Goal: Information Seeking & Learning: Learn about a topic

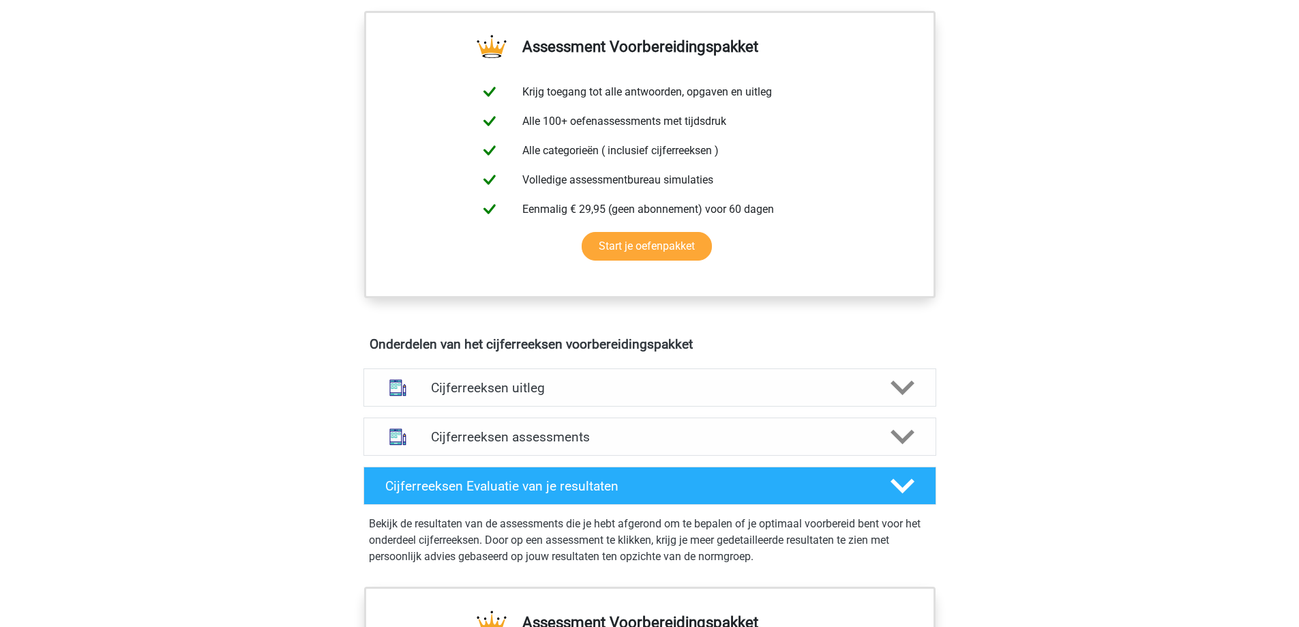
scroll to position [546, 0]
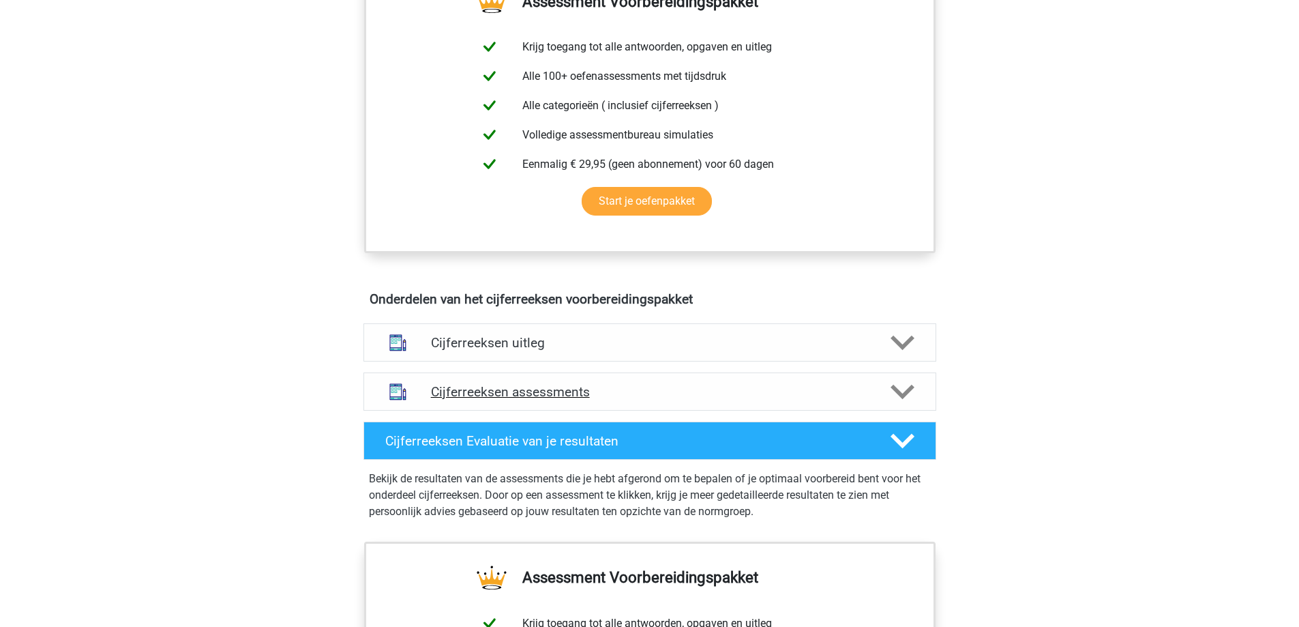
click at [571, 400] on h4 "Cijferreeksen assessments" at bounding box center [650, 392] width 438 height 16
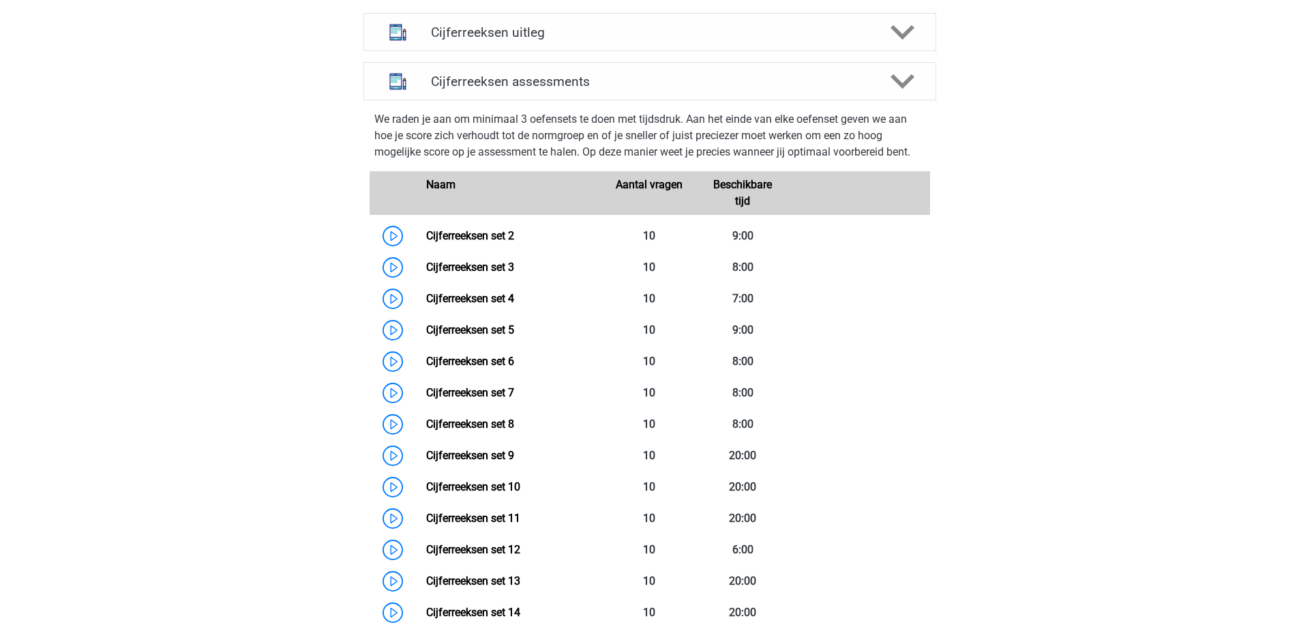
scroll to position [887, 0]
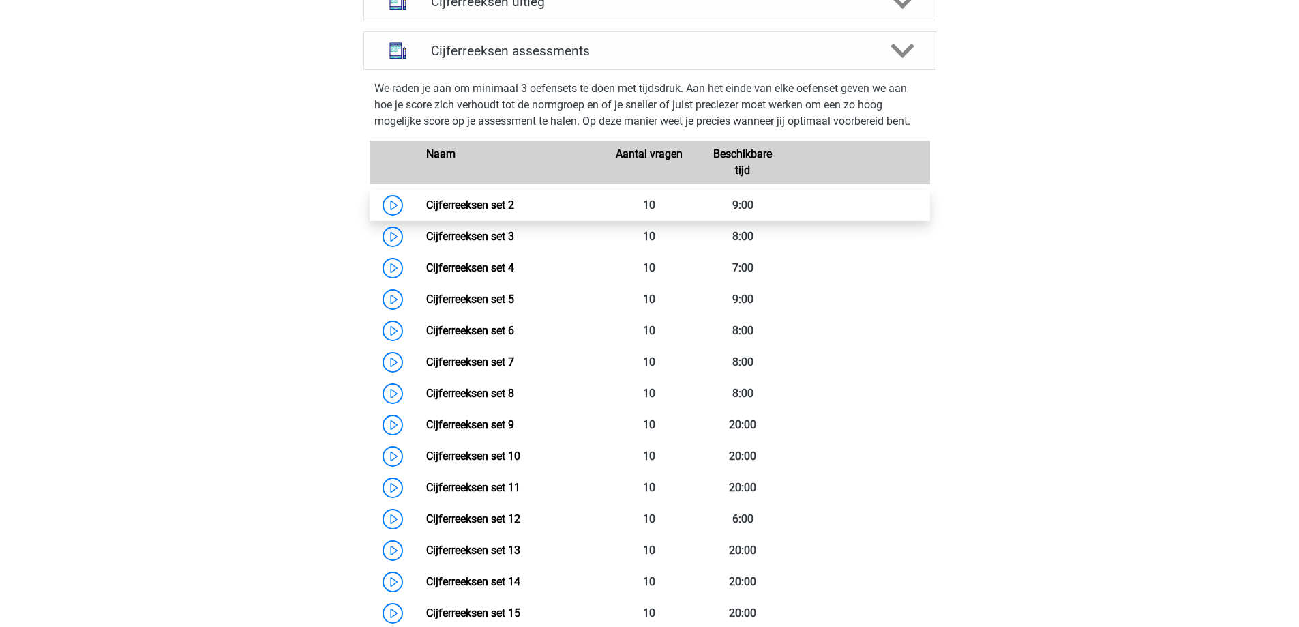
click at [463, 211] on link "Cijferreeksen set 2" at bounding box center [470, 204] width 88 height 13
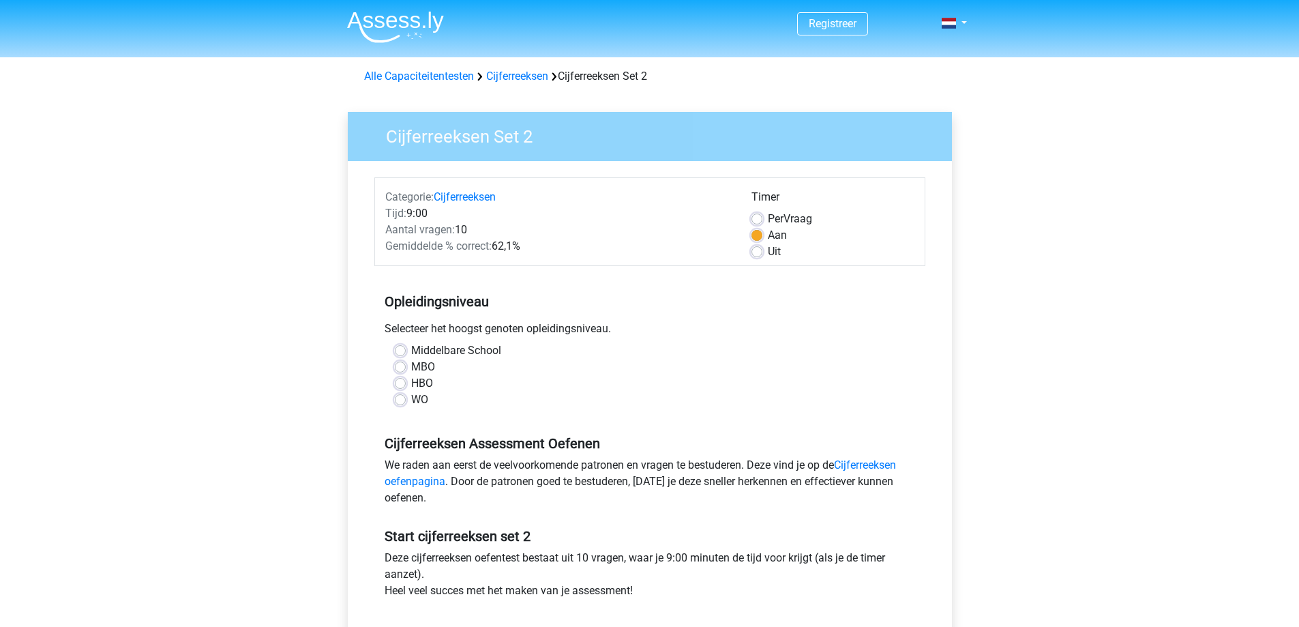
click at [432, 355] on label "Middelbare School" at bounding box center [456, 350] width 90 height 16
click at [406, 355] on input "Middelbare School" at bounding box center [400, 349] width 11 height 14
radio input "true"
click at [421, 368] on label "MBO" at bounding box center [423, 367] width 24 height 16
click at [406, 368] on input "MBO" at bounding box center [400, 366] width 11 height 14
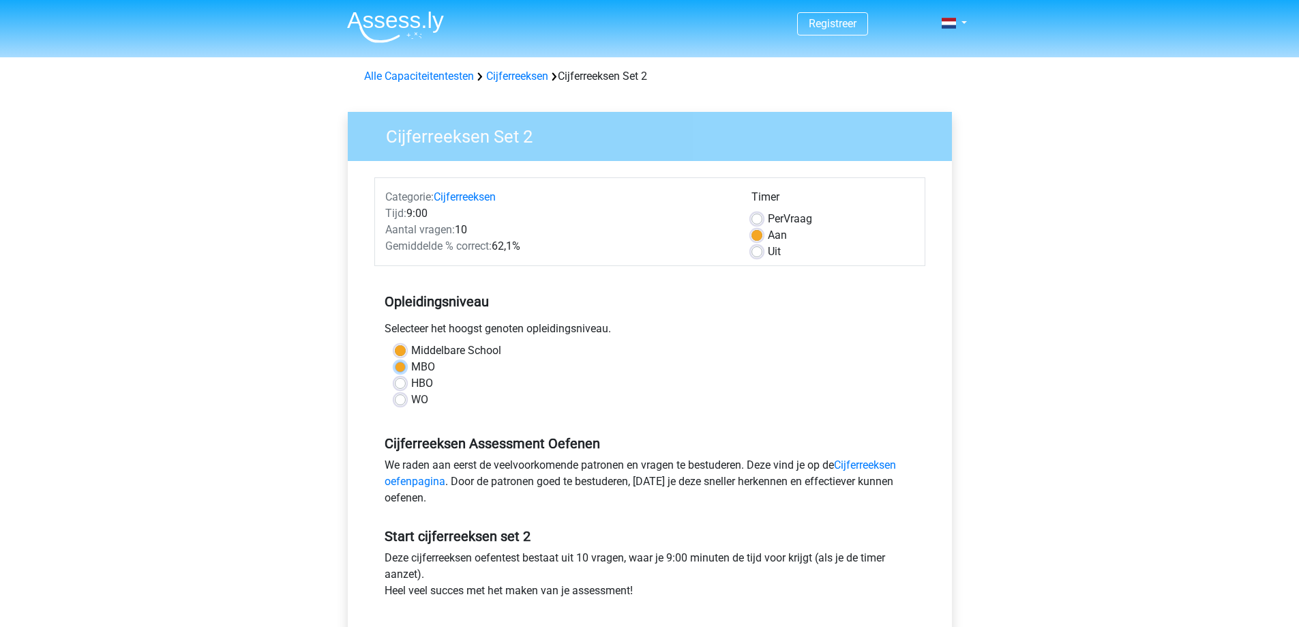
radio input "true"
click at [411, 383] on label "HBO" at bounding box center [422, 383] width 22 height 16
click at [400, 383] on input "HBO" at bounding box center [400, 382] width 11 height 14
radio input "true"
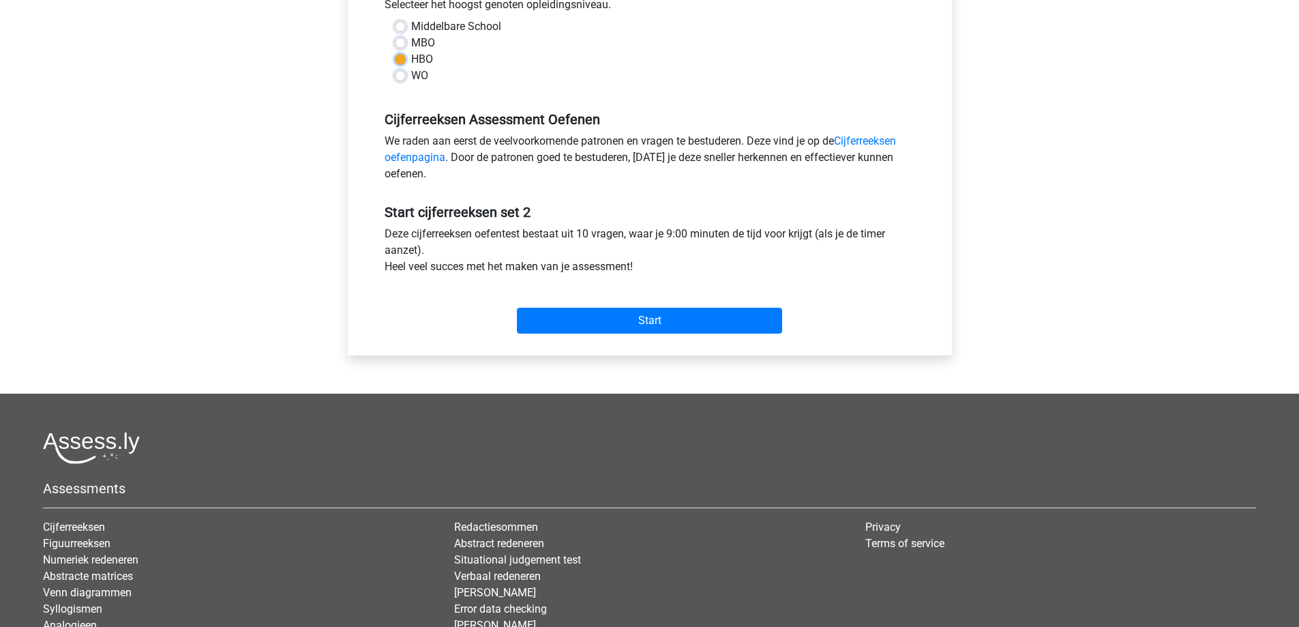
scroll to position [341, 0]
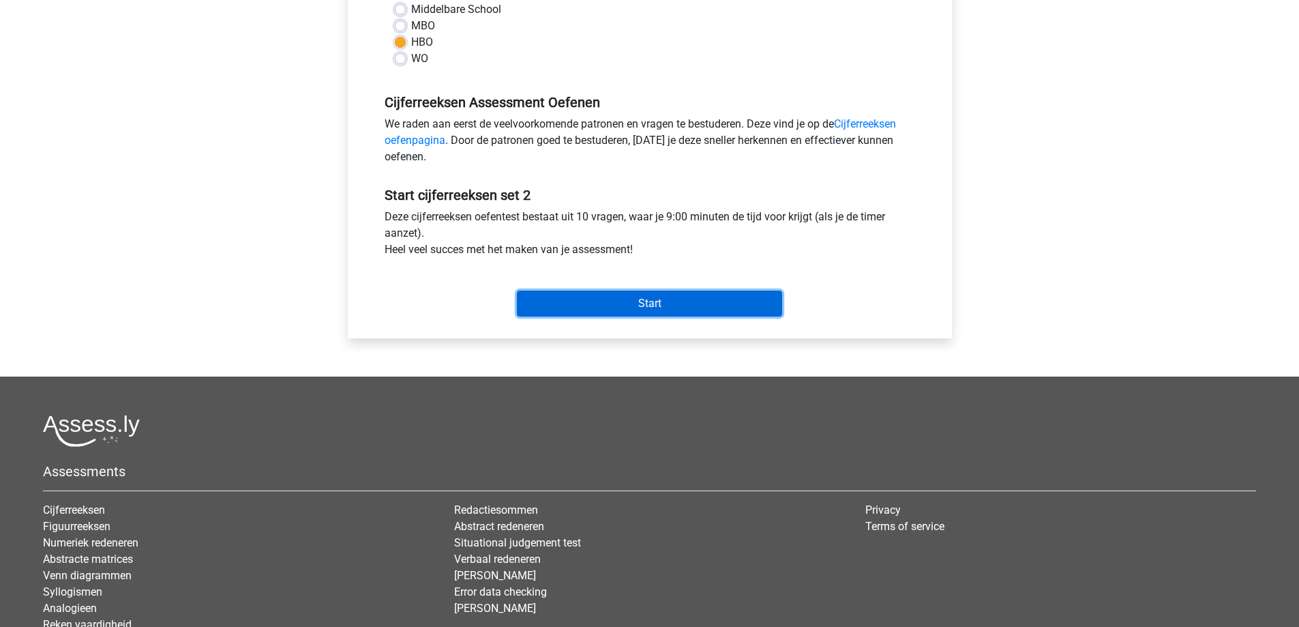
click at [671, 301] on input "Start" at bounding box center [649, 304] width 265 height 26
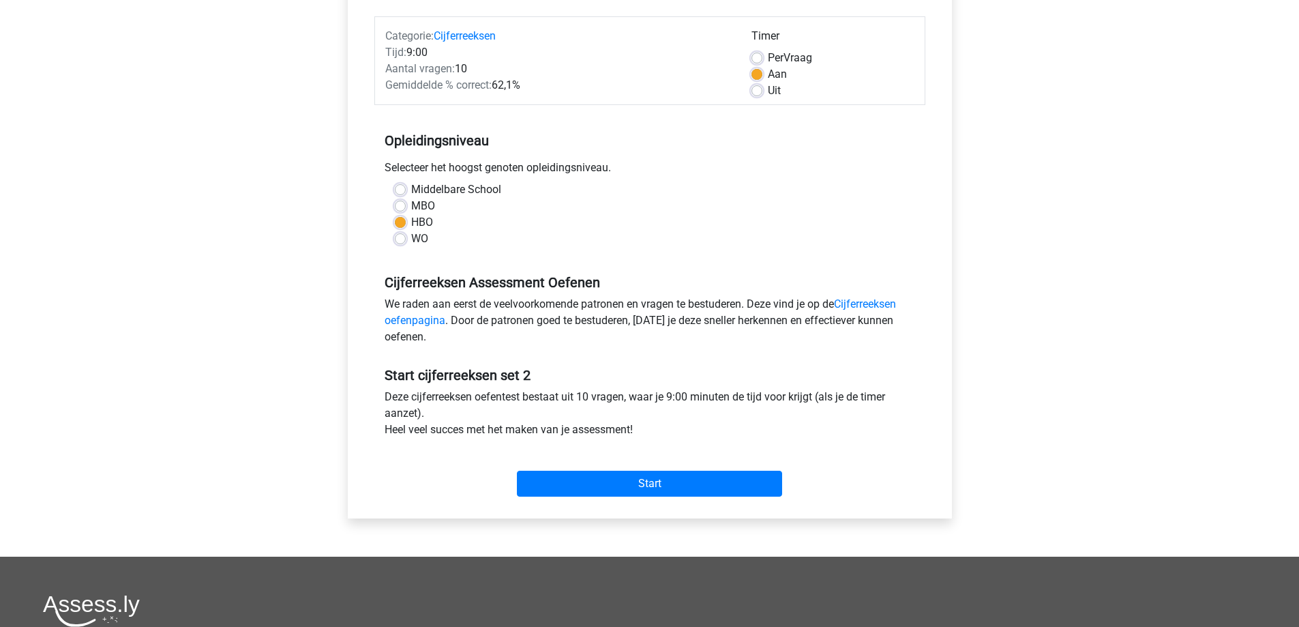
scroll to position [136, 0]
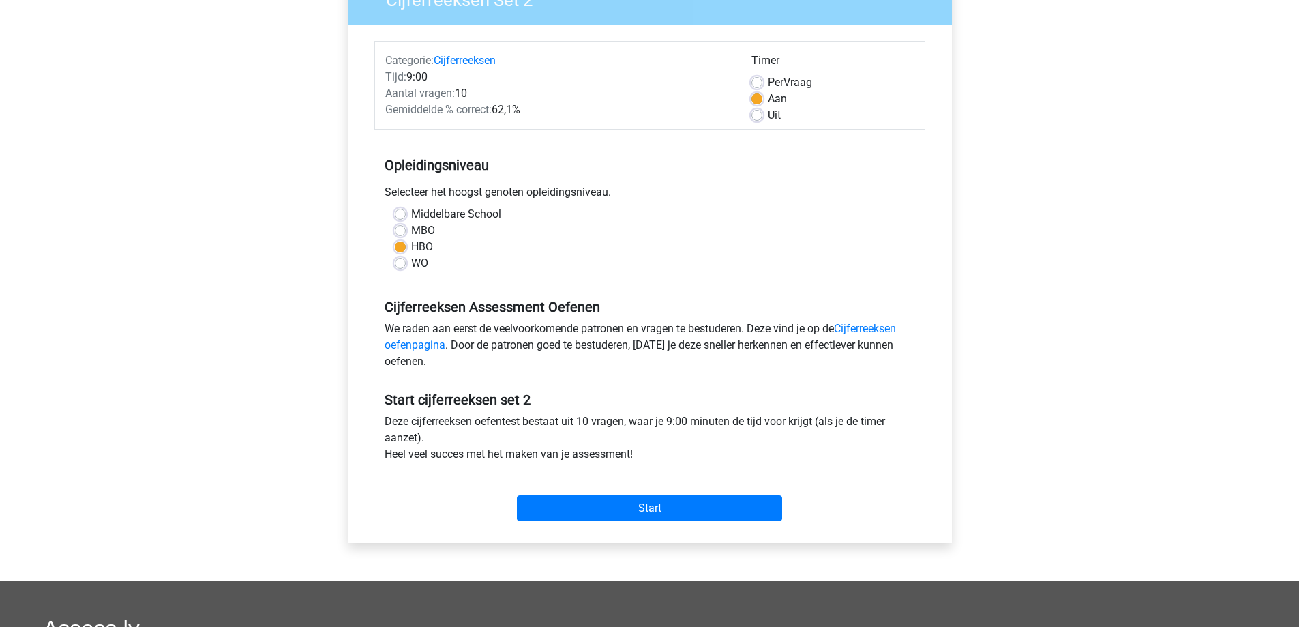
click at [768, 82] on label "Per Vraag" at bounding box center [790, 82] width 44 height 16
click at [756, 82] on input "Per Vraag" at bounding box center [757, 81] width 11 height 14
radio input "true"
click at [413, 346] on link "Cijferreeksen oefenpagina" at bounding box center [640, 336] width 511 height 29
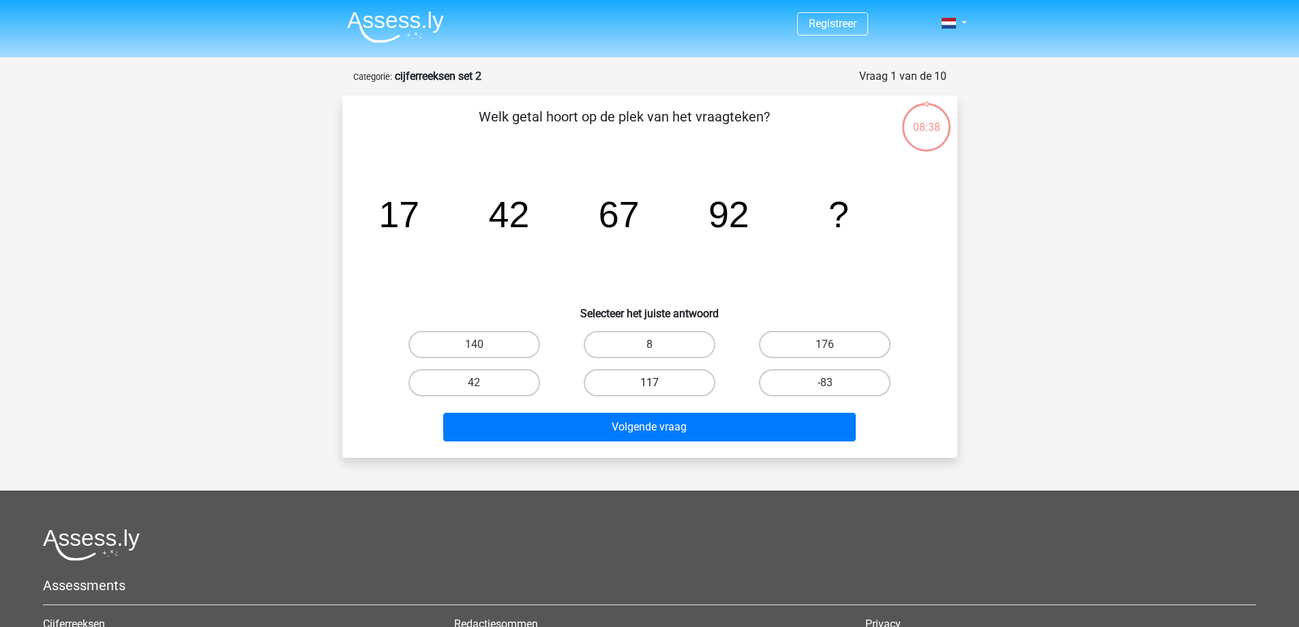
click at [647, 381] on label "117" at bounding box center [650, 382] width 132 height 27
click at [649, 383] on input "117" at bounding box center [653, 387] width 9 height 9
radio input "true"
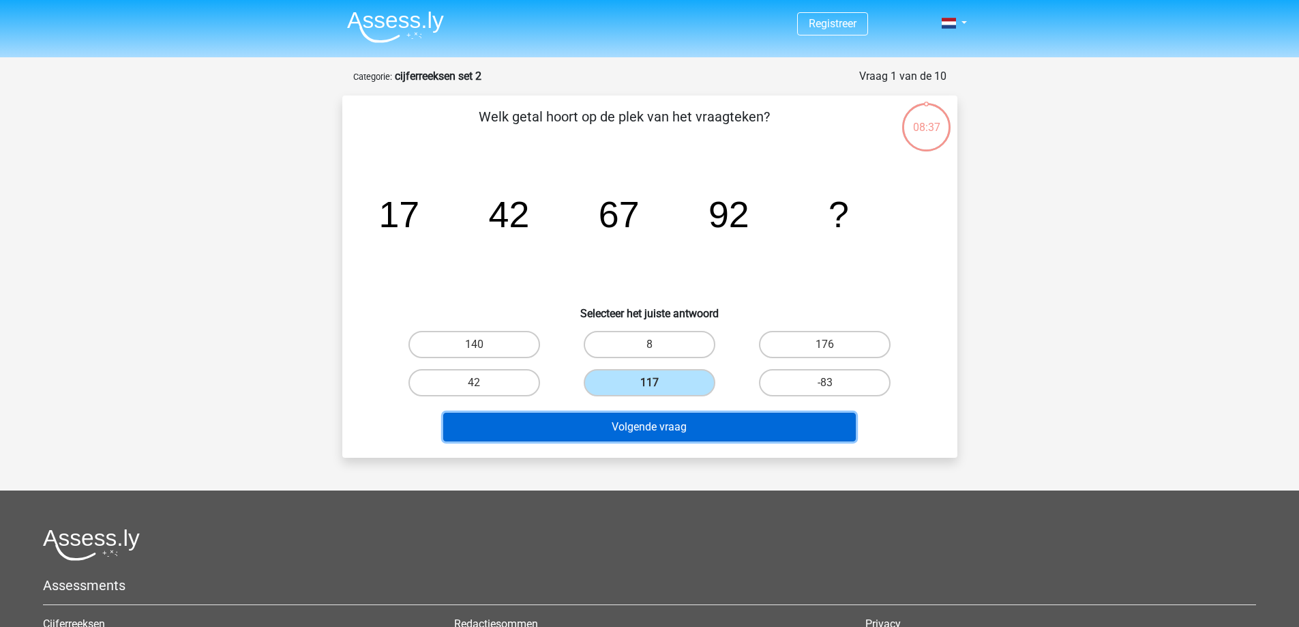
click at [673, 431] on button "Volgende vraag" at bounding box center [649, 427] width 413 height 29
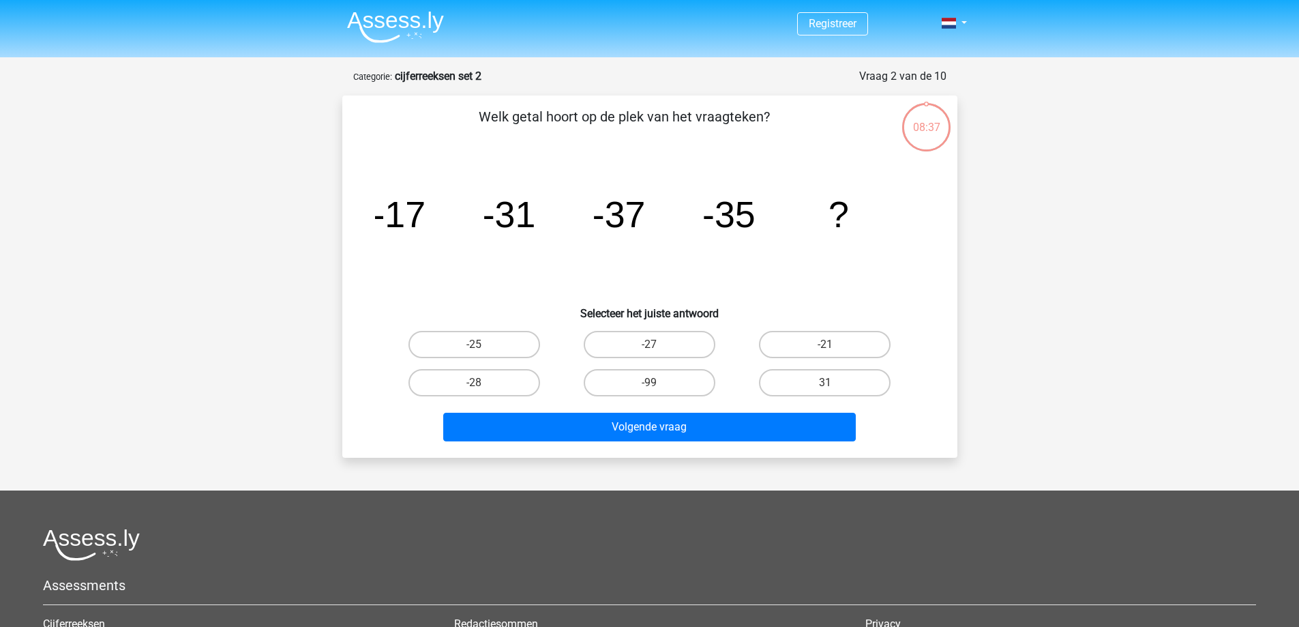
scroll to position [68, 0]
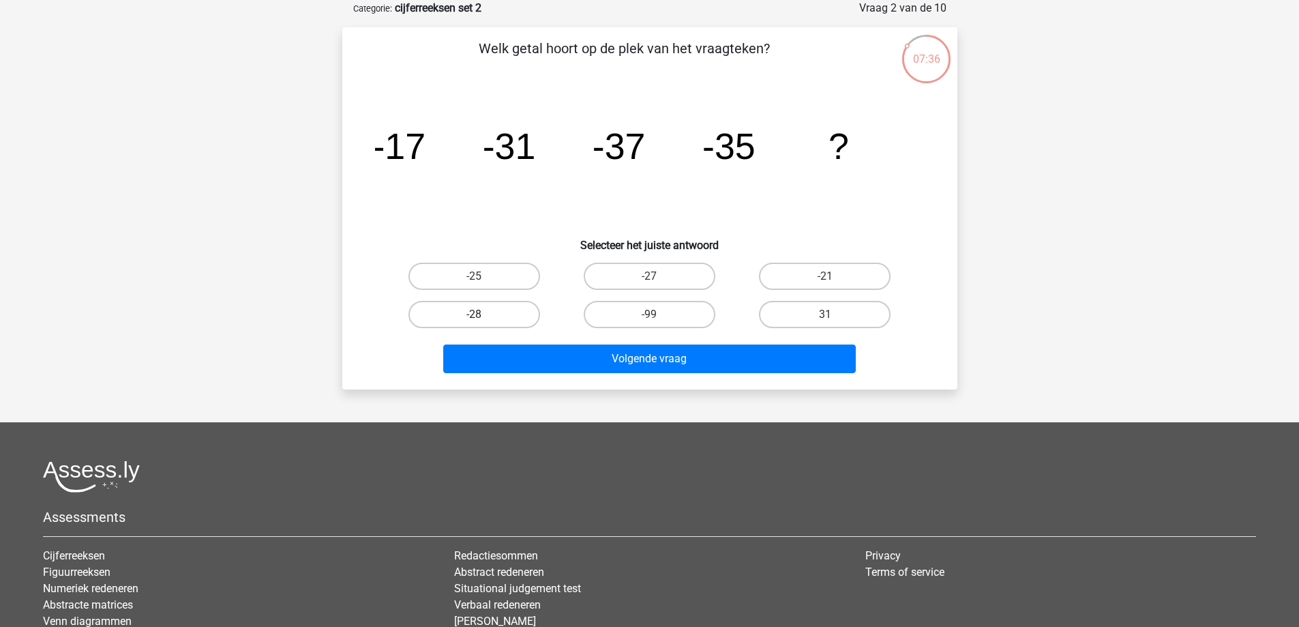
click at [494, 312] on label "-28" at bounding box center [474, 314] width 132 height 27
click at [483, 314] on input "-28" at bounding box center [478, 318] width 9 height 9
radio input "true"
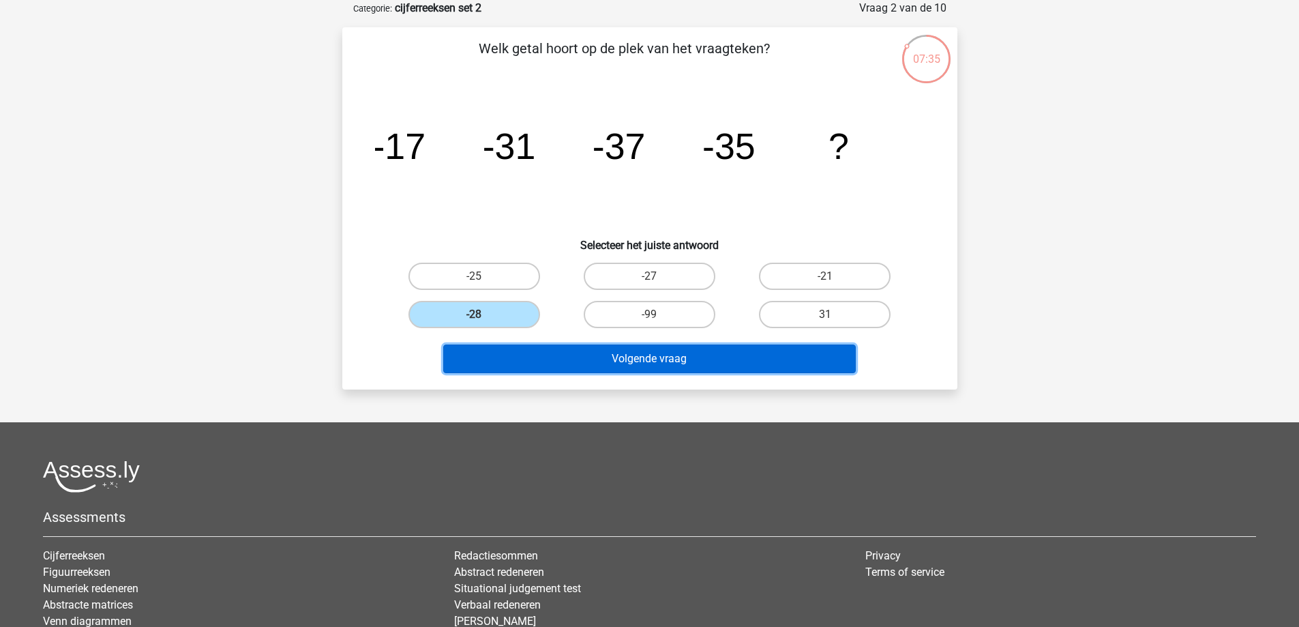
click at [657, 361] on button "Volgende vraag" at bounding box center [649, 358] width 413 height 29
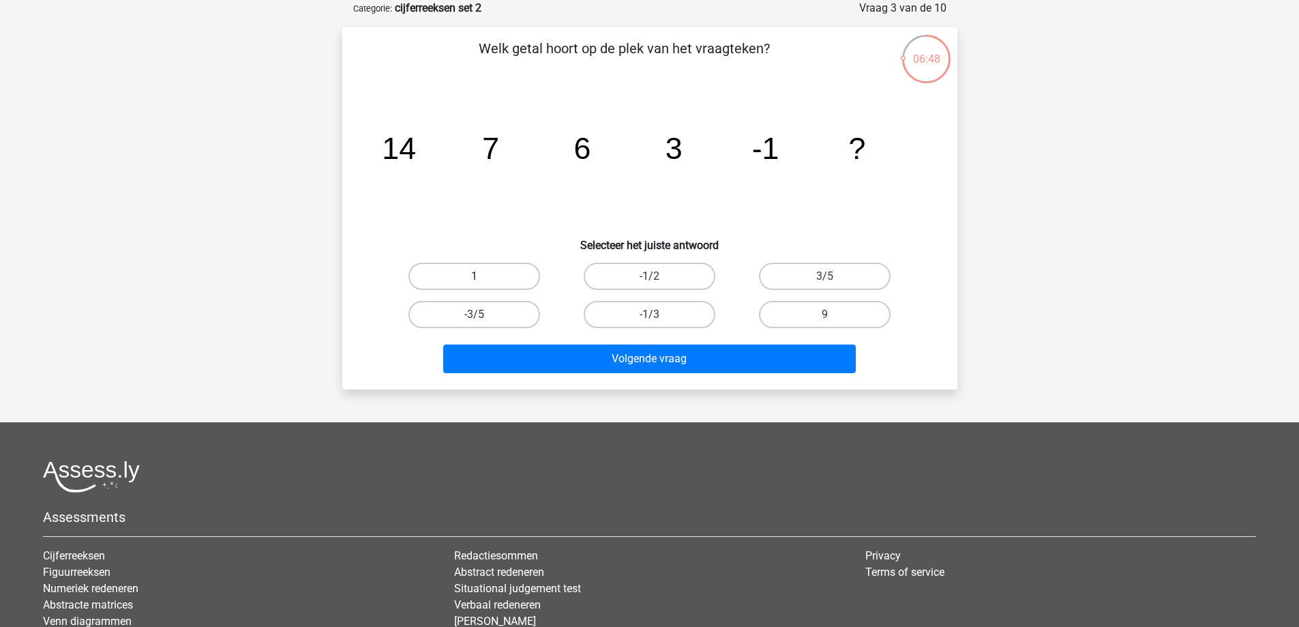
click at [512, 276] on label "1" at bounding box center [474, 276] width 132 height 27
click at [483, 276] on input "1" at bounding box center [478, 280] width 9 height 9
radio input "true"
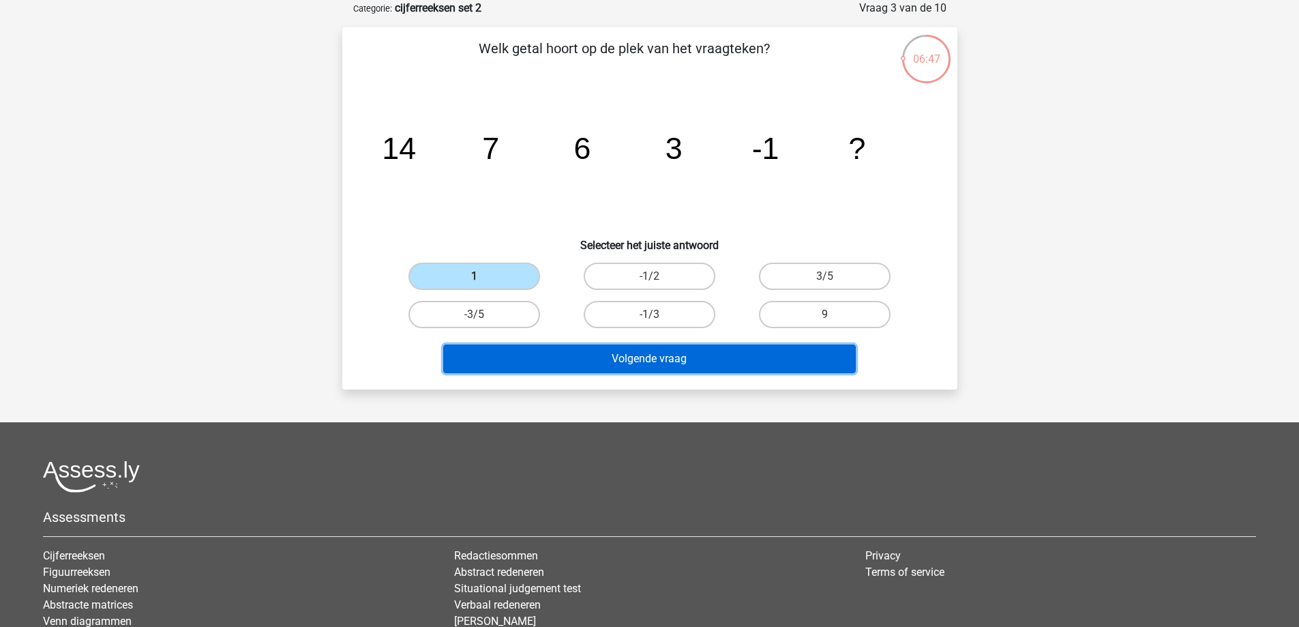
click at [645, 360] on button "Volgende vraag" at bounding box center [649, 358] width 413 height 29
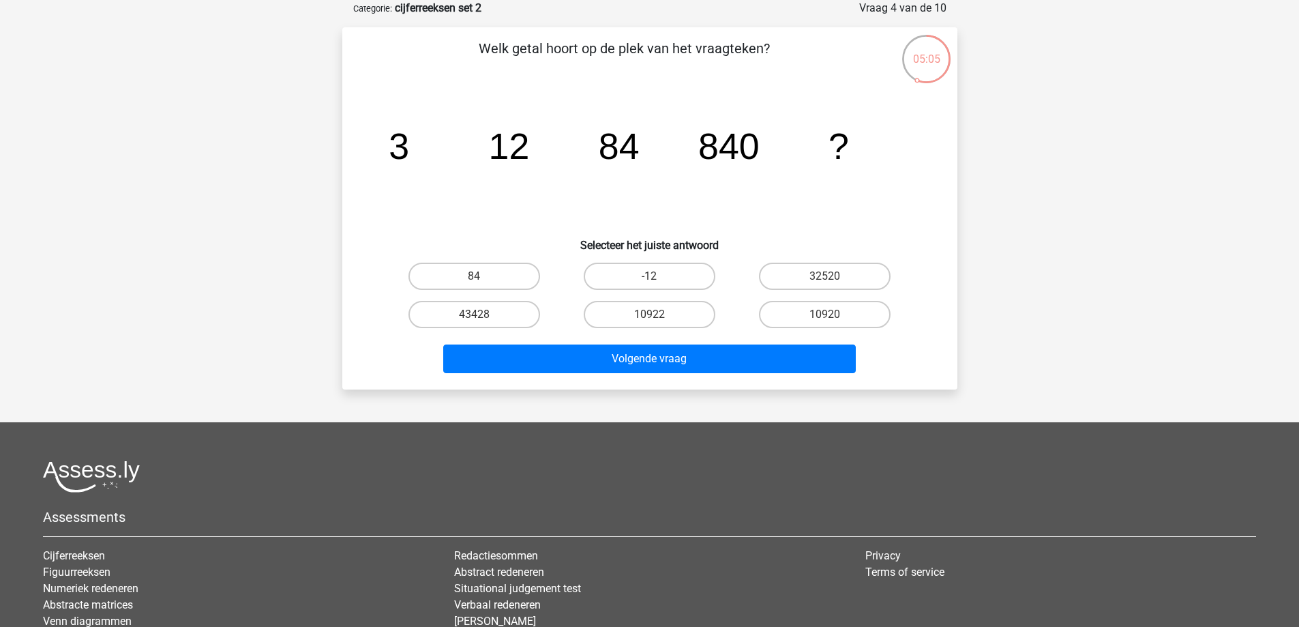
drag, startPoint x: 840, startPoint y: 312, endPoint x: 822, endPoint y: 339, distance: 32.3
click at [837, 314] on label "10920" at bounding box center [825, 314] width 132 height 27
click at [834, 314] on input "10920" at bounding box center [829, 318] width 9 height 9
radio input "true"
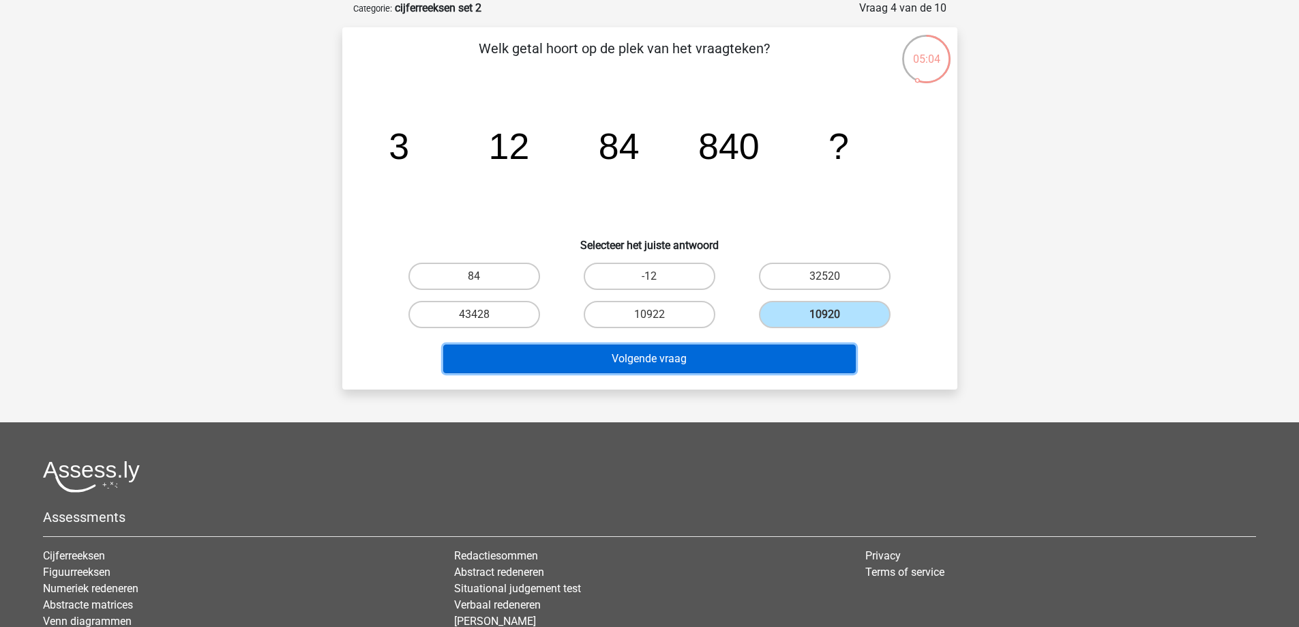
click at [799, 363] on button "Volgende vraag" at bounding box center [649, 358] width 413 height 29
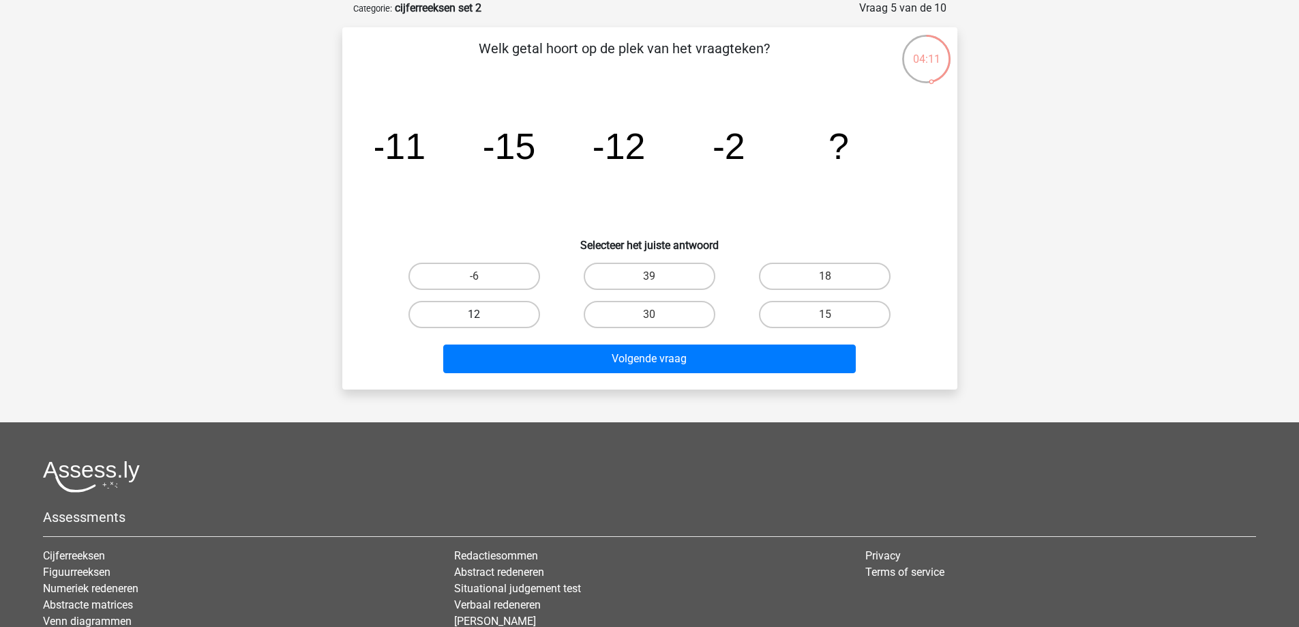
click at [480, 310] on label "12" at bounding box center [474, 314] width 132 height 27
click at [480, 314] on input "12" at bounding box center [478, 318] width 9 height 9
radio input "true"
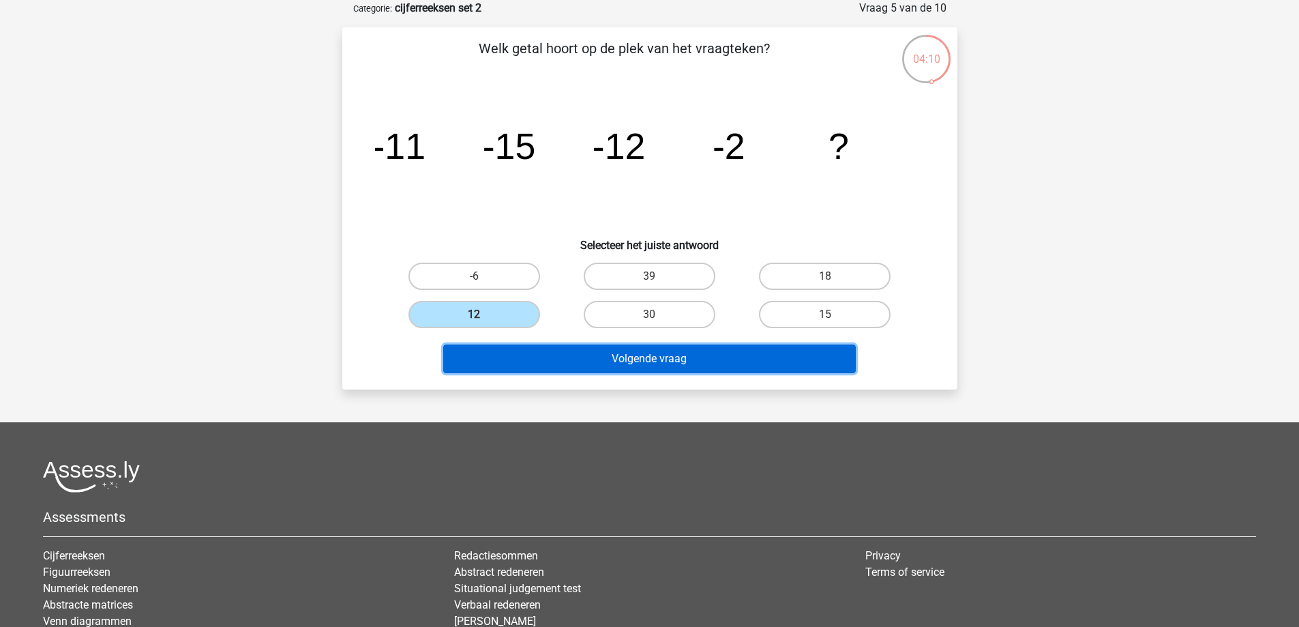
click at [651, 372] on button "Volgende vraag" at bounding box center [649, 358] width 413 height 29
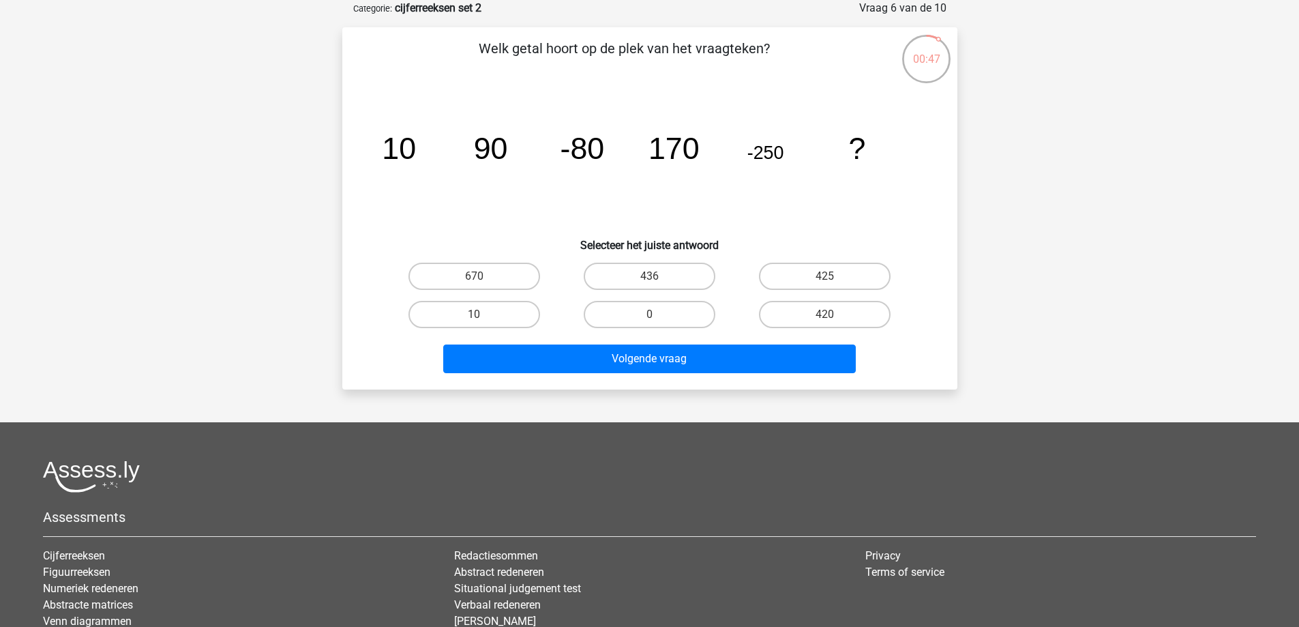
click at [831, 276] on input "425" at bounding box center [829, 280] width 9 height 9
radio input "true"
click at [807, 272] on label "425" at bounding box center [825, 276] width 132 height 27
click at [825, 276] on input "425" at bounding box center [829, 280] width 9 height 9
click at [492, 278] on label "670" at bounding box center [474, 276] width 132 height 27
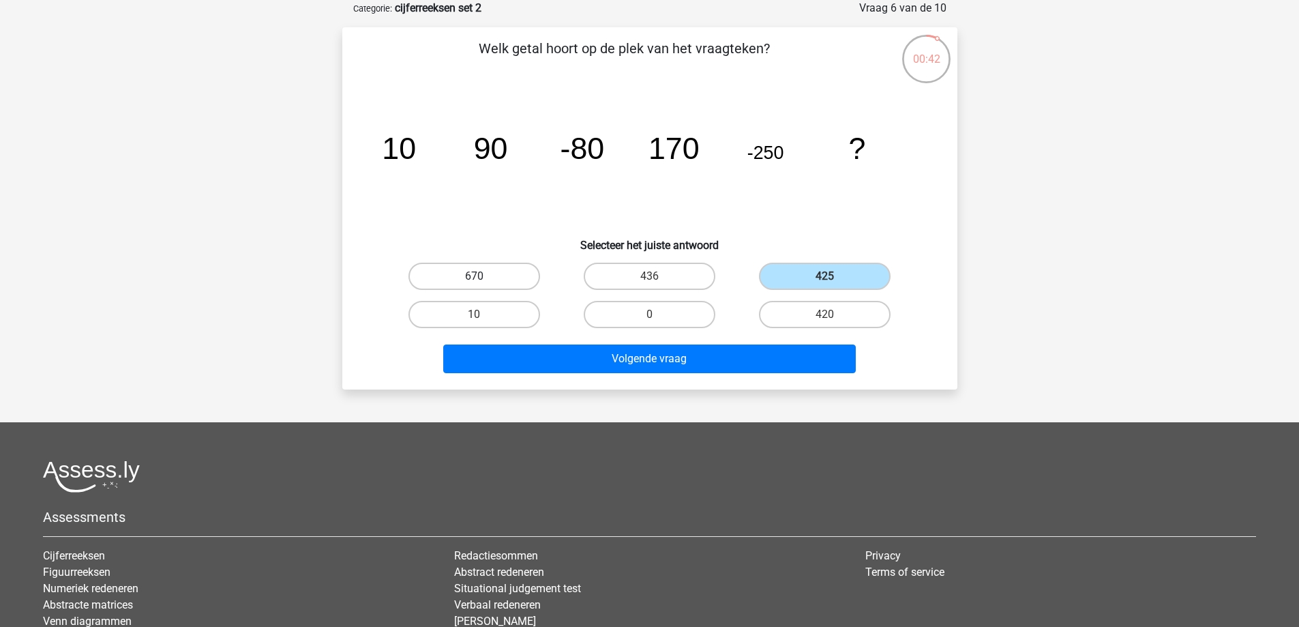
click at [483, 278] on input "670" at bounding box center [478, 280] width 9 height 9
radio input "true"
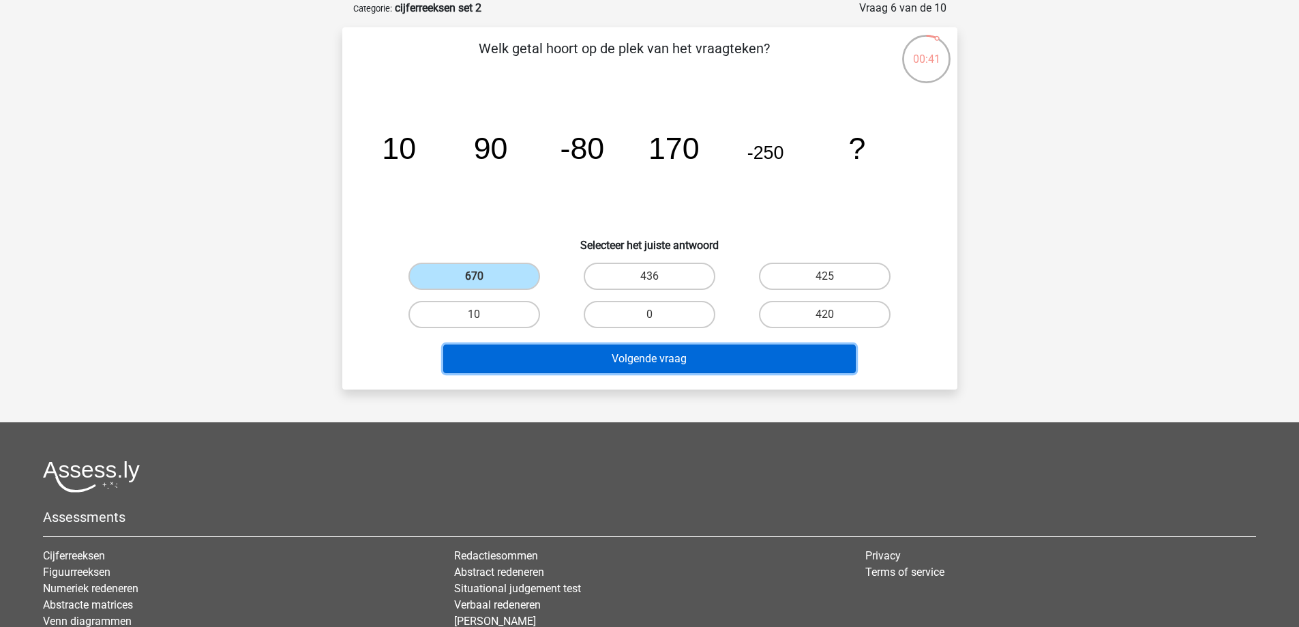
click at [666, 362] on button "Volgende vraag" at bounding box center [649, 358] width 413 height 29
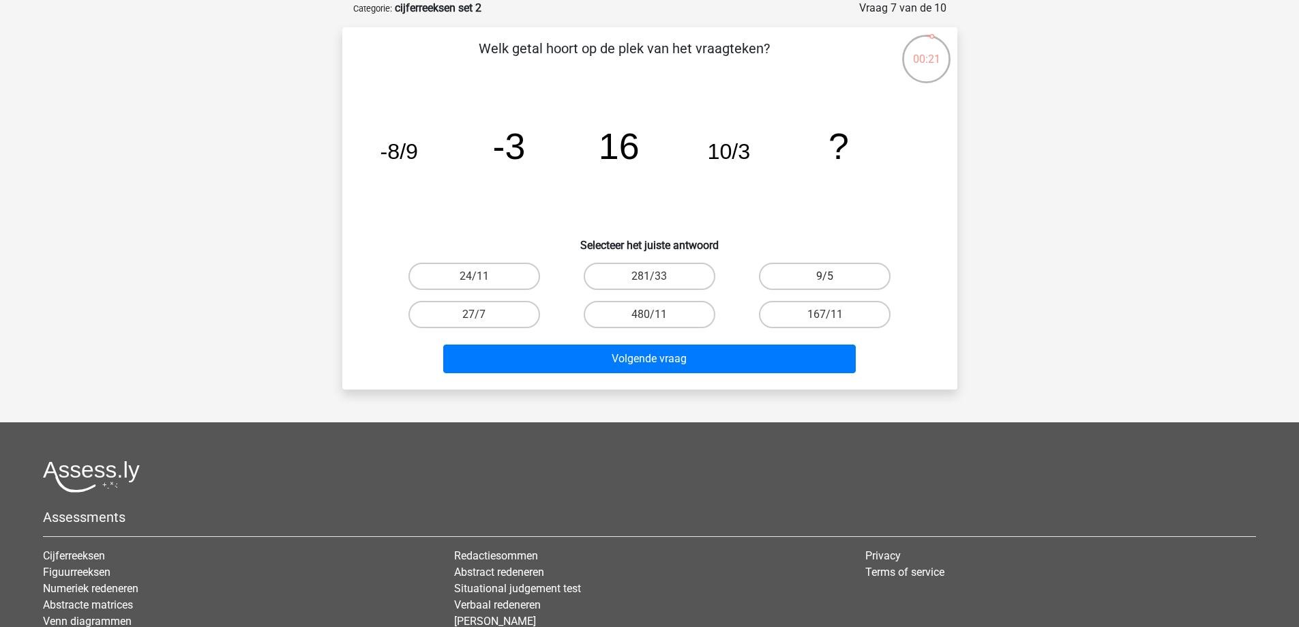
click at [827, 271] on label "9/5" at bounding box center [825, 276] width 132 height 27
click at [827, 276] on input "9/5" at bounding box center [829, 280] width 9 height 9
radio input "true"
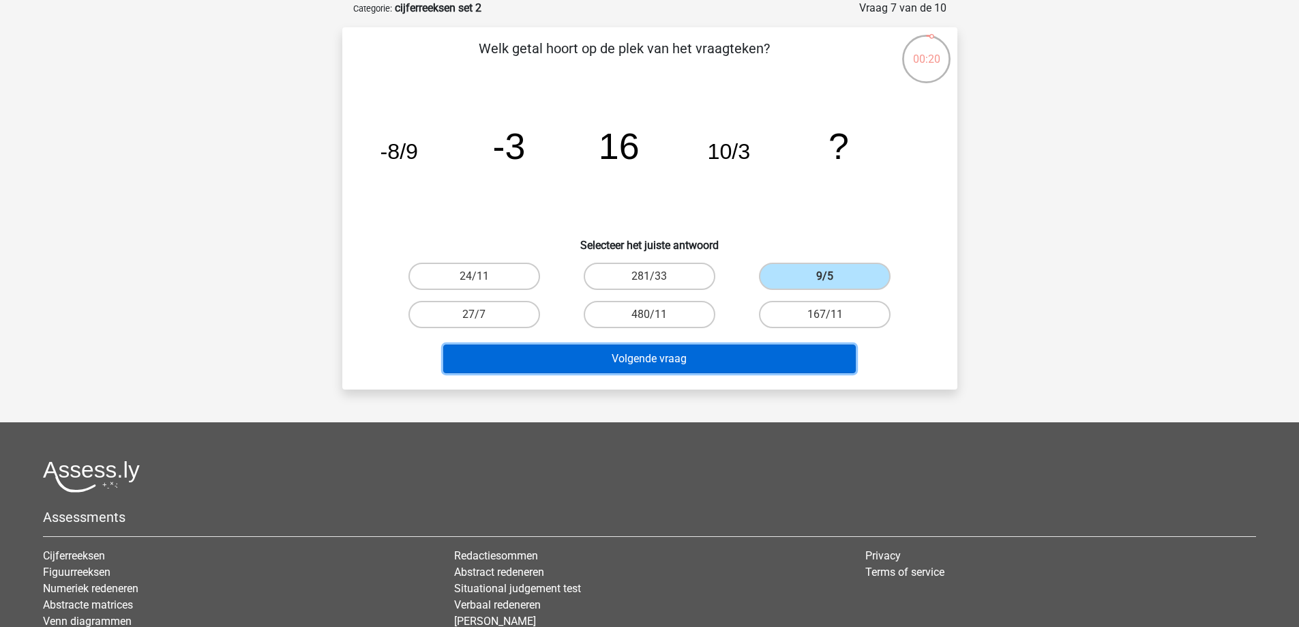
click at [728, 355] on button "Volgende vraag" at bounding box center [649, 358] width 413 height 29
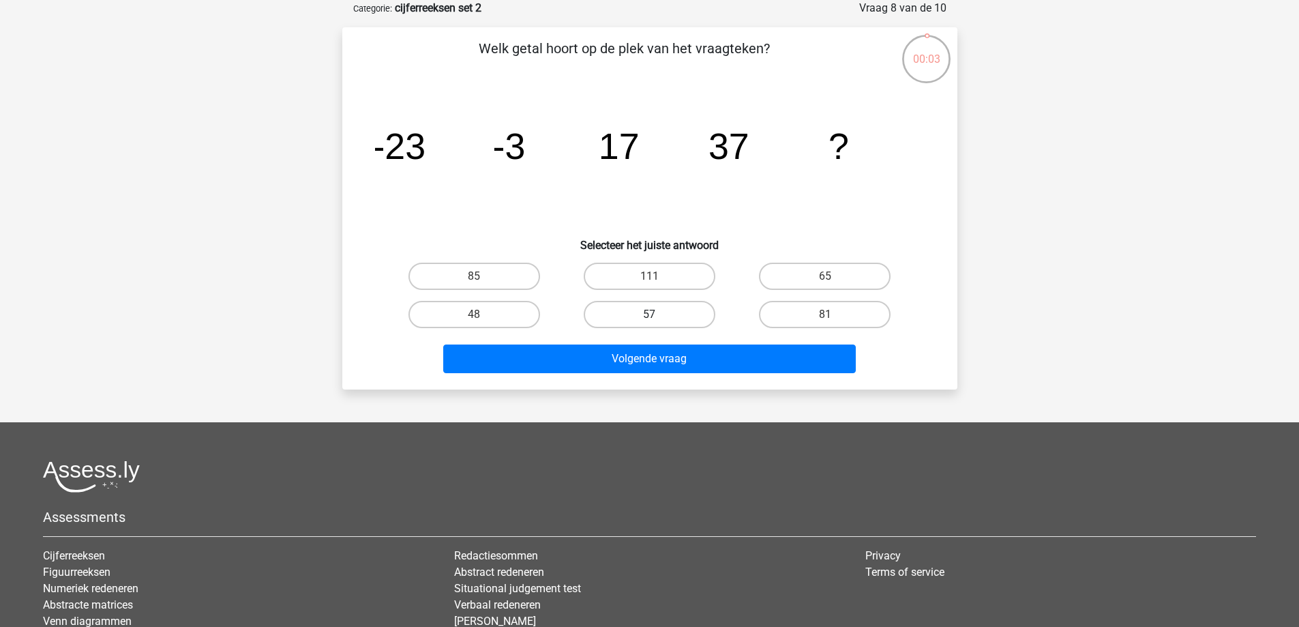
click at [666, 316] on label "57" at bounding box center [650, 314] width 132 height 27
click at [658, 316] on input "57" at bounding box center [653, 318] width 9 height 9
radio input "true"
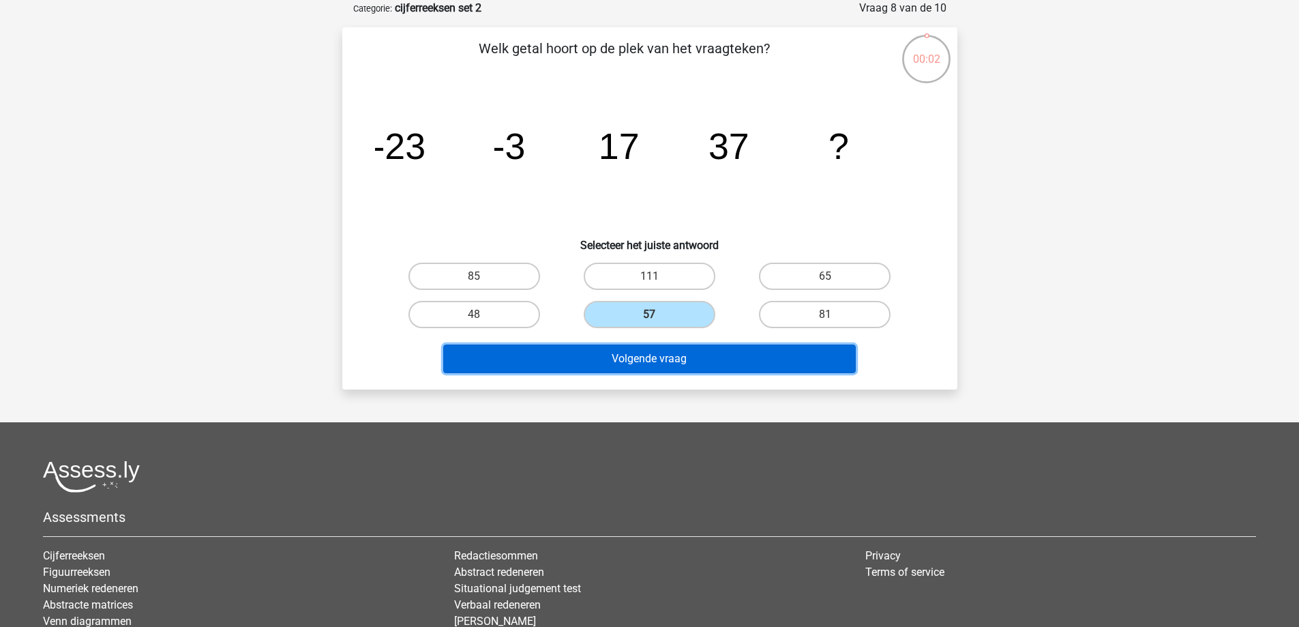
click at [708, 366] on button "Volgende vraag" at bounding box center [649, 358] width 413 height 29
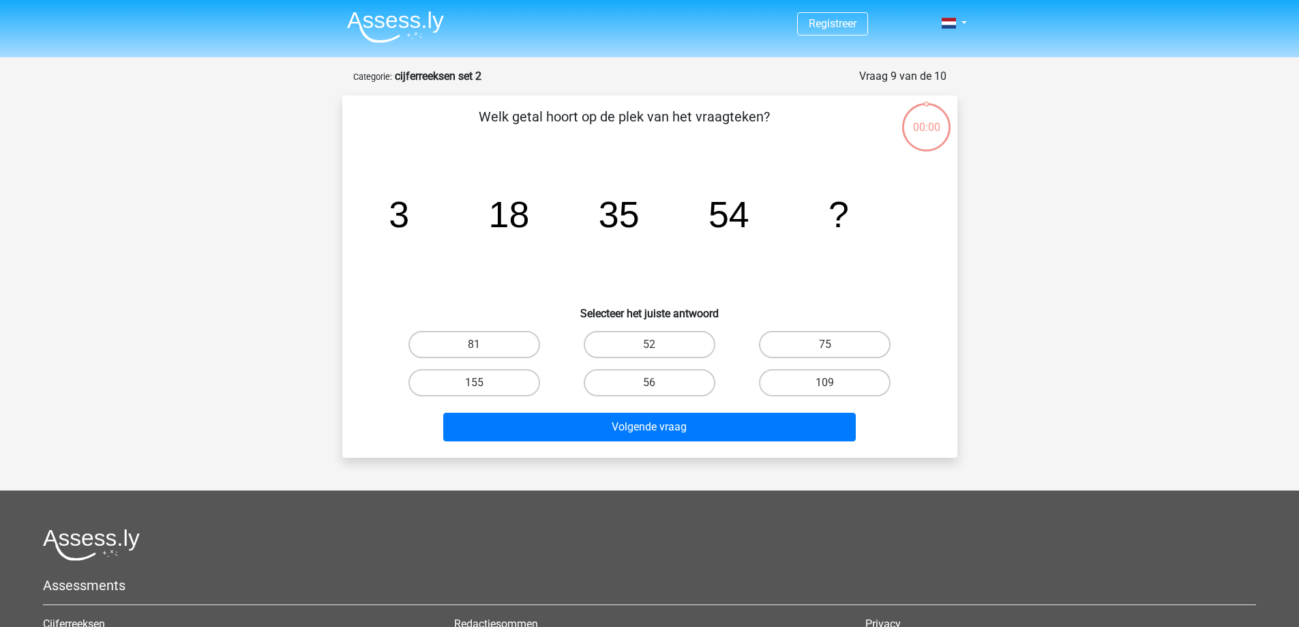
scroll to position [68, 0]
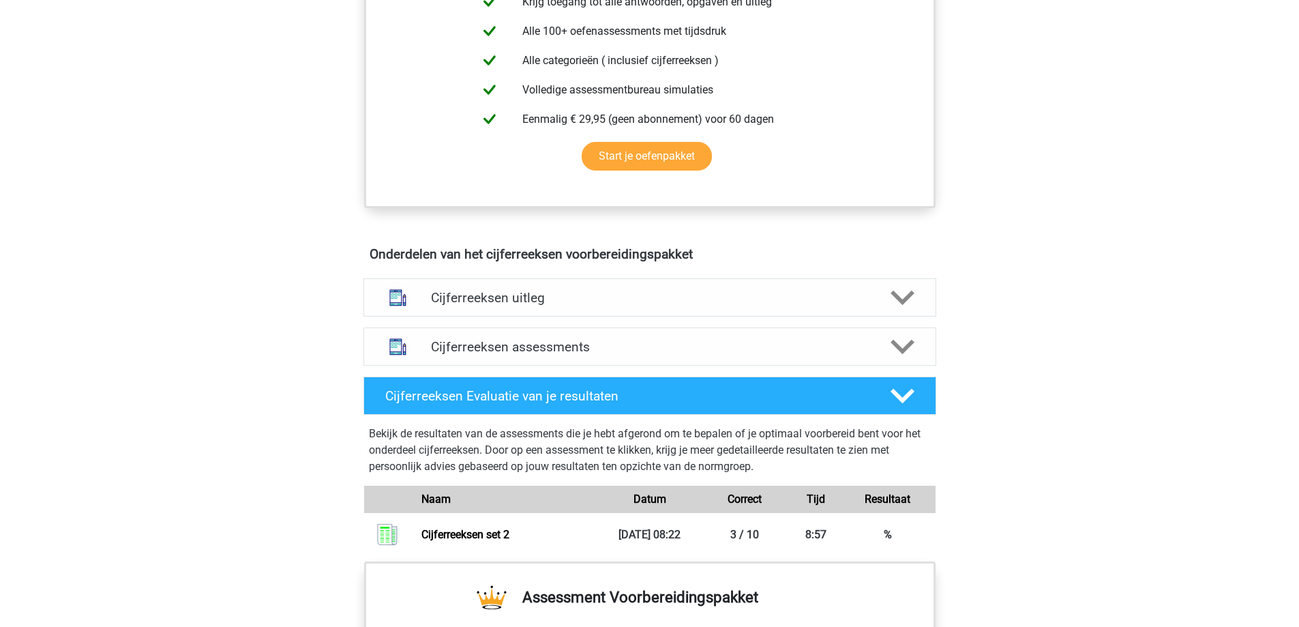
scroll to position [682, 0]
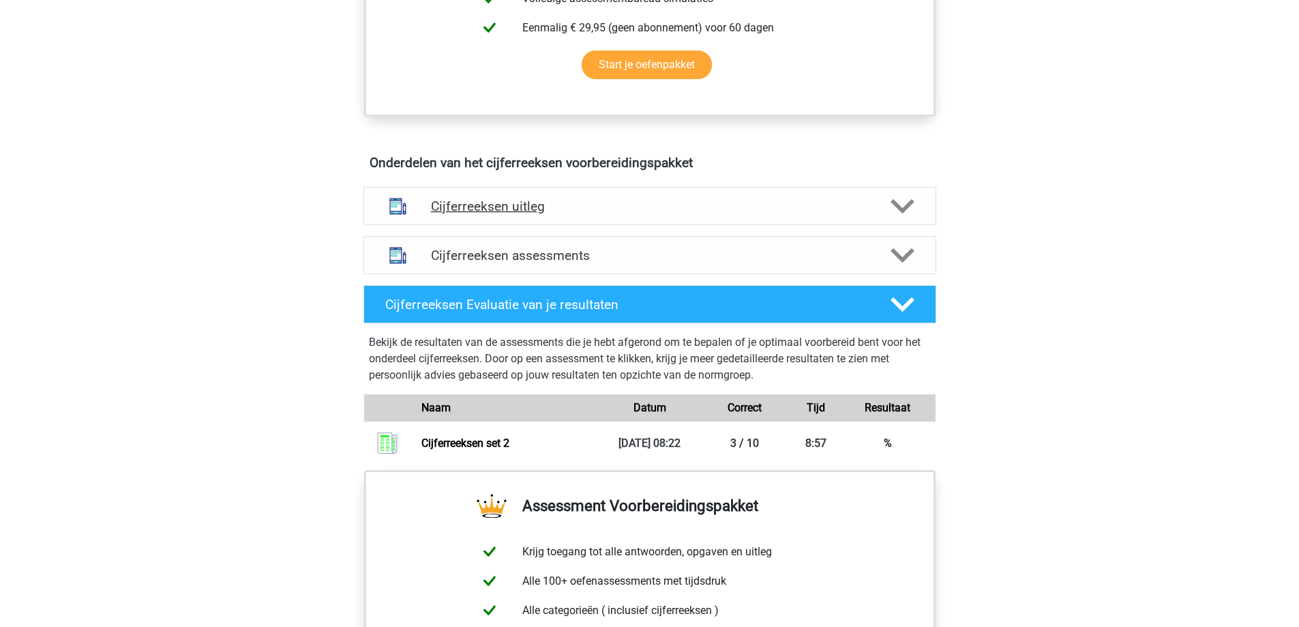
click at [699, 210] on div "Cijferreeksen uitleg" at bounding box center [649, 206] width 573 height 38
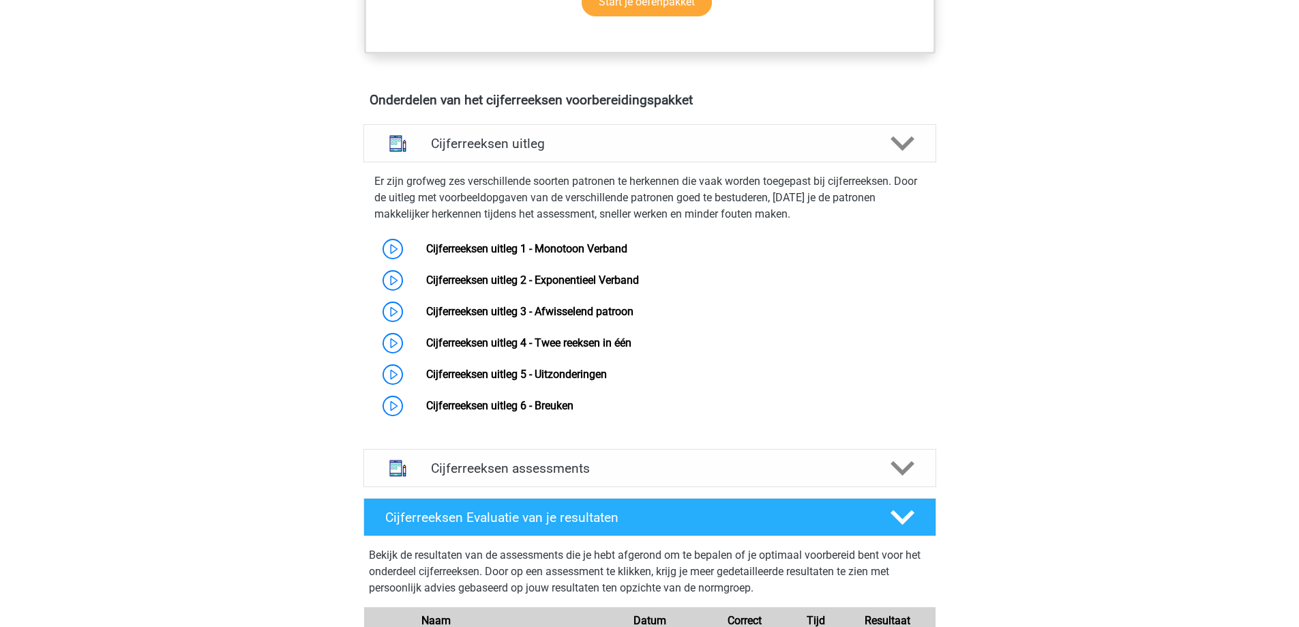
scroll to position [818, 0]
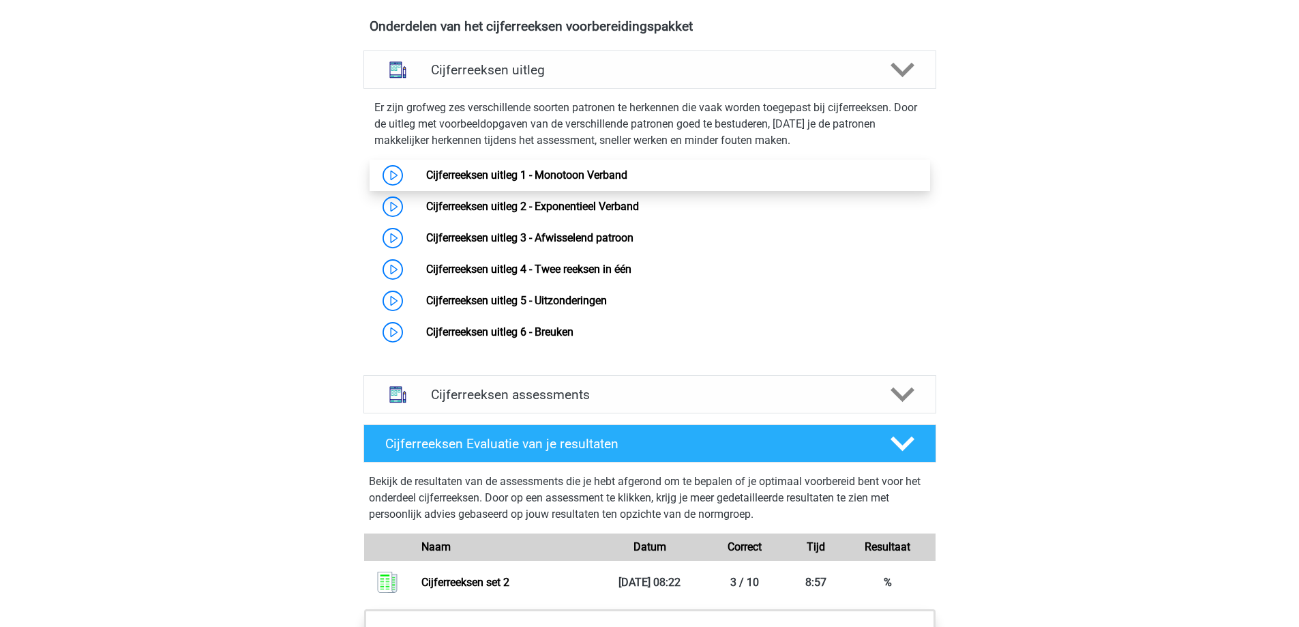
click at [533, 181] on link "Cijferreeksen uitleg 1 - Monotoon Verband" at bounding box center [526, 174] width 201 height 13
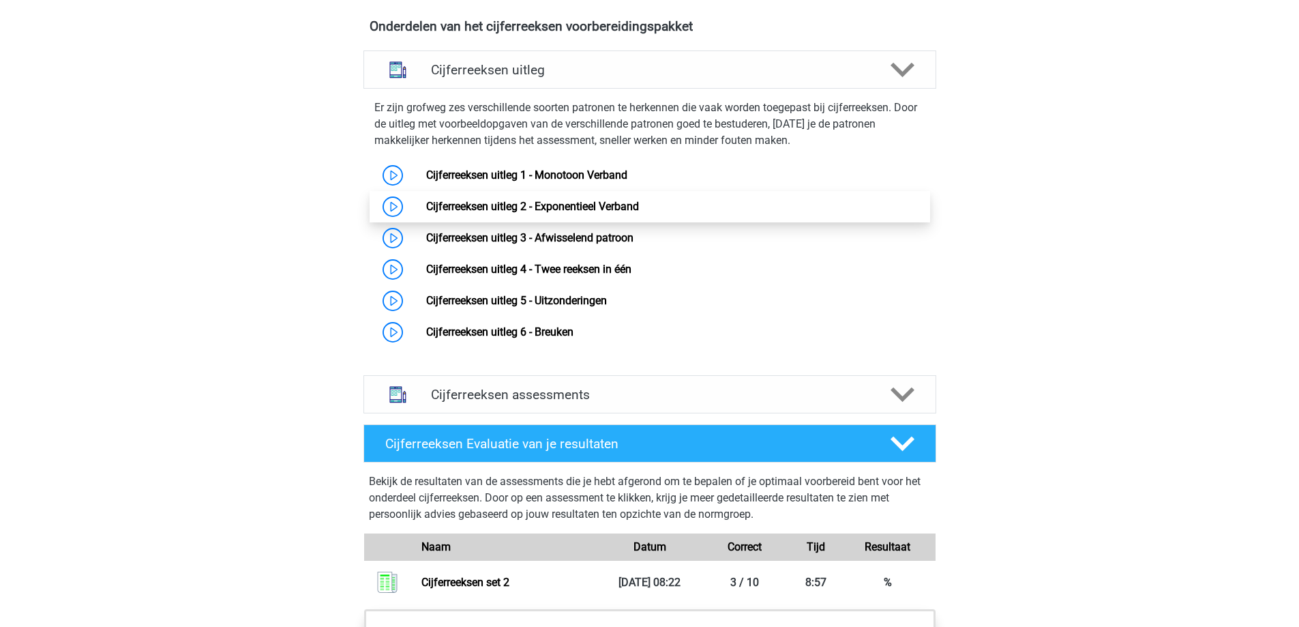
click at [575, 213] on link "Cijferreeksen uitleg 2 - Exponentieel Verband" at bounding box center [532, 206] width 213 height 13
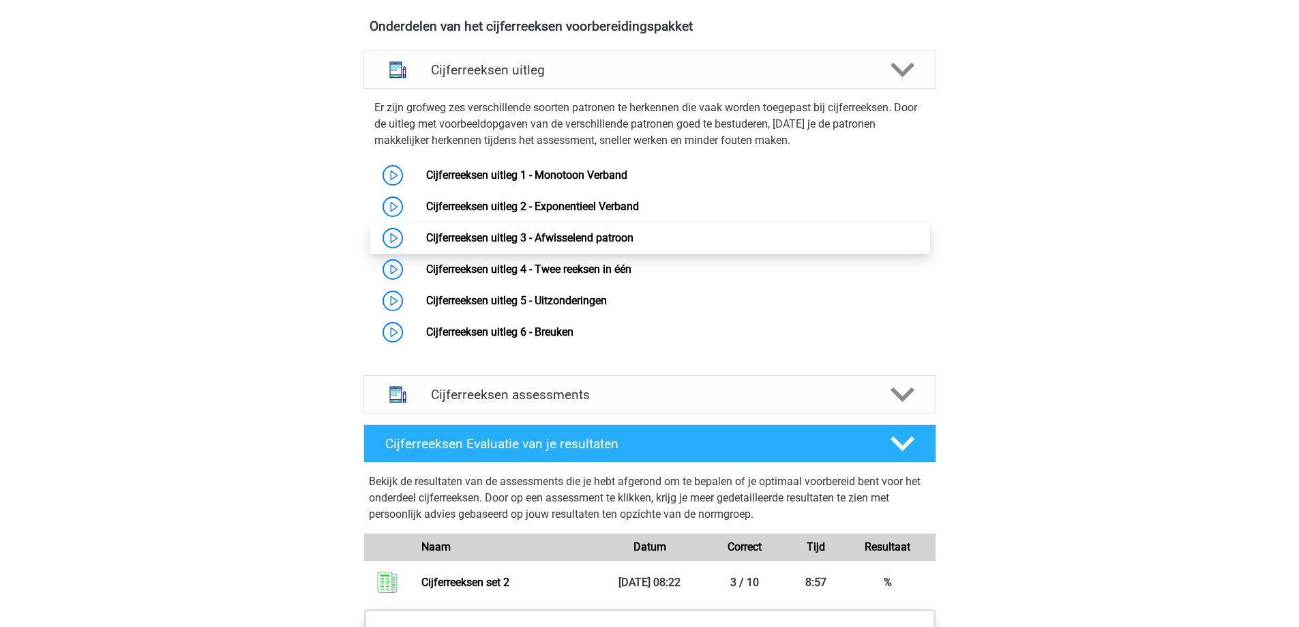
click at [571, 244] on link "Cijferreeksen uitleg 3 - Afwisselend patroon" at bounding box center [529, 237] width 207 height 13
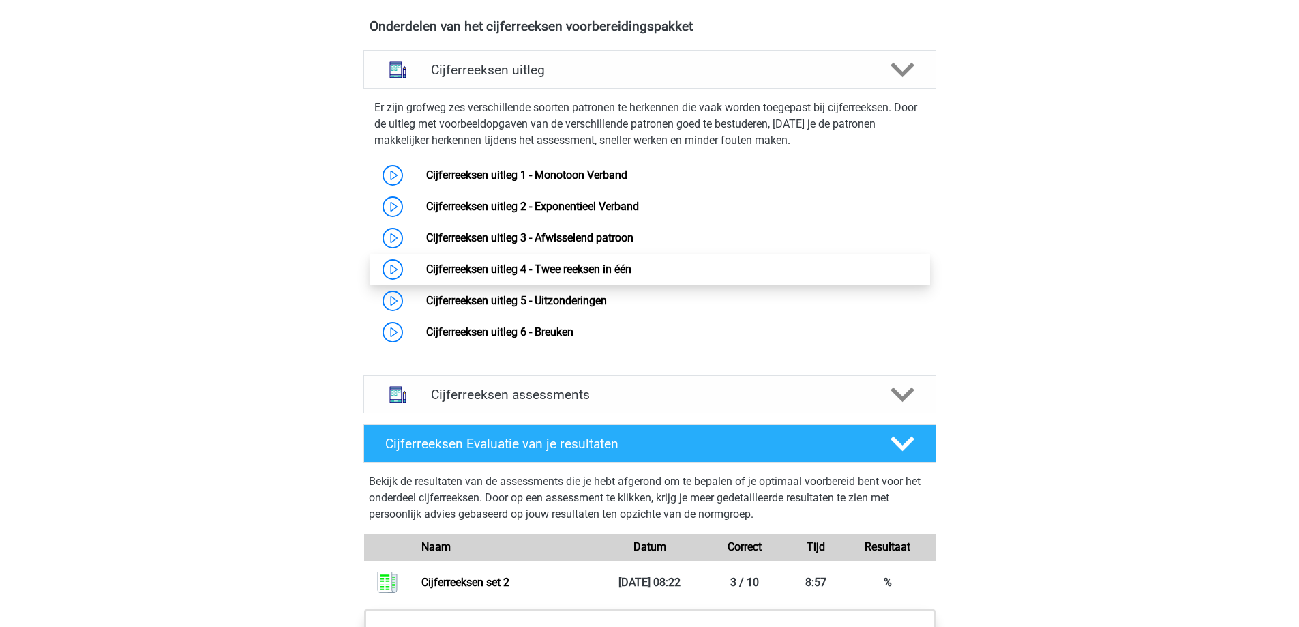
click at [539, 276] on link "Cijferreeksen uitleg 4 - Twee reeksen in één" at bounding box center [528, 269] width 205 height 13
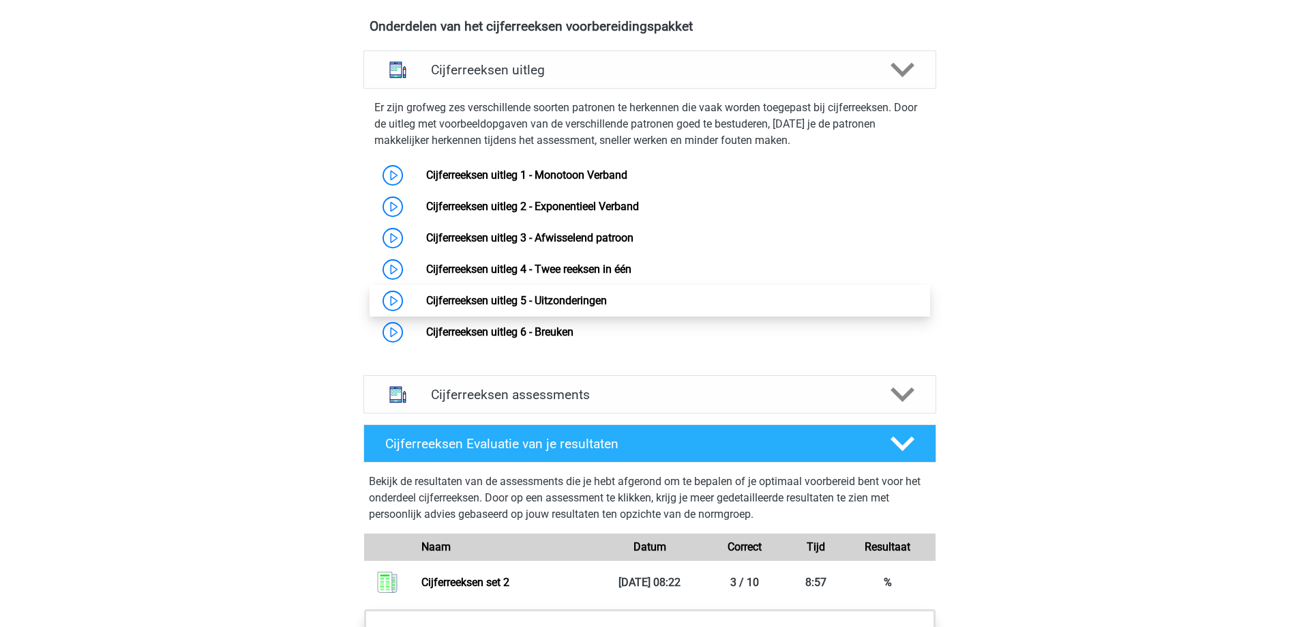
click at [542, 307] on link "Cijferreeksen uitleg 5 - Uitzonderingen" at bounding box center [516, 300] width 181 height 13
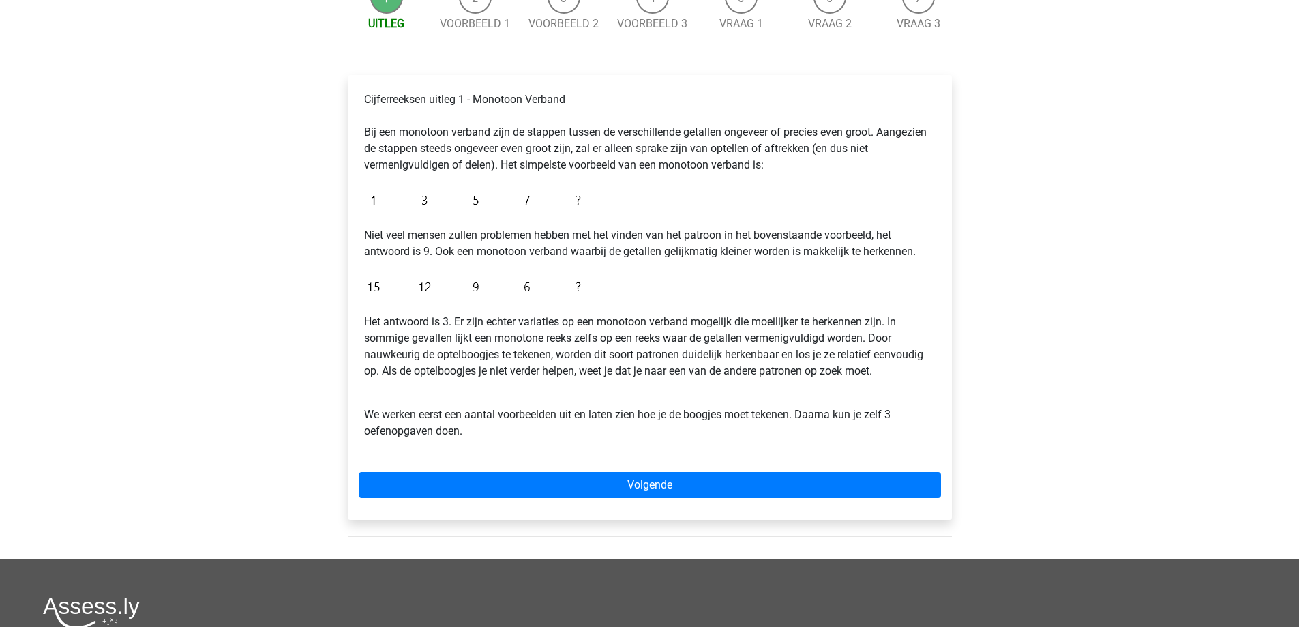
scroll to position [205, 0]
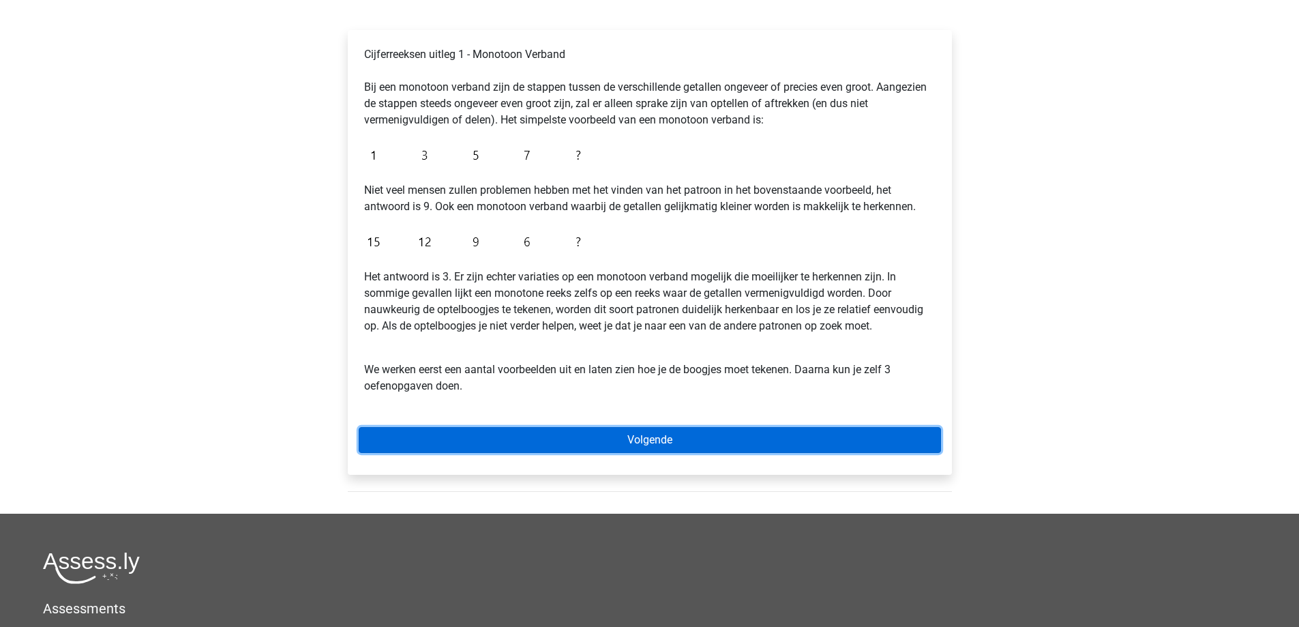
click at [644, 448] on link "Volgende" at bounding box center [650, 440] width 582 height 26
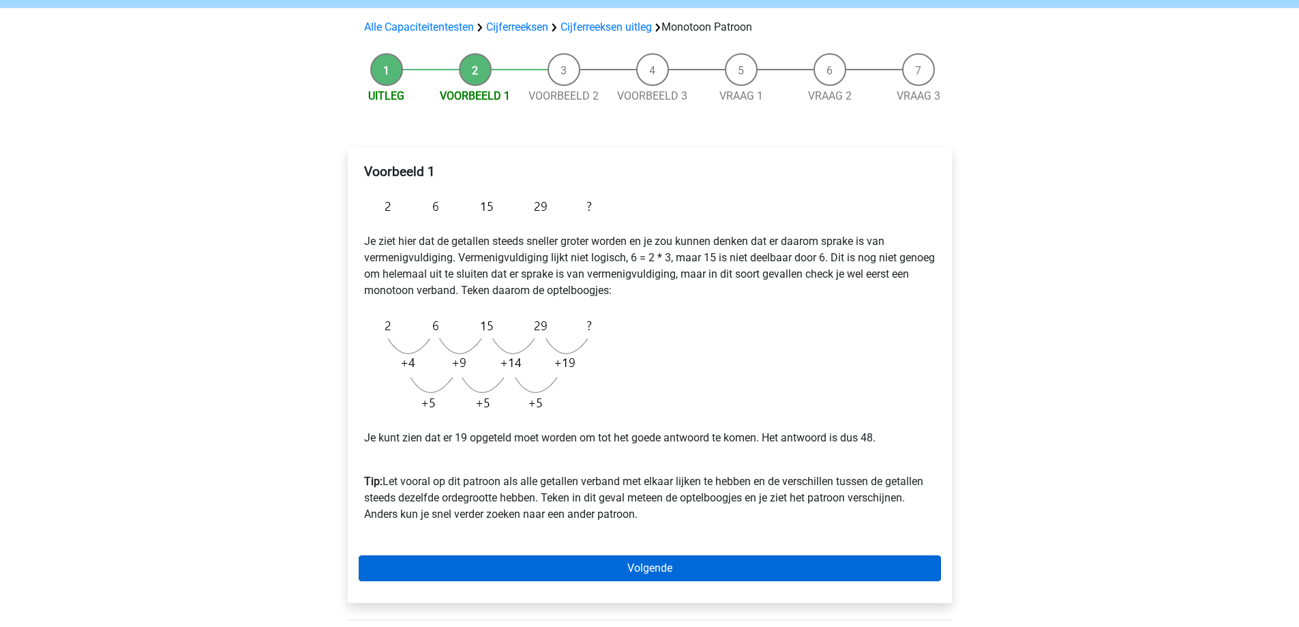
scroll to position [136, 0]
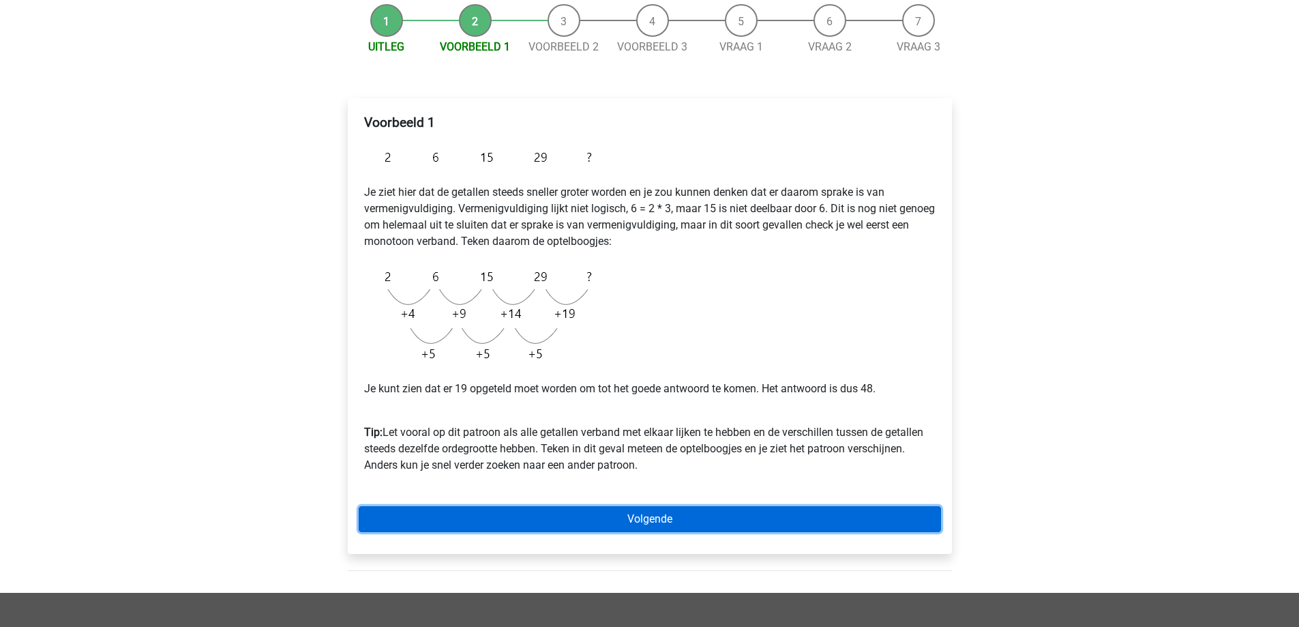
click at [679, 522] on link "Volgende" at bounding box center [650, 519] width 582 height 26
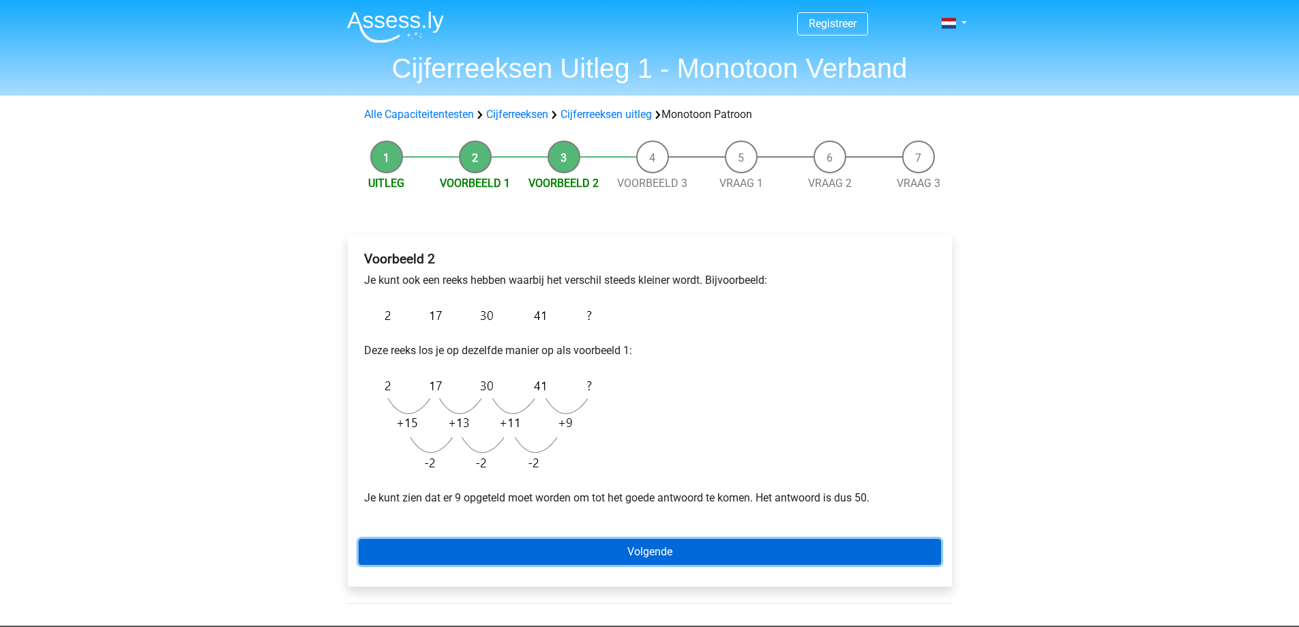
click at [811, 548] on link "Volgende" at bounding box center [650, 552] width 582 height 26
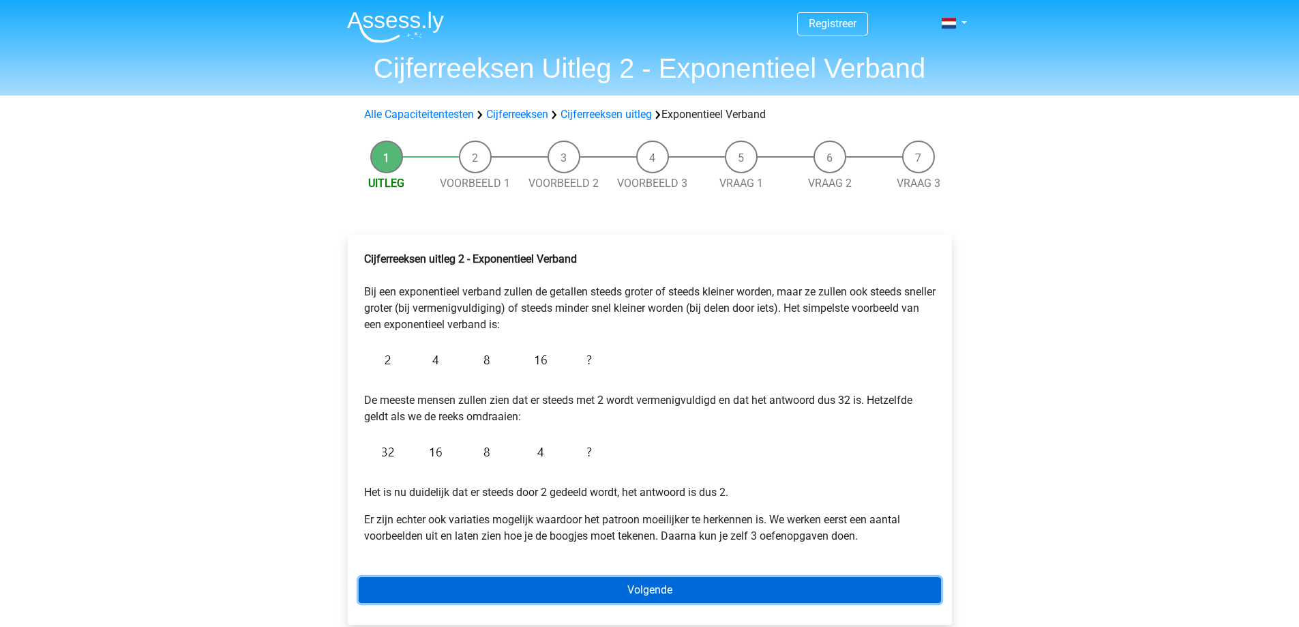
click at [681, 587] on link "Volgende" at bounding box center [650, 590] width 582 height 26
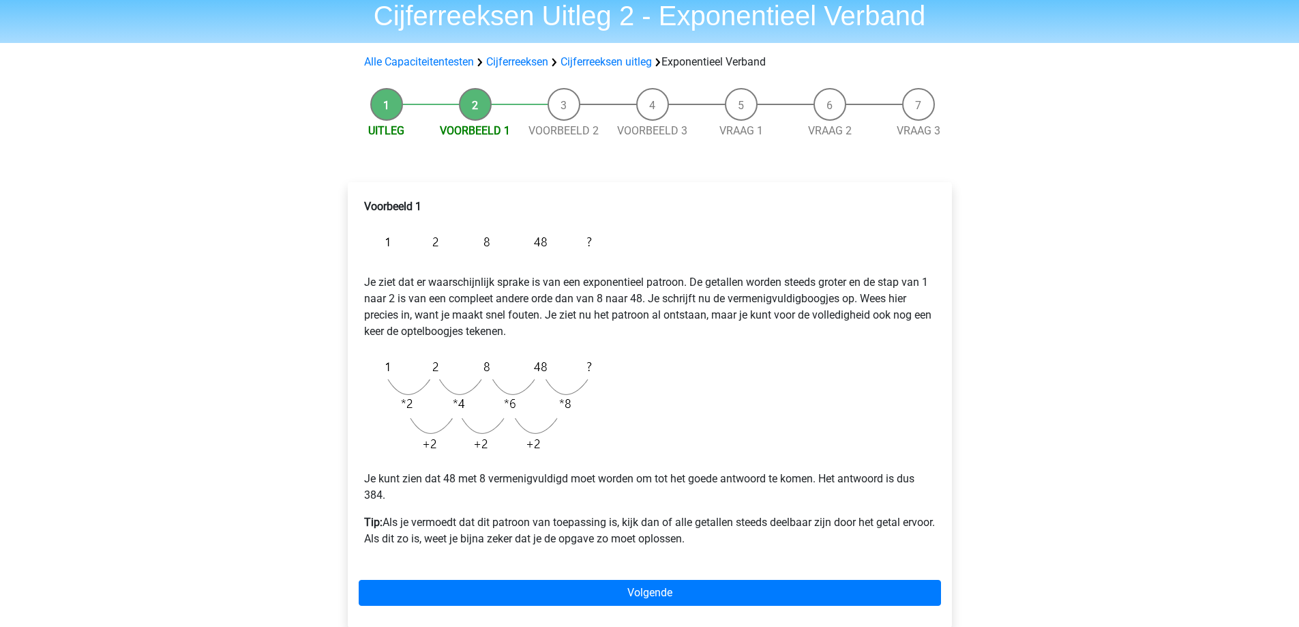
scroll to position [68, 0]
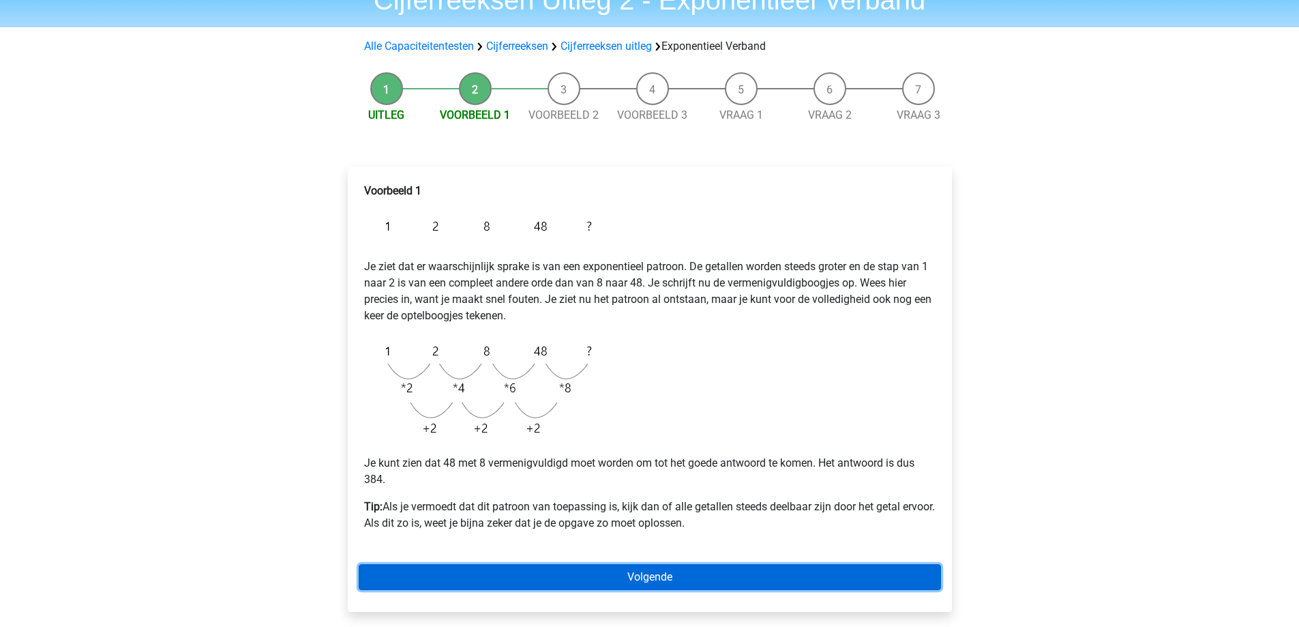
click at [653, 578] on link "Volgende" at bounding box center [650, 577] width 582 height 26
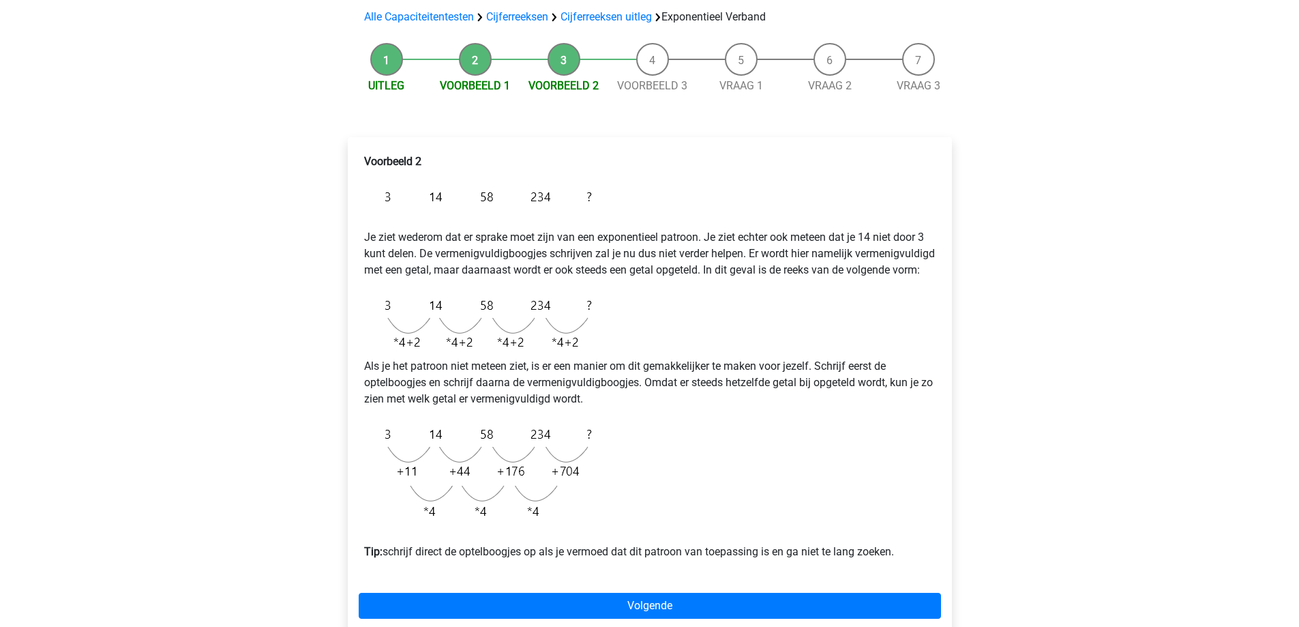
scroll to position [136, 0]
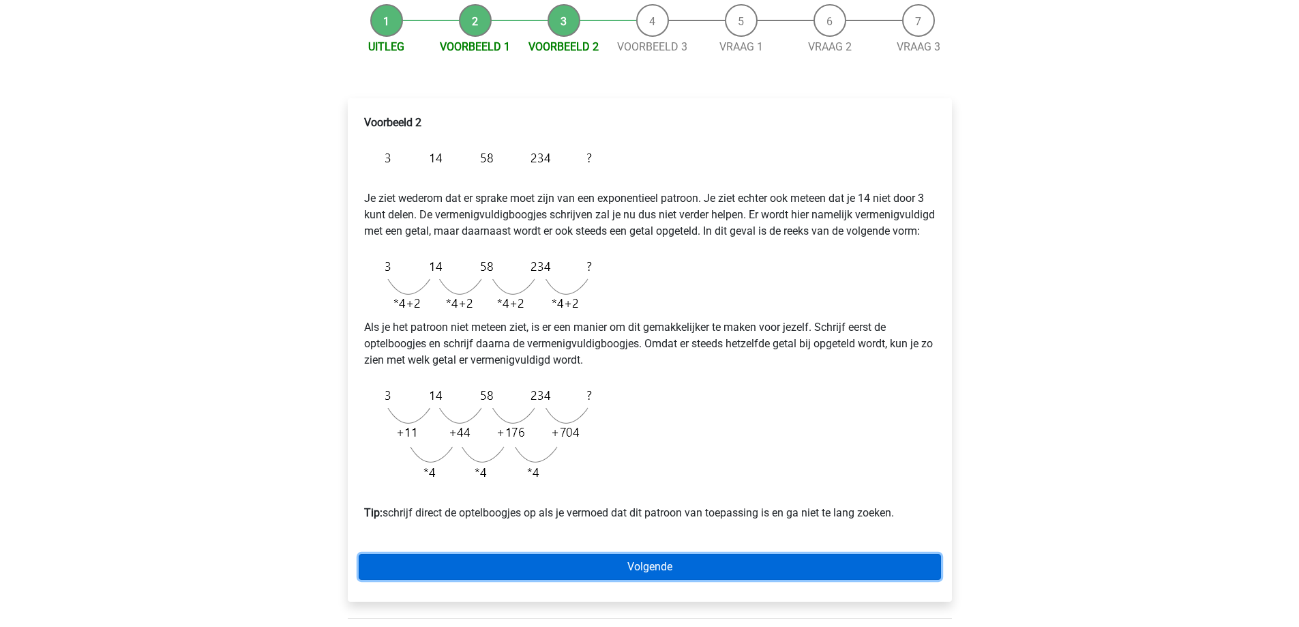
click at [657, 580] on link "Volgende" at bounding box center [650, 567] width 582 height 26
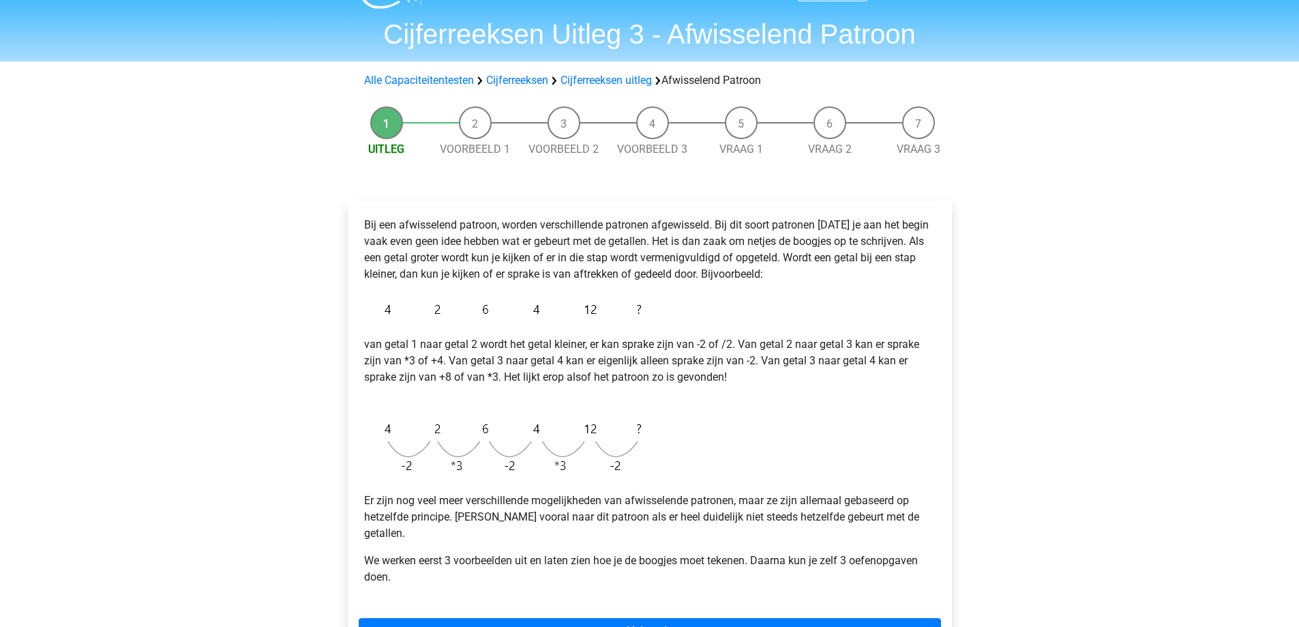
scroll to position [68, 0]
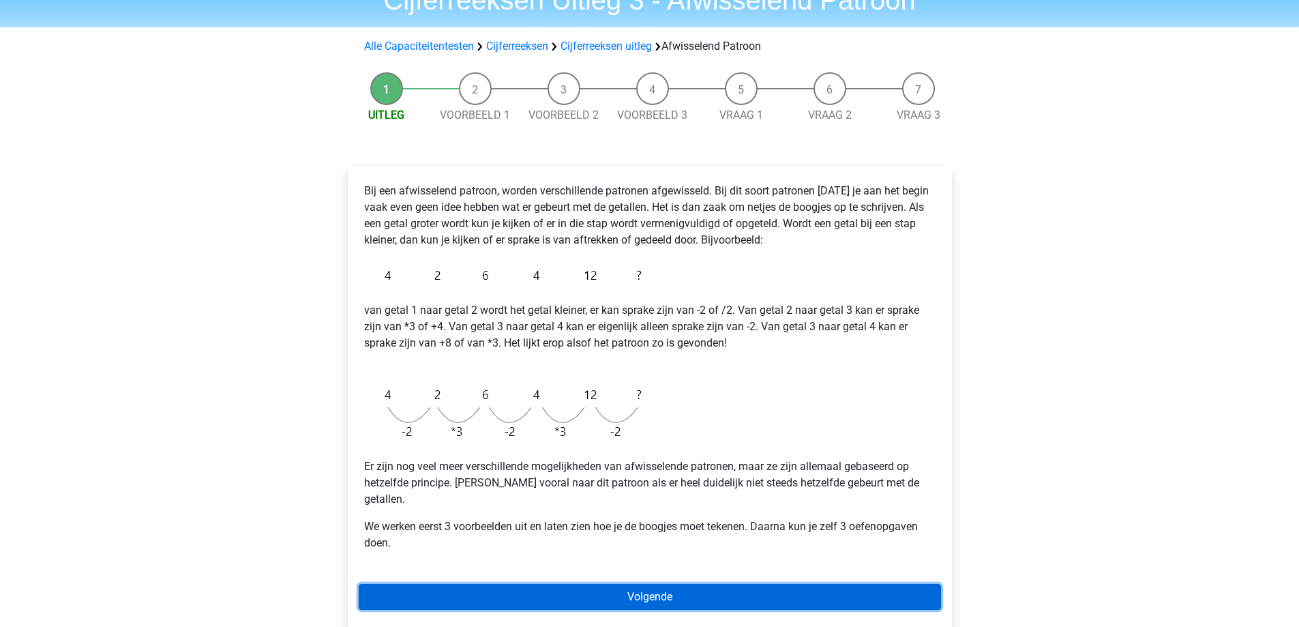
click at [755, 584] on link "Volgende" at bounding box center [650, 597] width 582 height 26
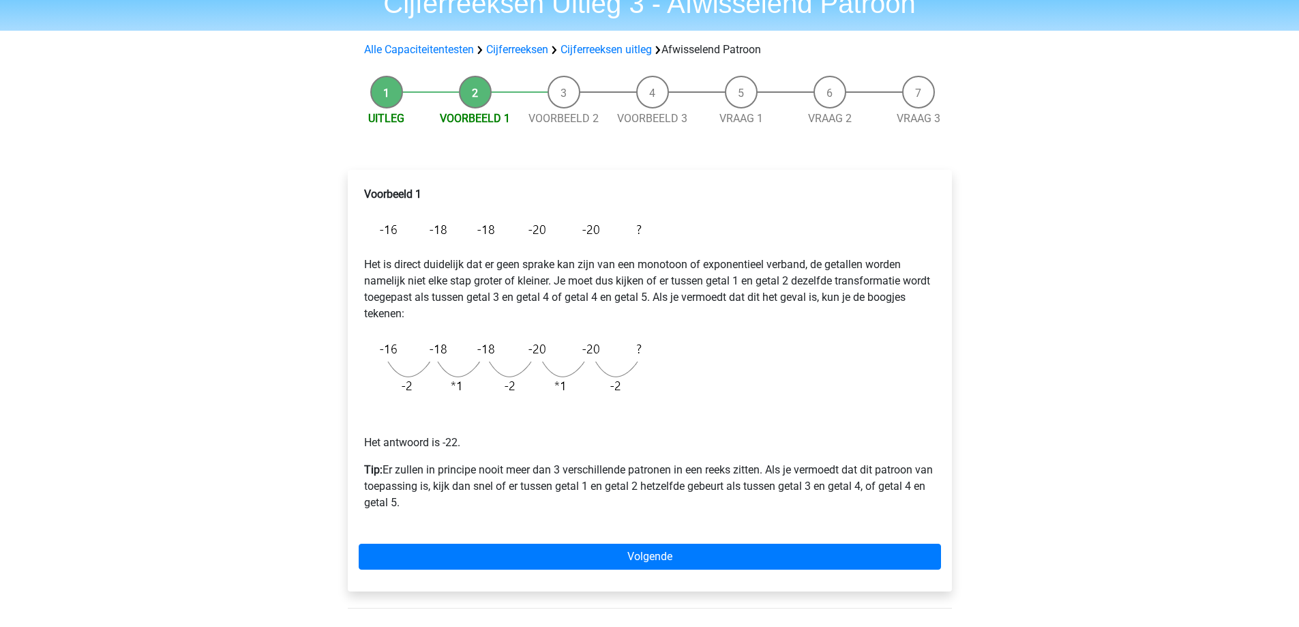
scroll to position [68, 0]
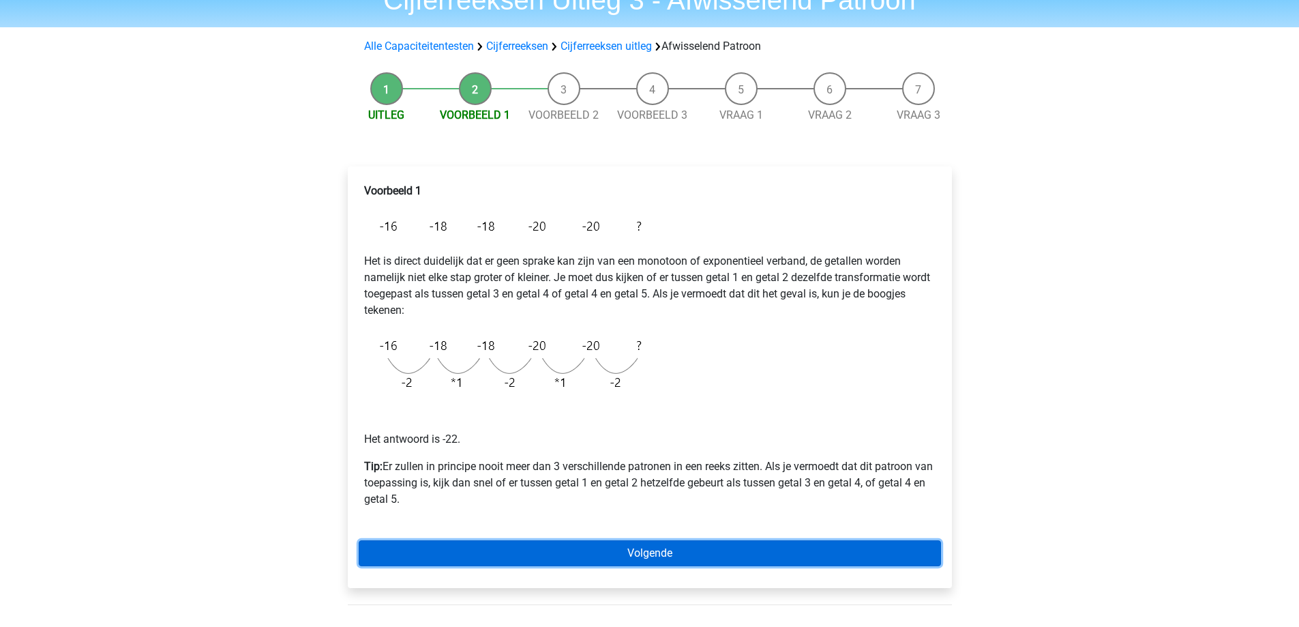
click at [749, 557] on link "Volgende" at bounding box center [650, 553] width 582 height 26
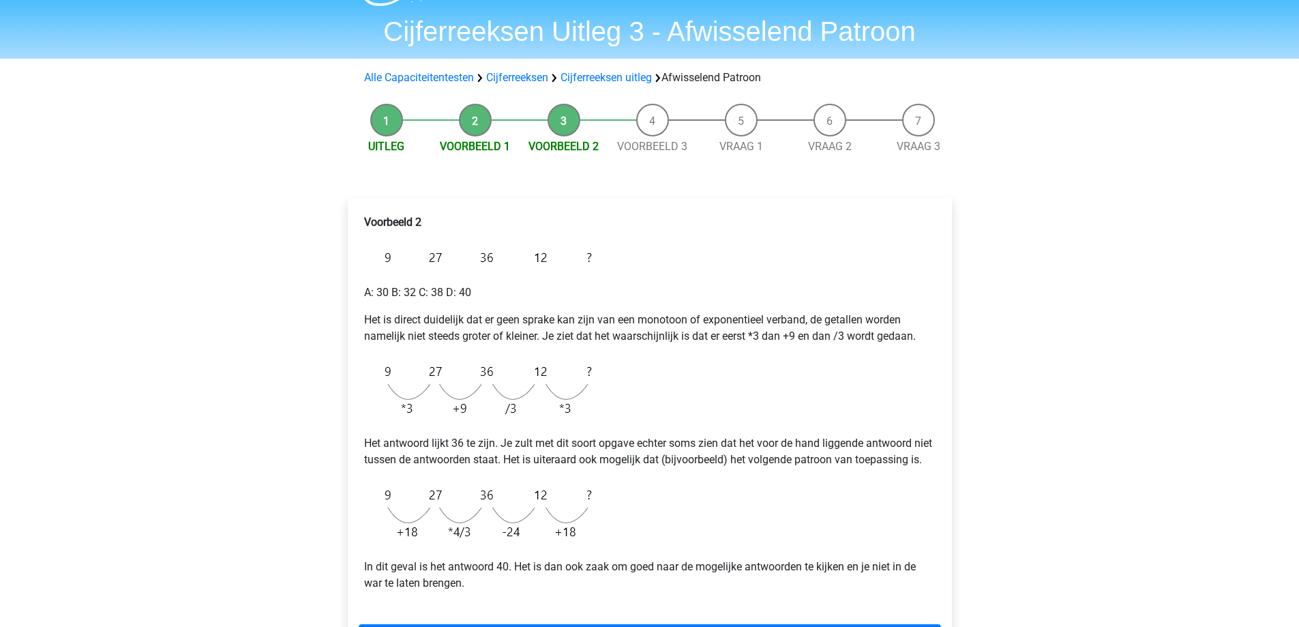
scroll to position [68, 0]
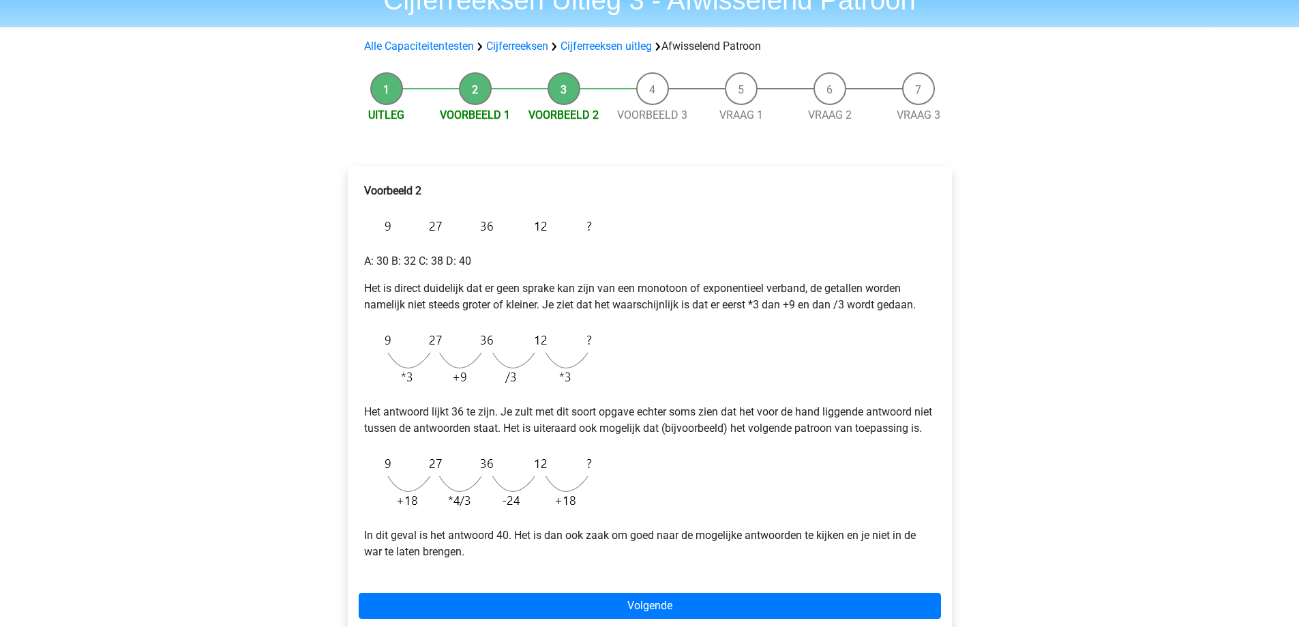
click at [193, 317] on div "Registreer Nederlands English" at bounding box center [649, 485] width 1299 height 1107
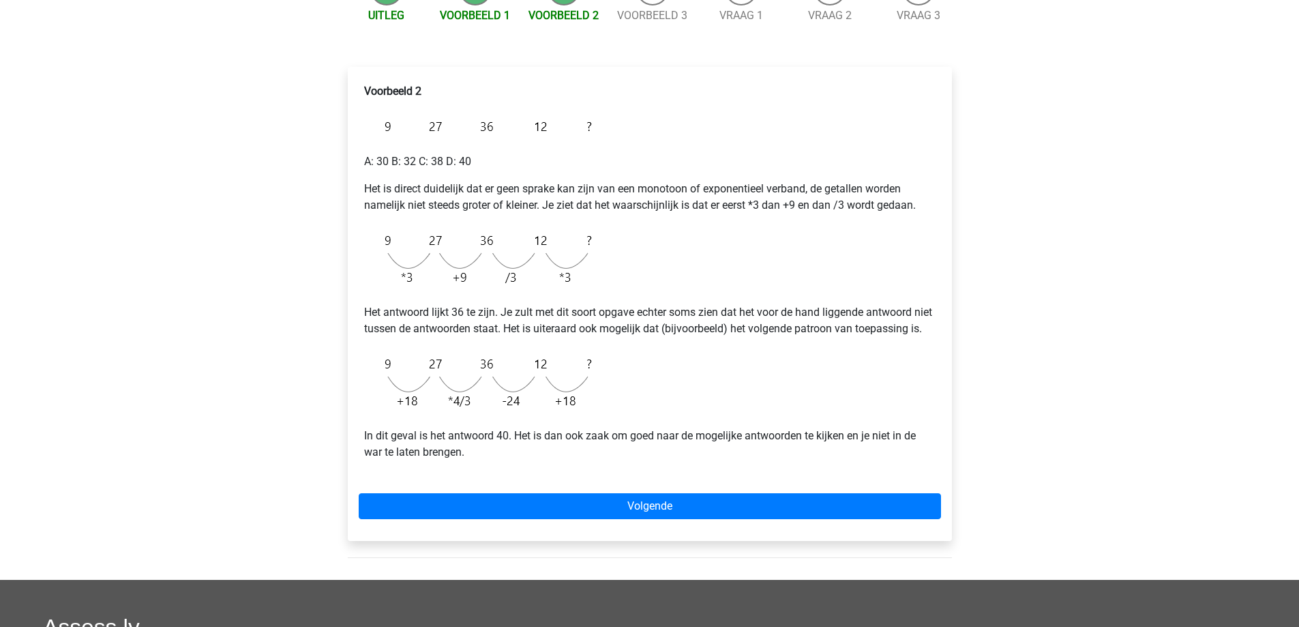
scroll to position [205, 0]
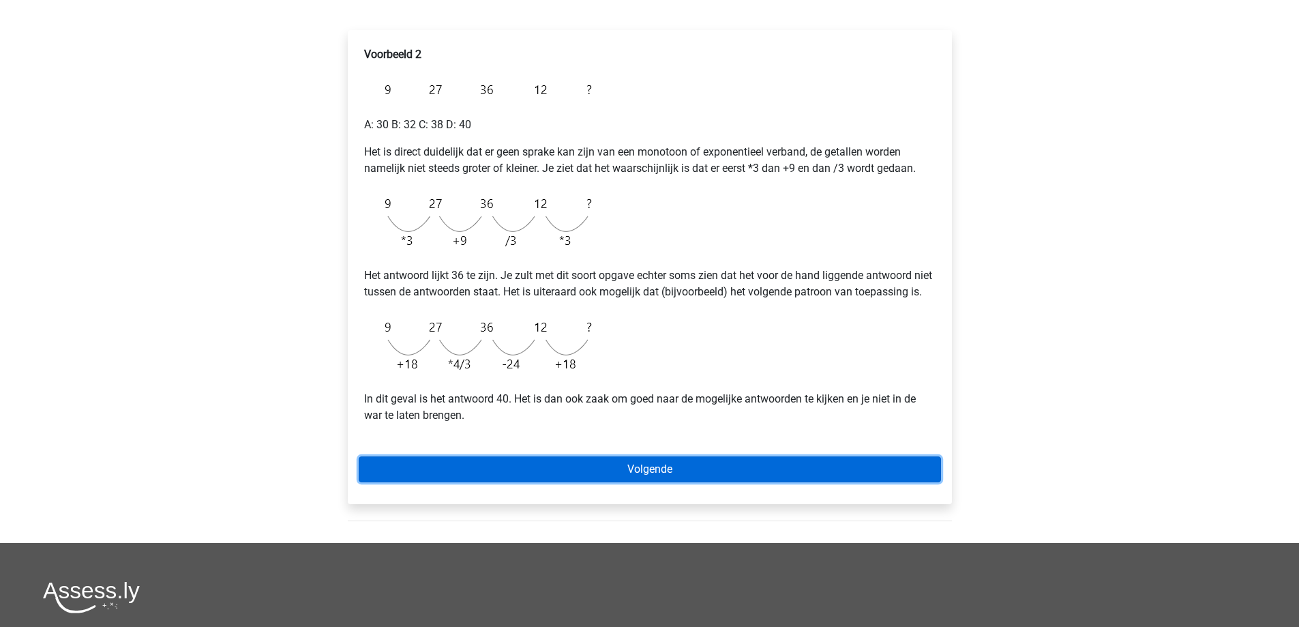
click at [694, 482] on link "Volgende" at bounding box center [650, 469] width 582 height 26
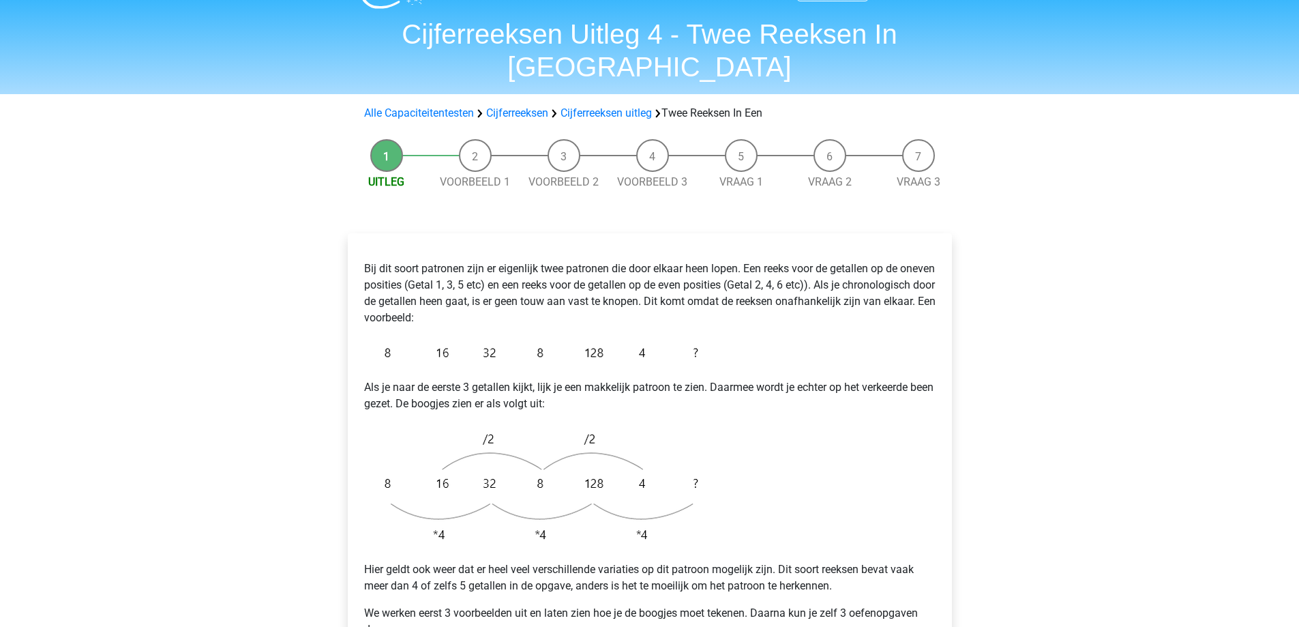
scroll to position [68, 0]
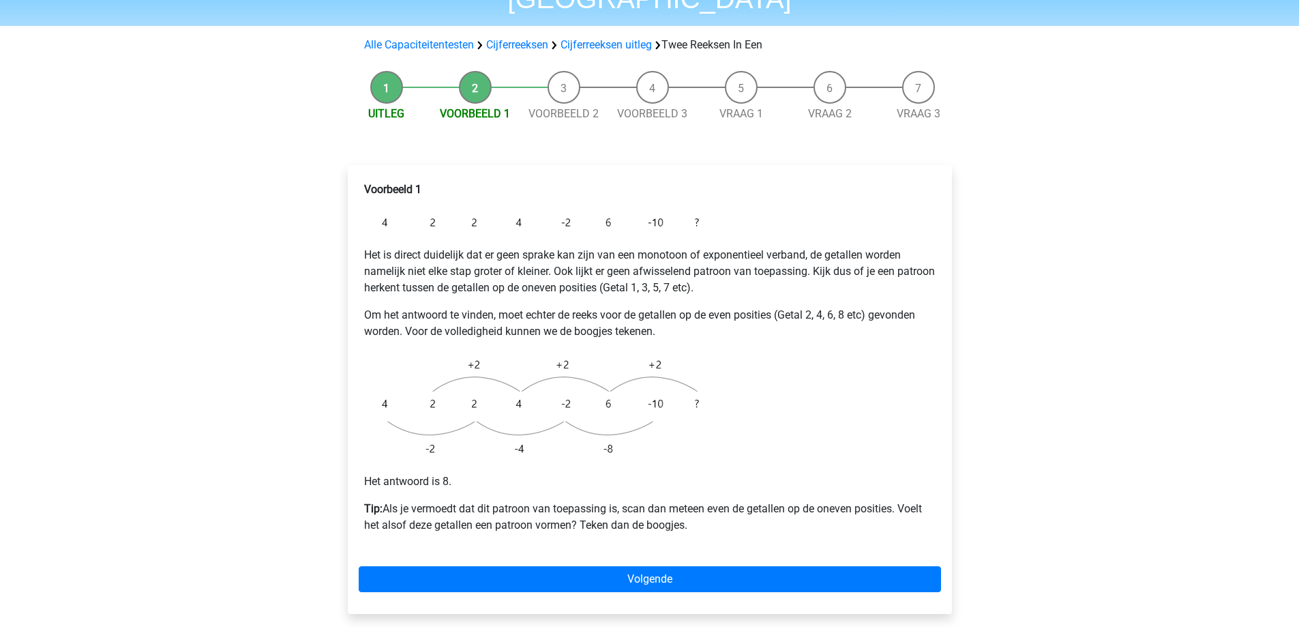
scroll to position [136, 0]
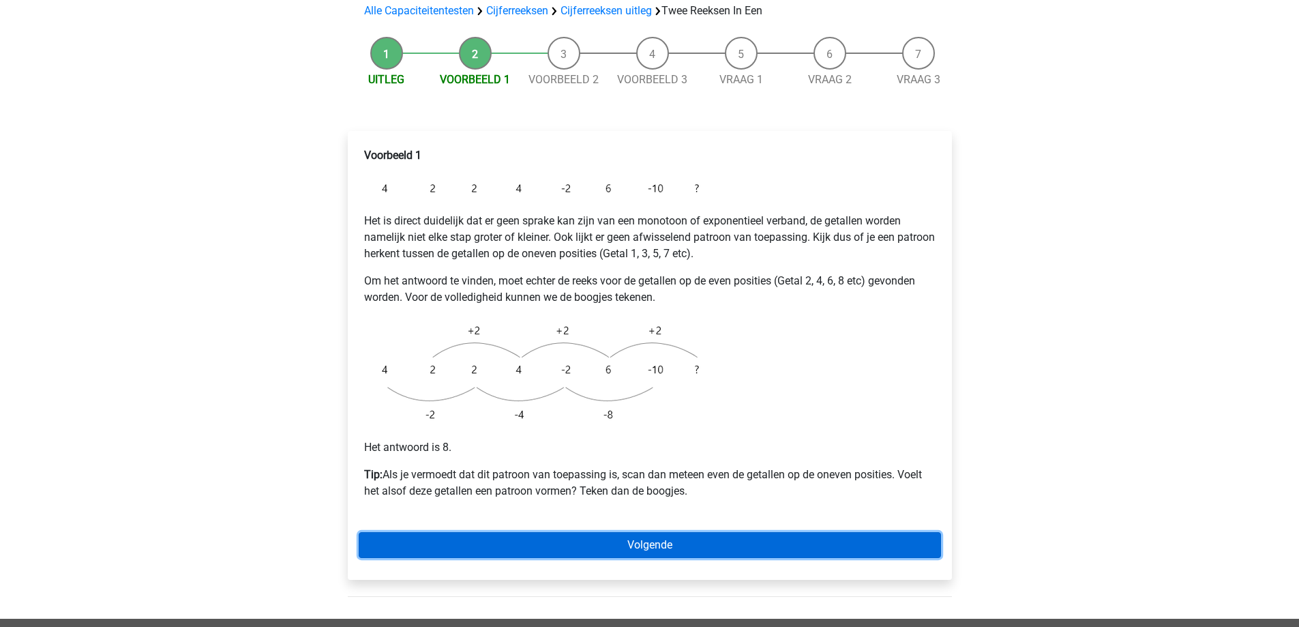
click at [599, 532] on link "Volgende" at bounding box center [650, 545] width 582 height 26
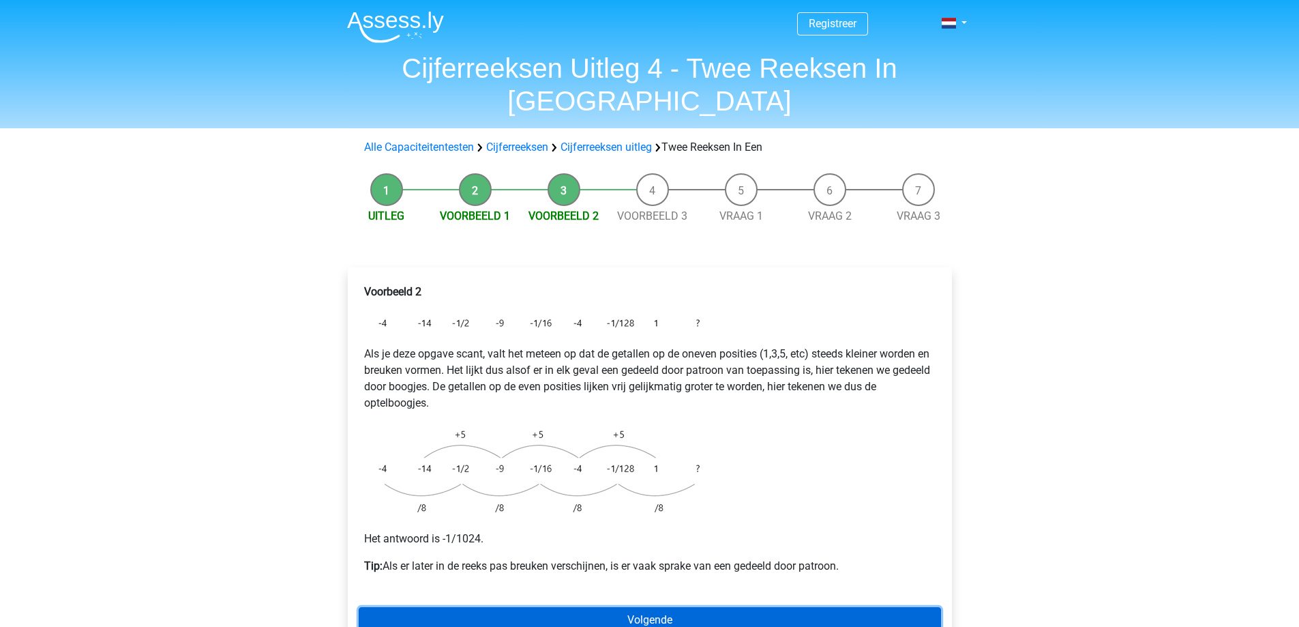
click at [673, 607] on link "Volgende" at bounding box center [650, 620] width 582 height 26
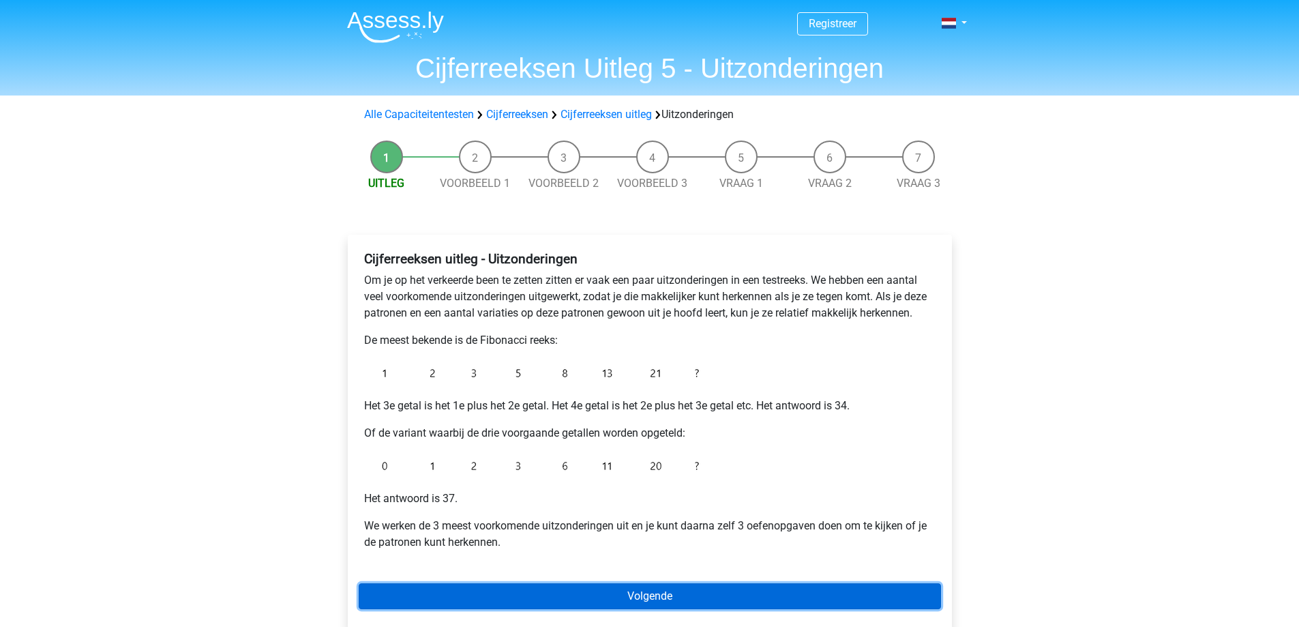
click at [625, 599] on link "Volgende" at bounding box center [650, 596] width 582 height 26
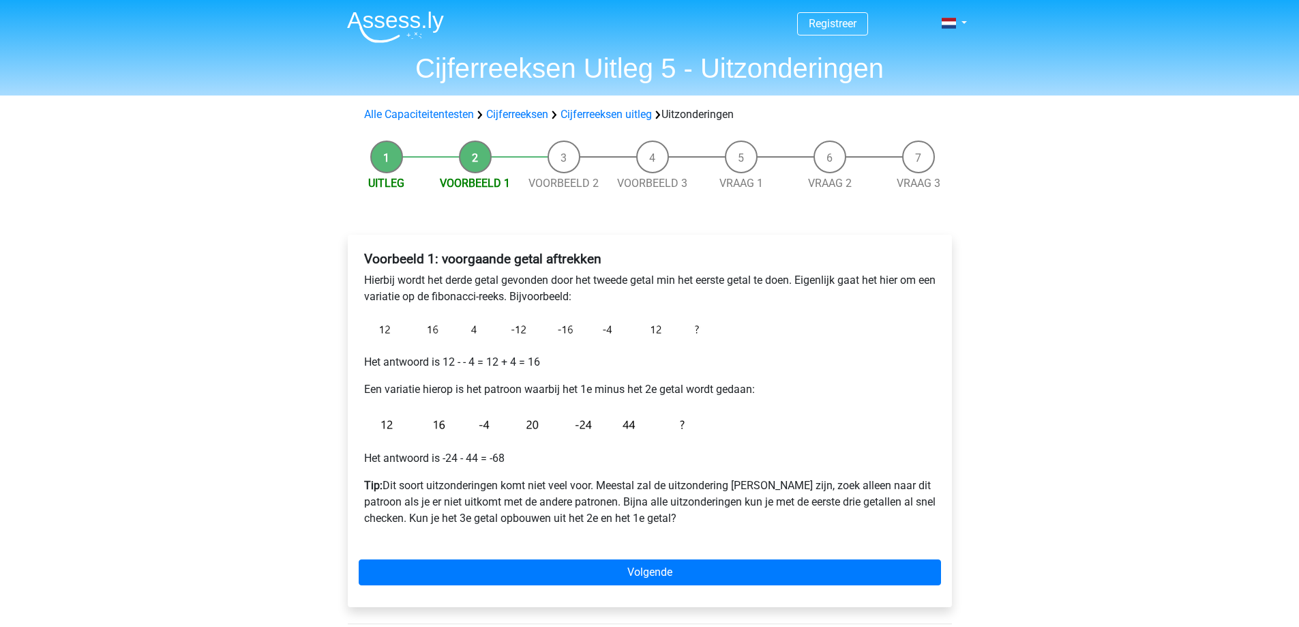
click at [250, 447] on div "Registreer Nederlands English" at bounding box center [649, 503] width 1299 height 1006
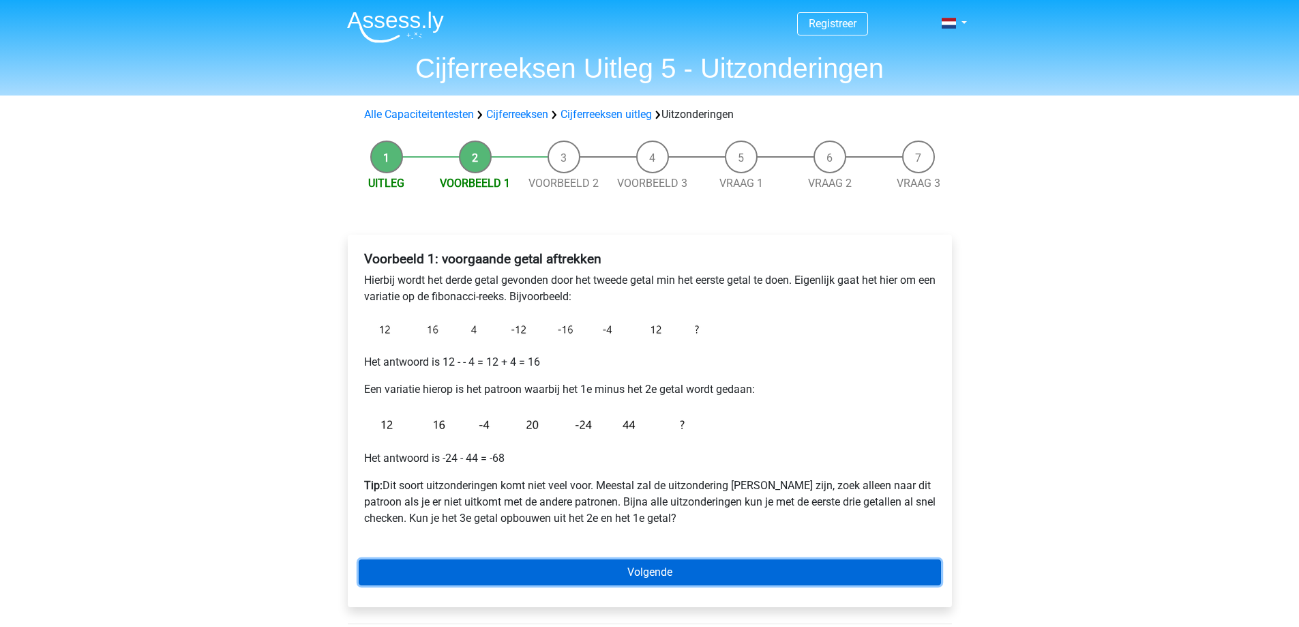
click at [721, 571] on link "Volgende" at bounding box center [650, 572] width 582 height 26
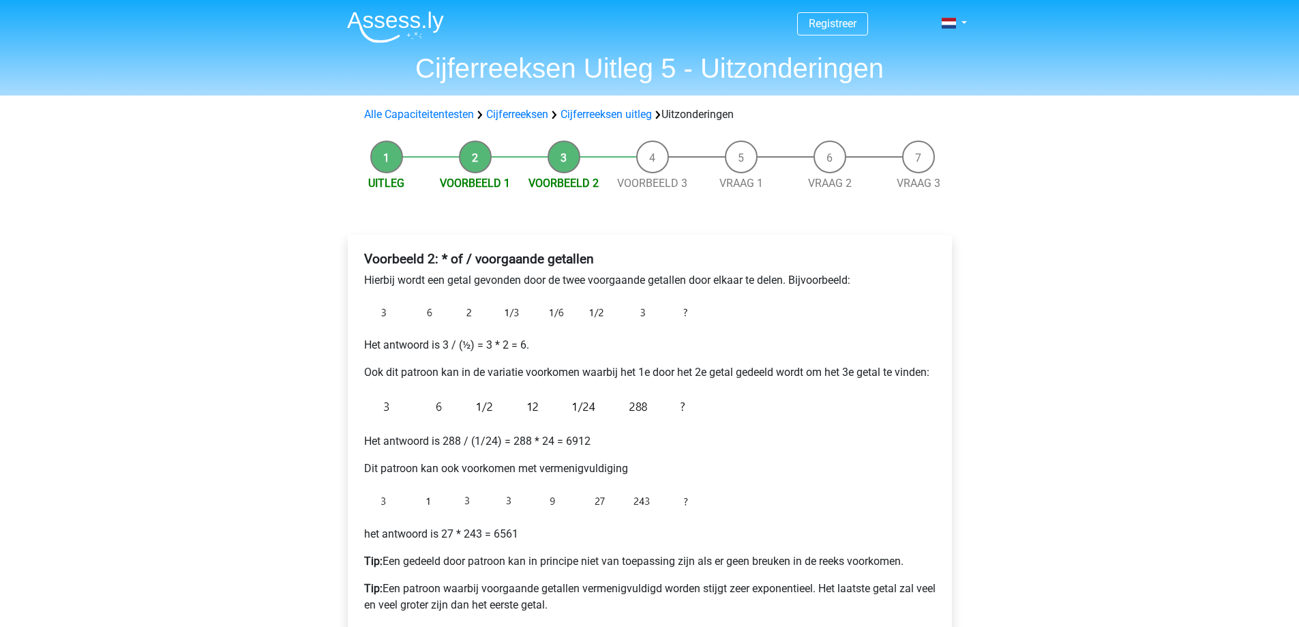
click at [1241, 336] on div "Registreer Nederlands English" at bounding box center [649, 546] width 1299 height 1092
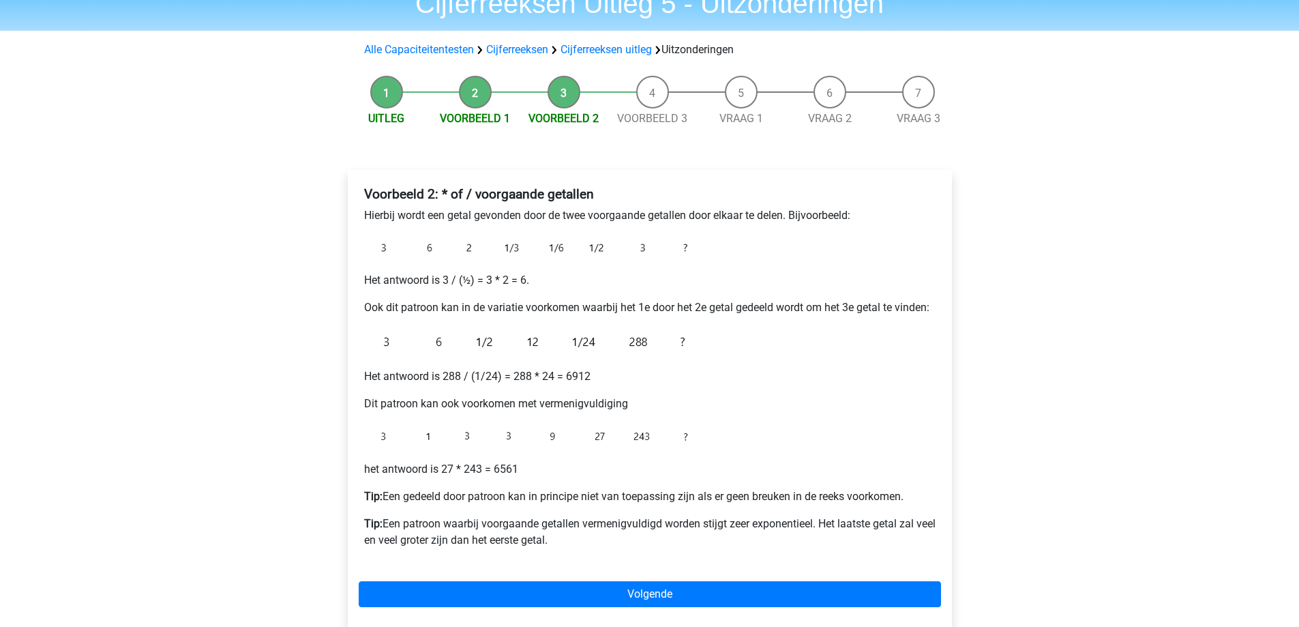
scroll to position [68, 0]
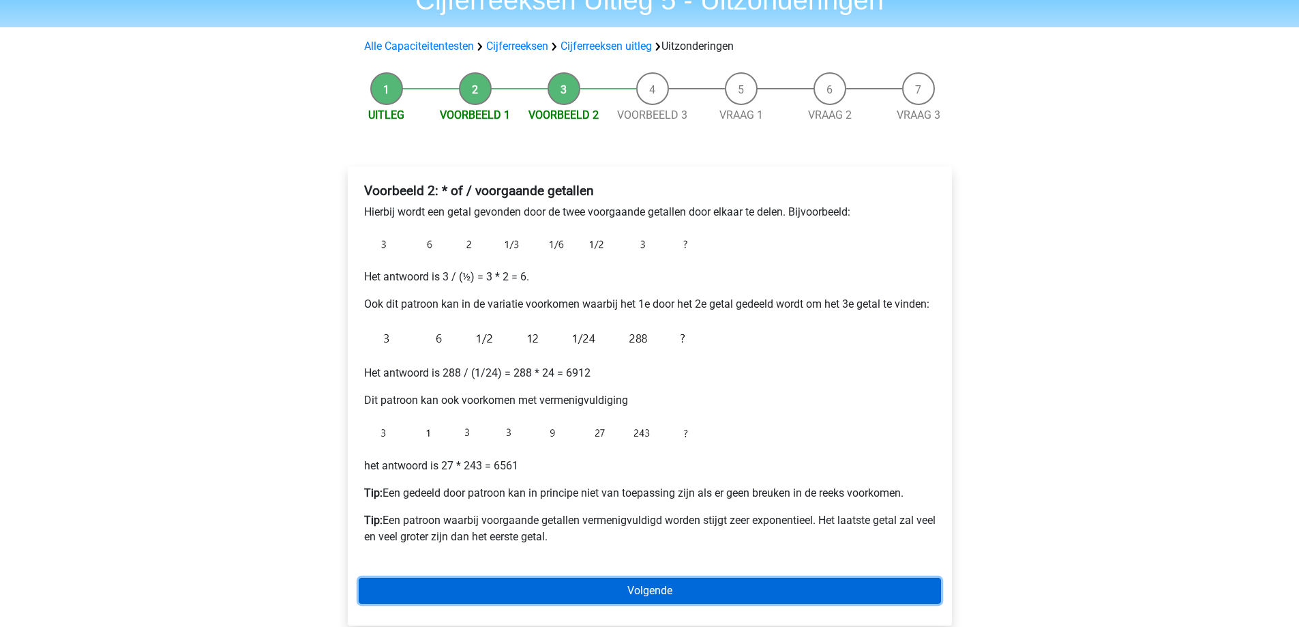
click at [627, 591] on link "Volgende" at bounding box center [650, 591] width 582 height 26
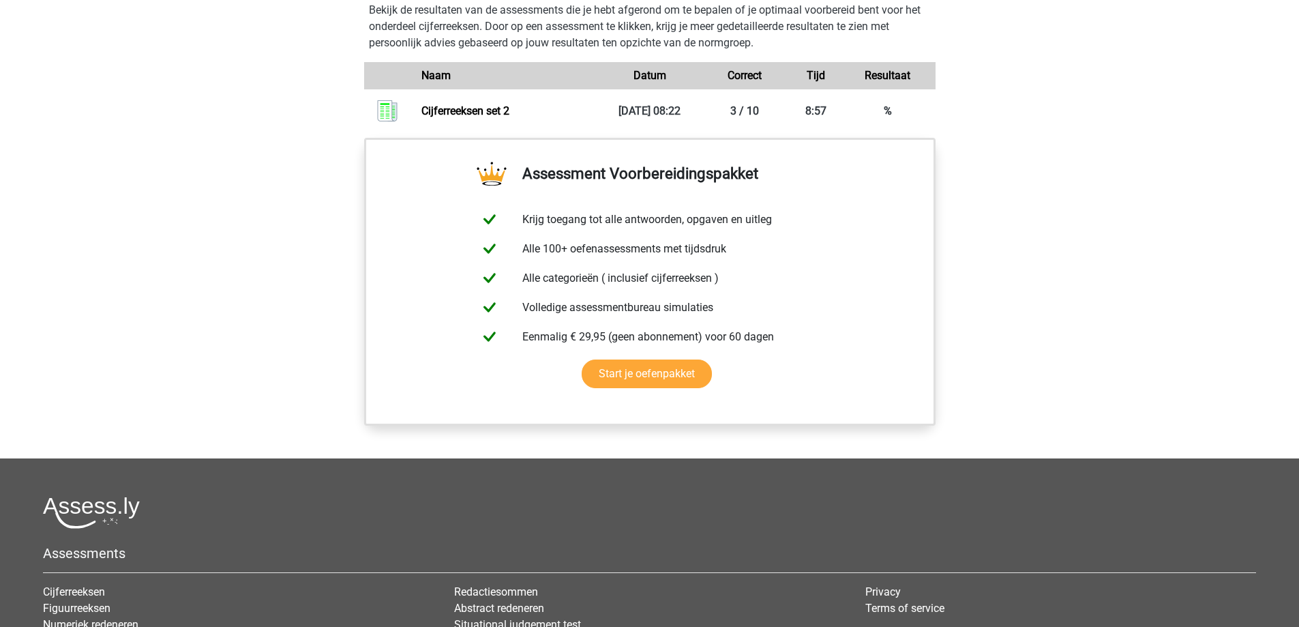
scroll to position [1023, 0]
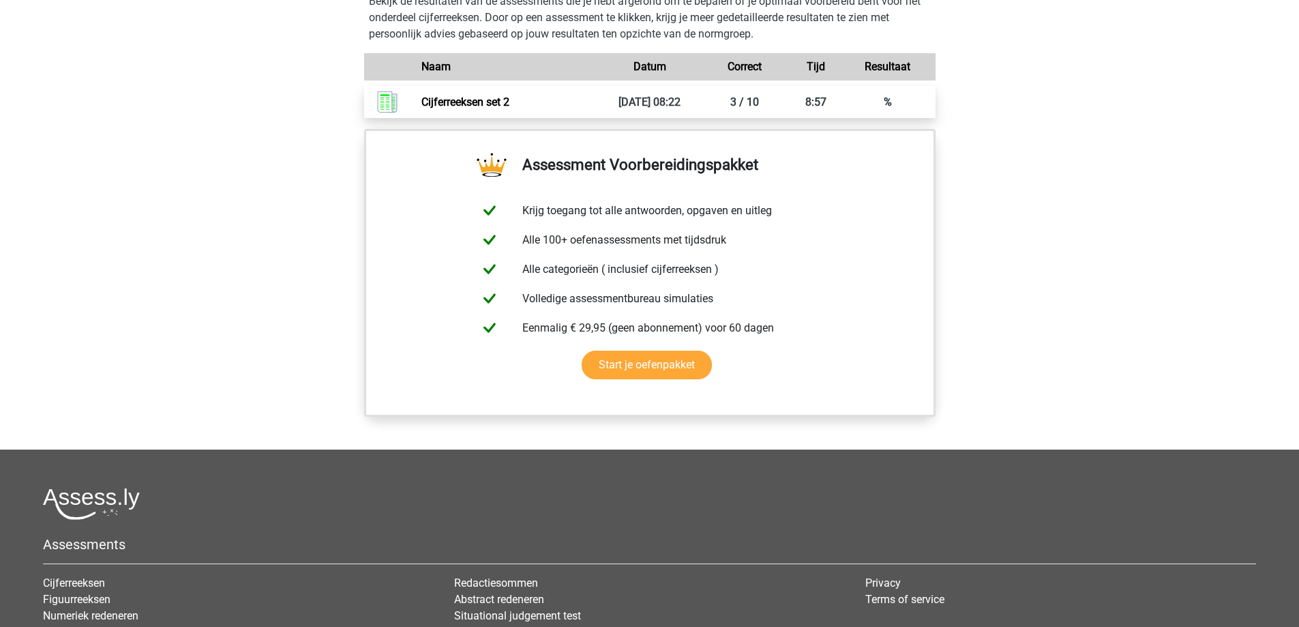
click at [471, 108] on link "Cijferreeksen set 2" at bounding box center [465, 101] width 88 height 13
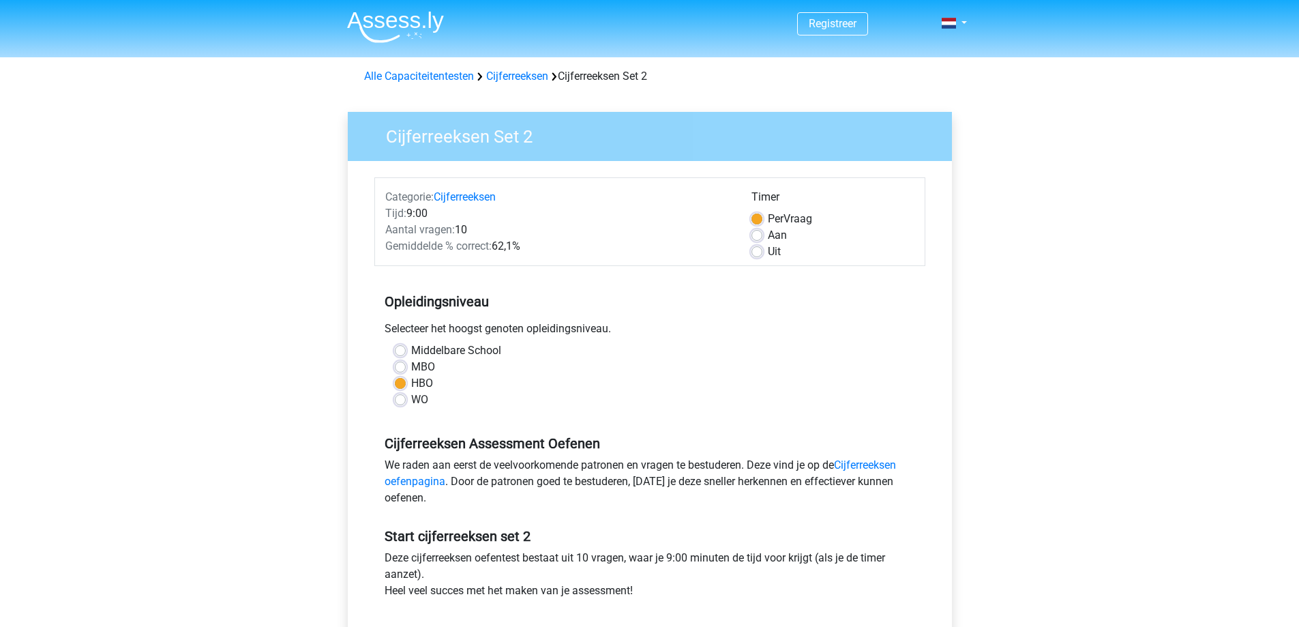
scroll to position [136, 0]
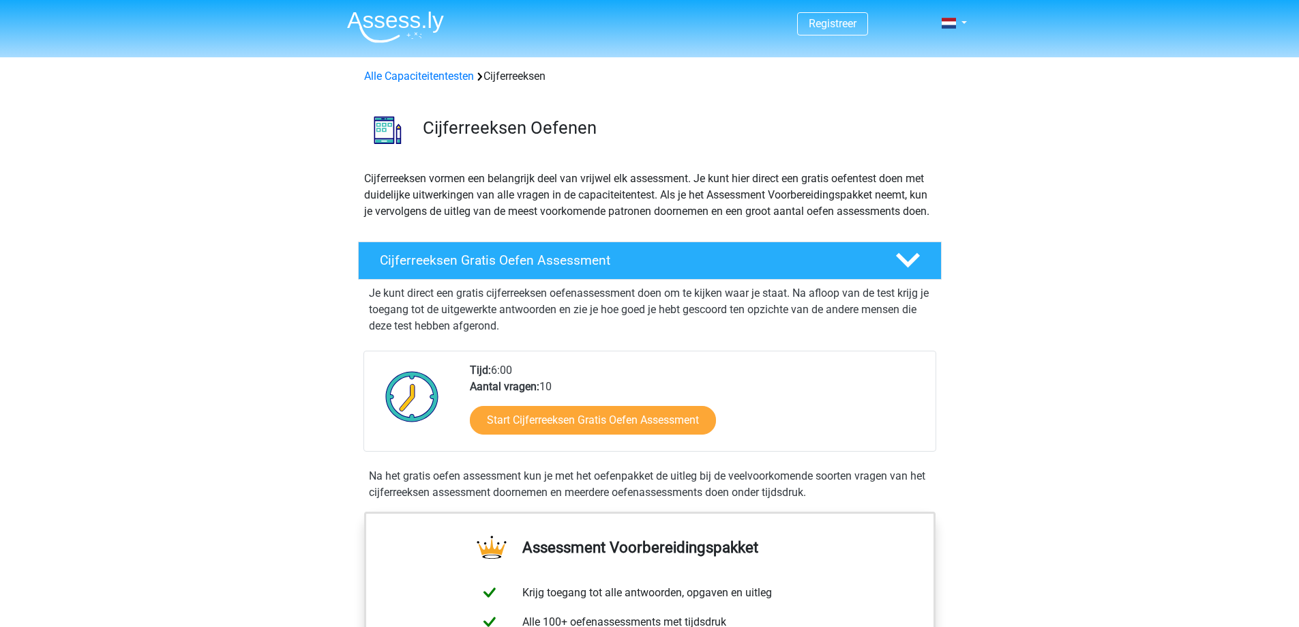
scroll to position [887, 0]
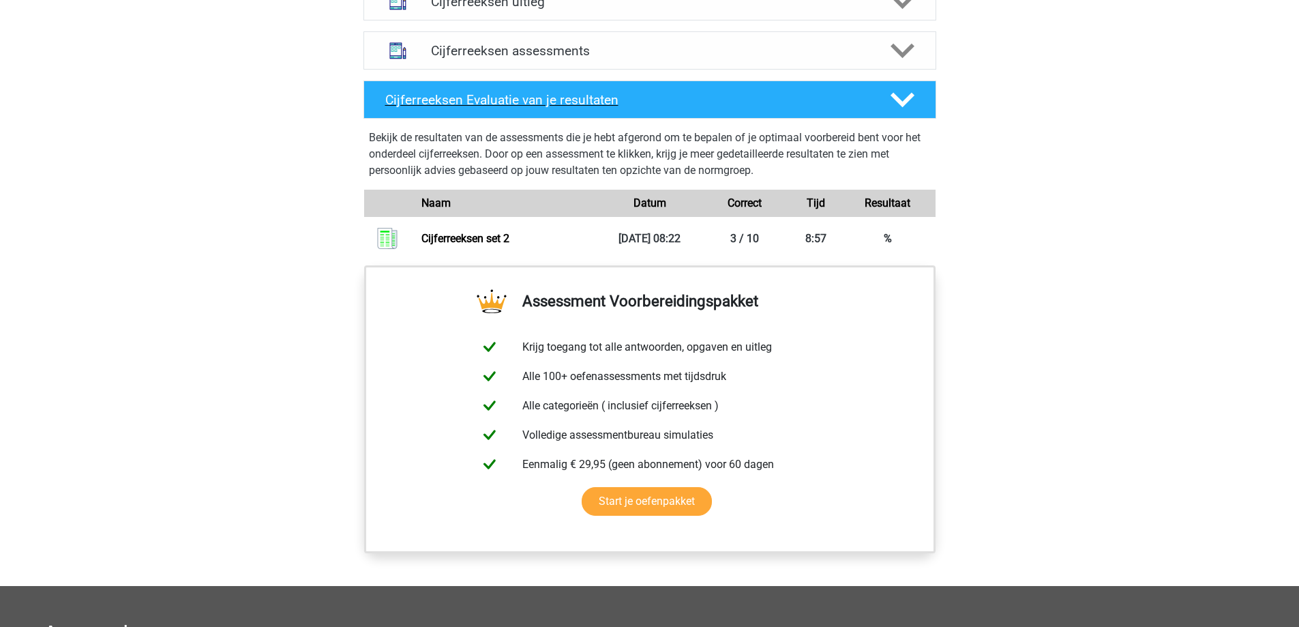
click at [904, 109] on icon at bounding box center [903, 100] width 24 height 24
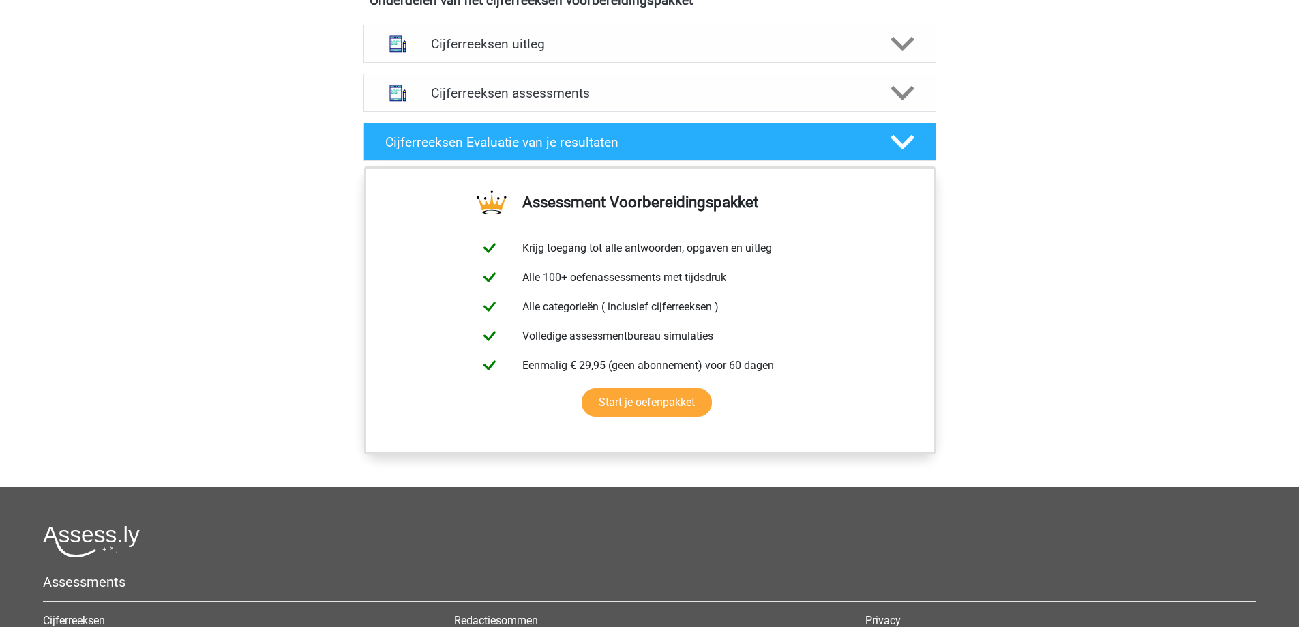
scroll to position [750, 0]
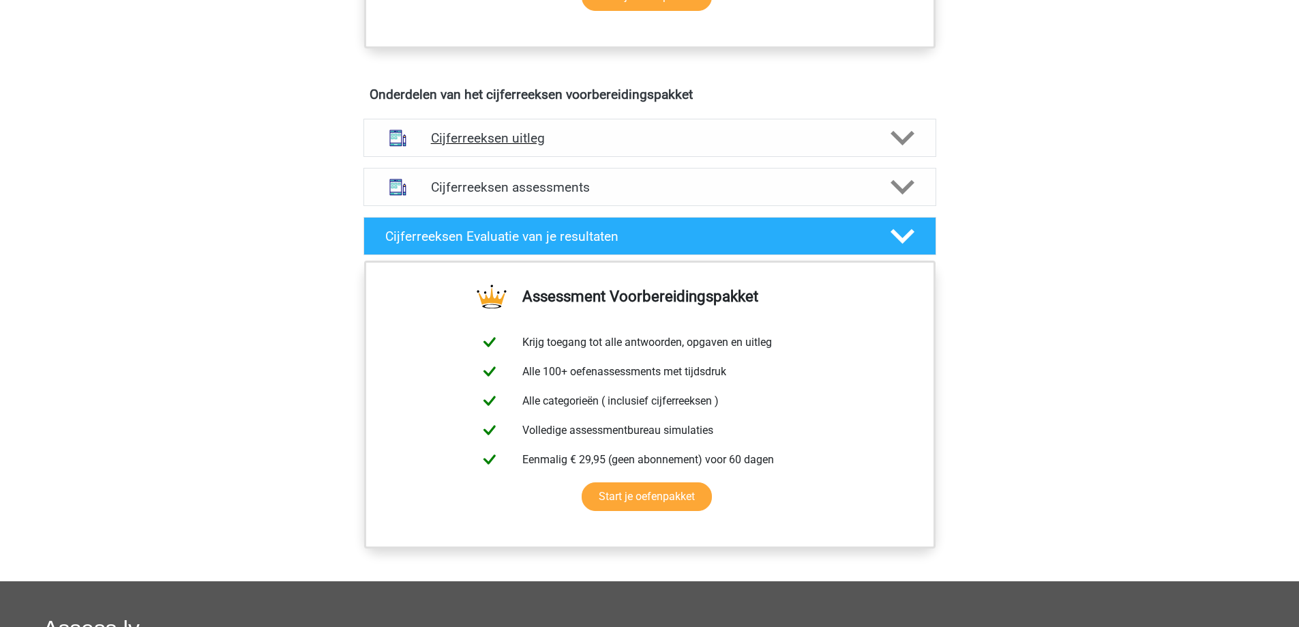
click at [899, 150] on icon at bounding box center [903, 138] width 24 height 24
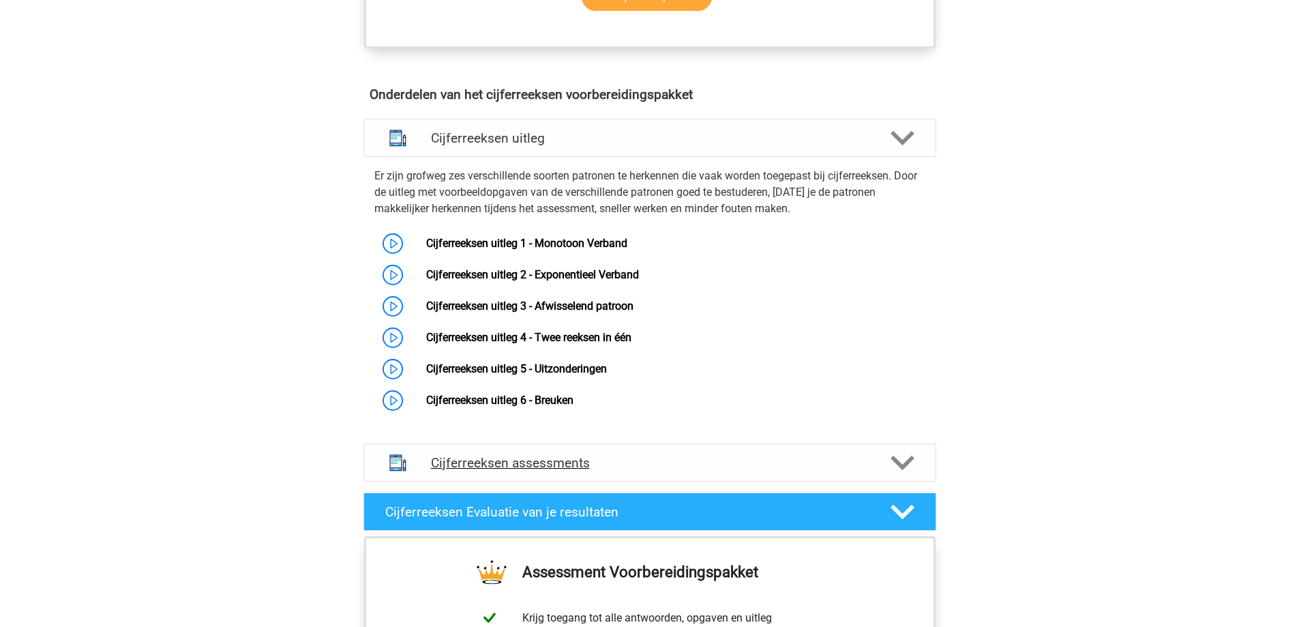
click at [911, 470] on polygon at bounding box center [903, 462] width 24 height 15
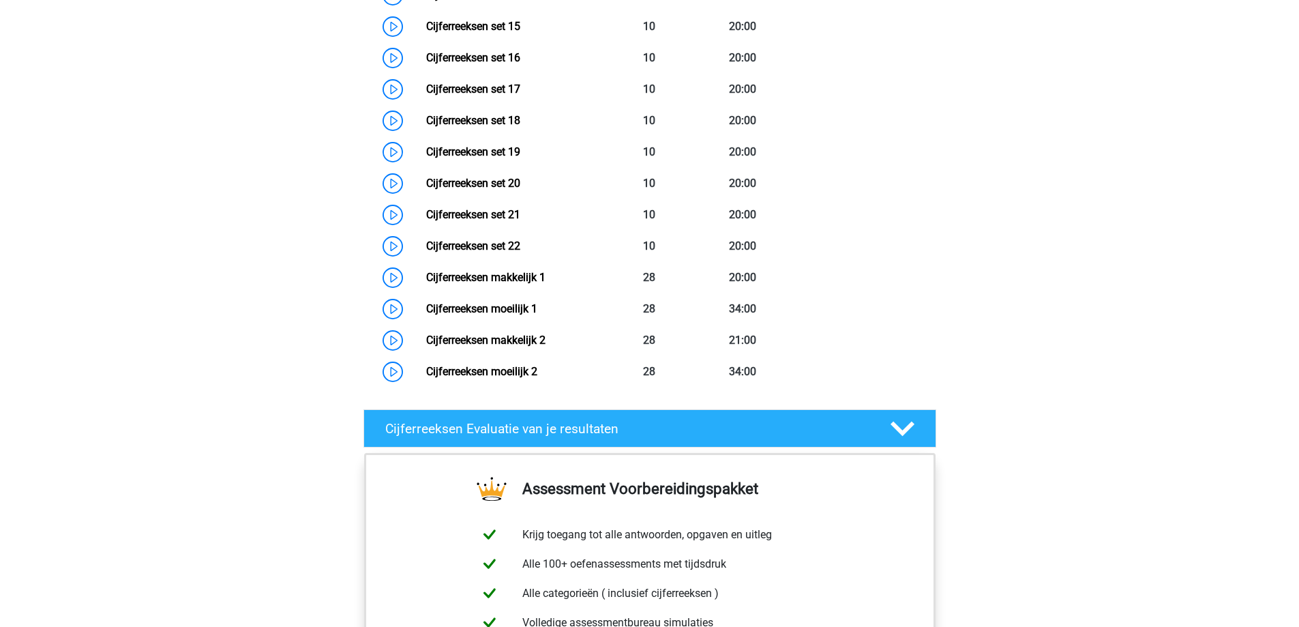
scroll to position [1773, 0]
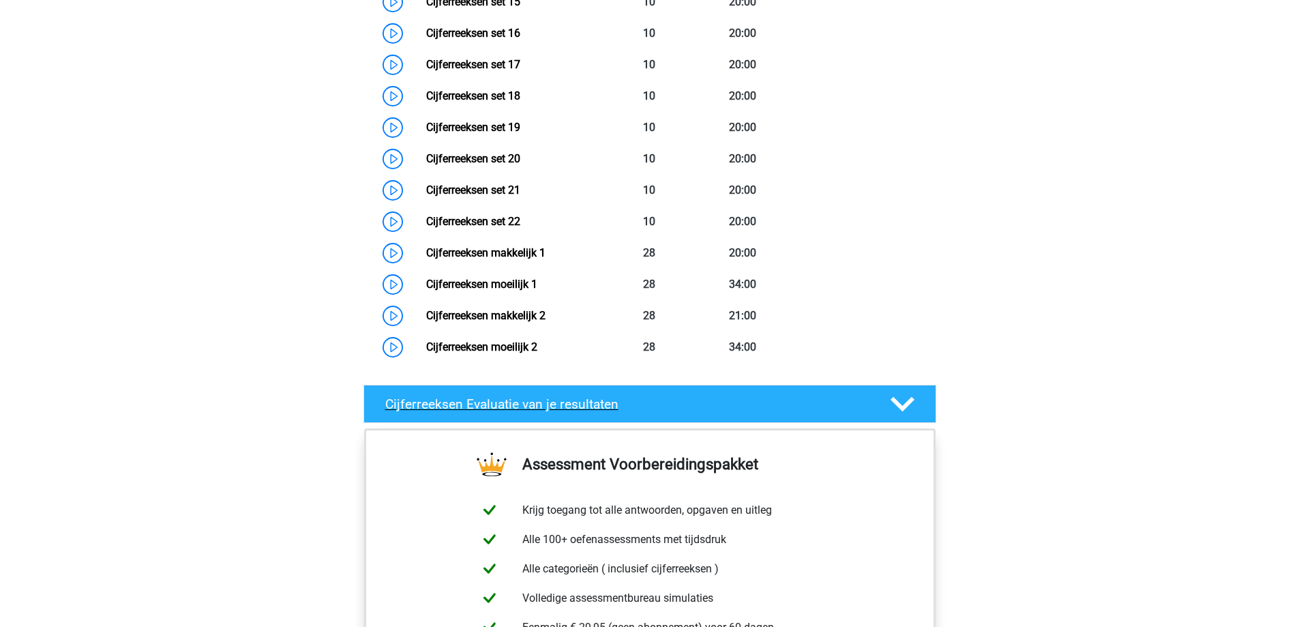
click at [897, 411] on polygon at bounding box center [903, 403] width 24 height 15
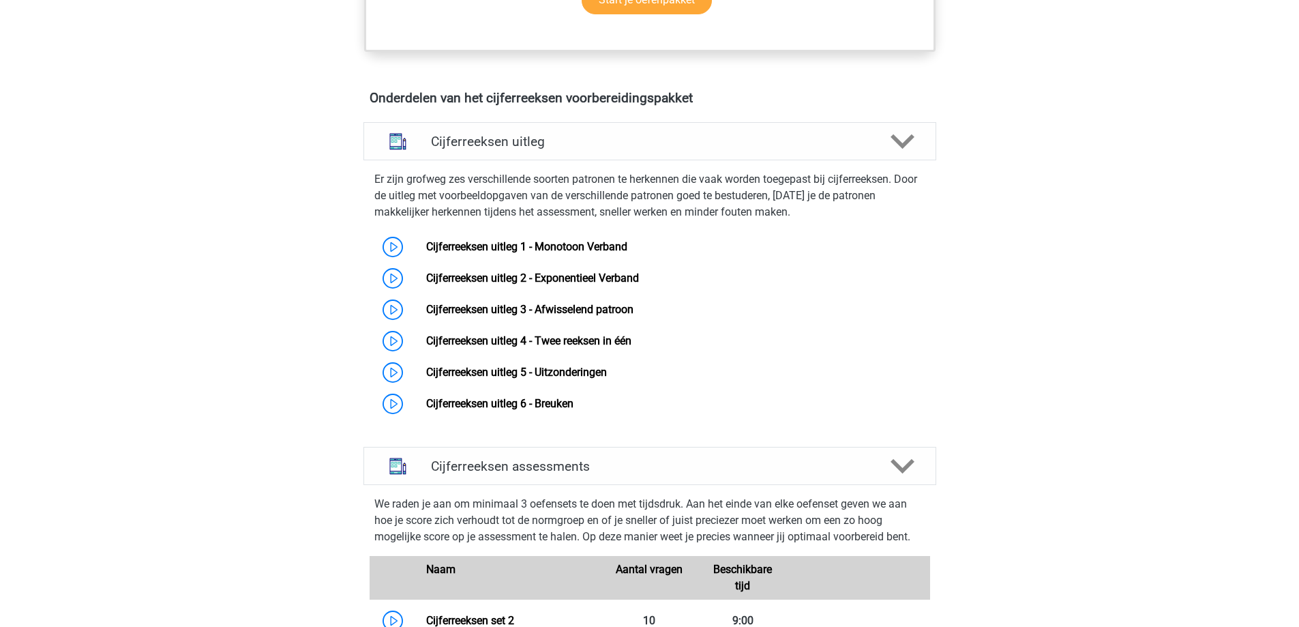
scroll to position [750, 0]
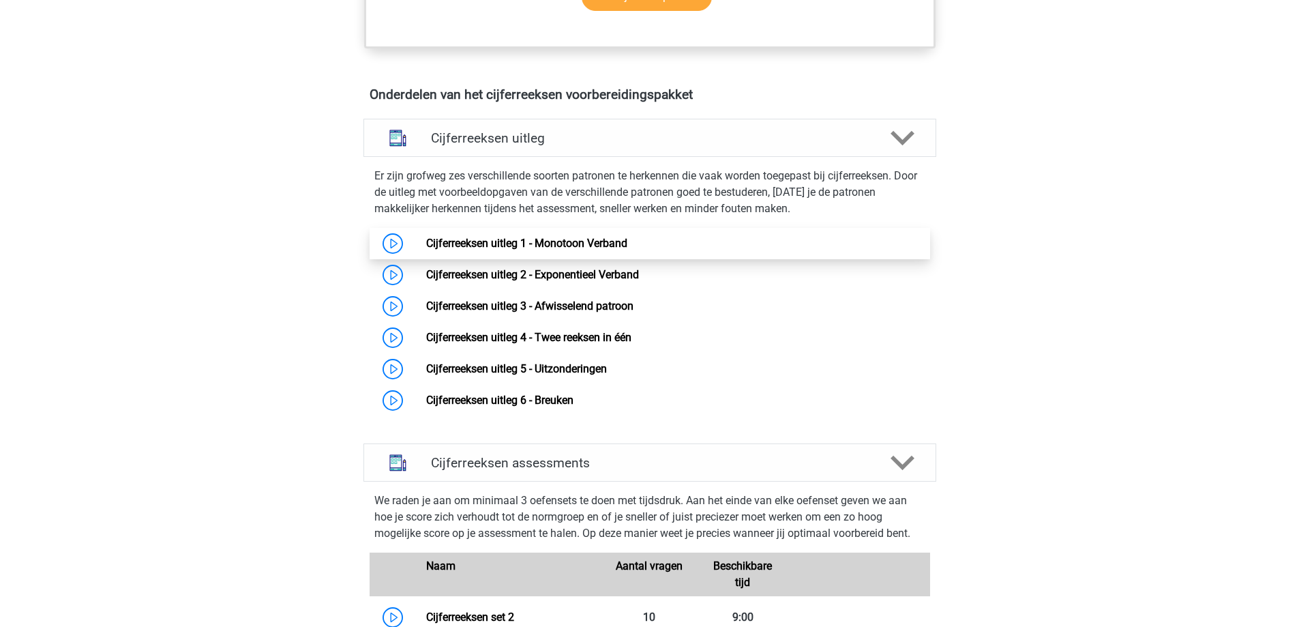
click at [426, 250] on link "Cijferreeksen uitleg 1 - Monotoon Verband" at bounding box center [526, 243] width 201 height 13
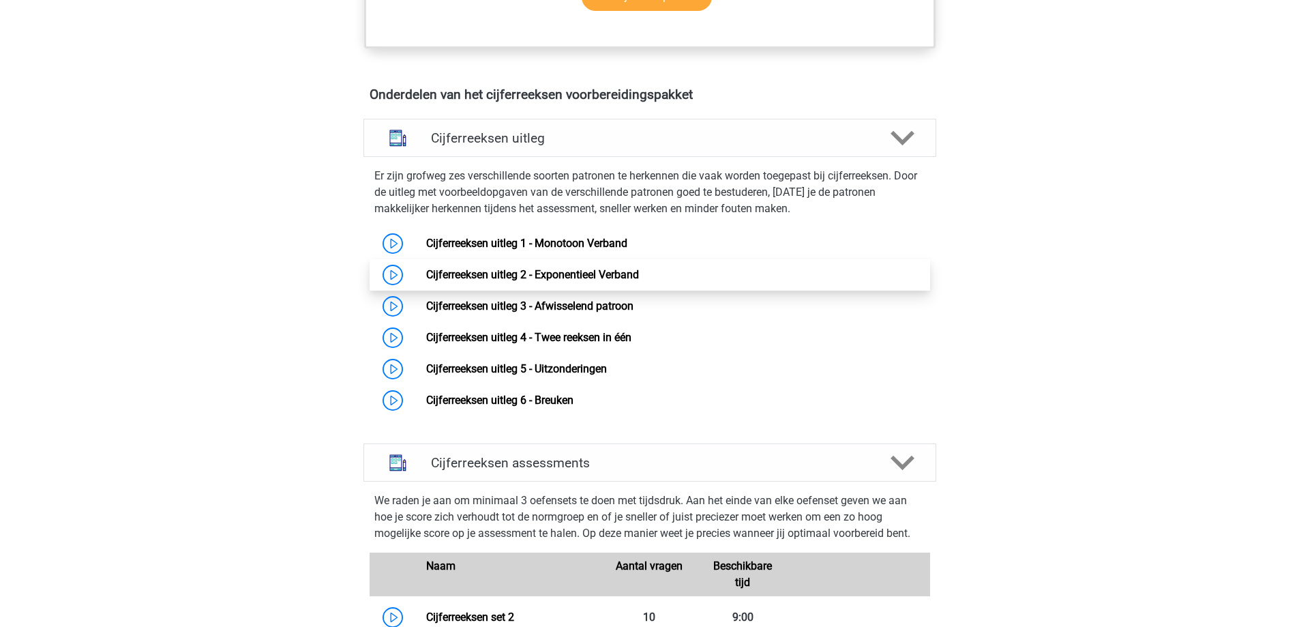
click at [570, 281] on link "Cijferreeksen uitleg 2 - Exponentieel Verband" at bounding box center [532, 274] width 213 height 13
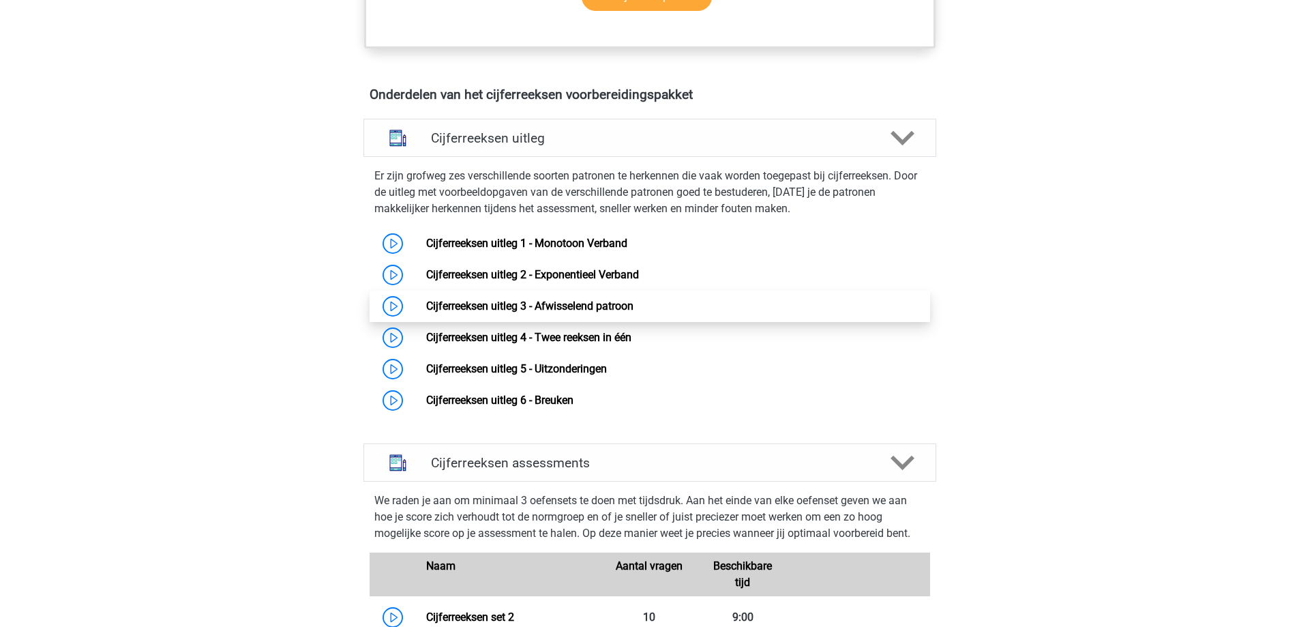
click at [567, 312] on link "Cijferreeksen uitleg 3 - Afwisselend patroon" at bounding box center [529, 305] width 207 height 13
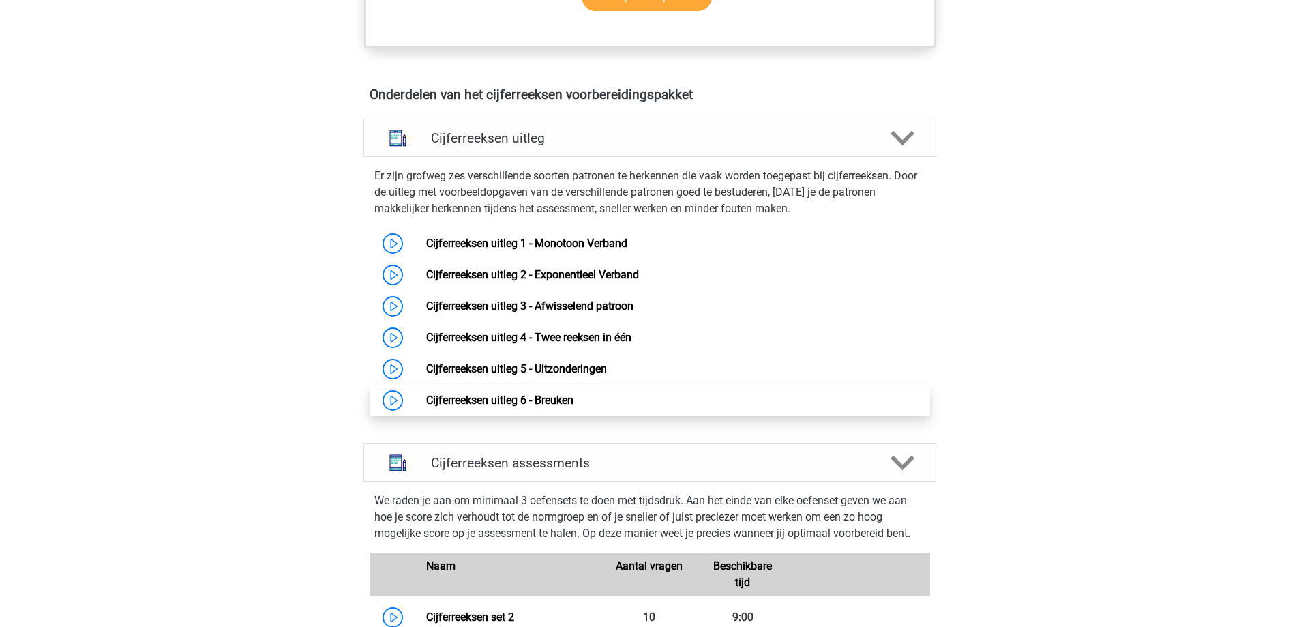
click at [528, 406] on link "Cijferreeksen uitleg 6 - Breuken" at bounding box center [499, 399] width 147 height 13
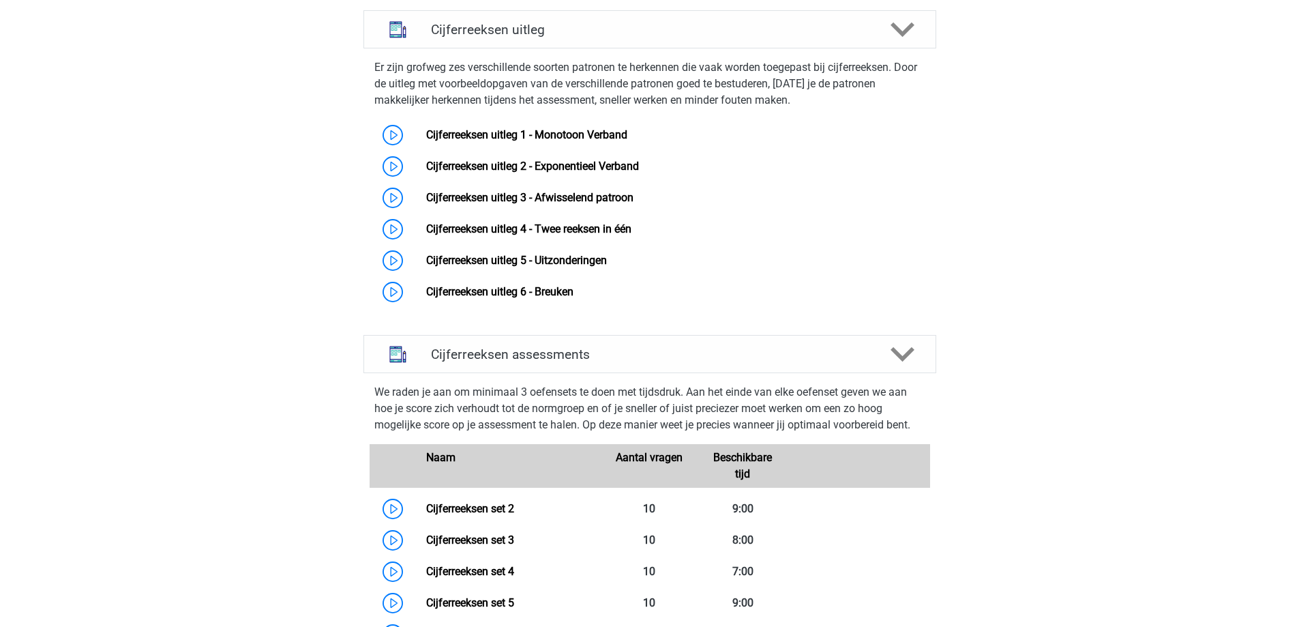
scroll to position [955, 0]
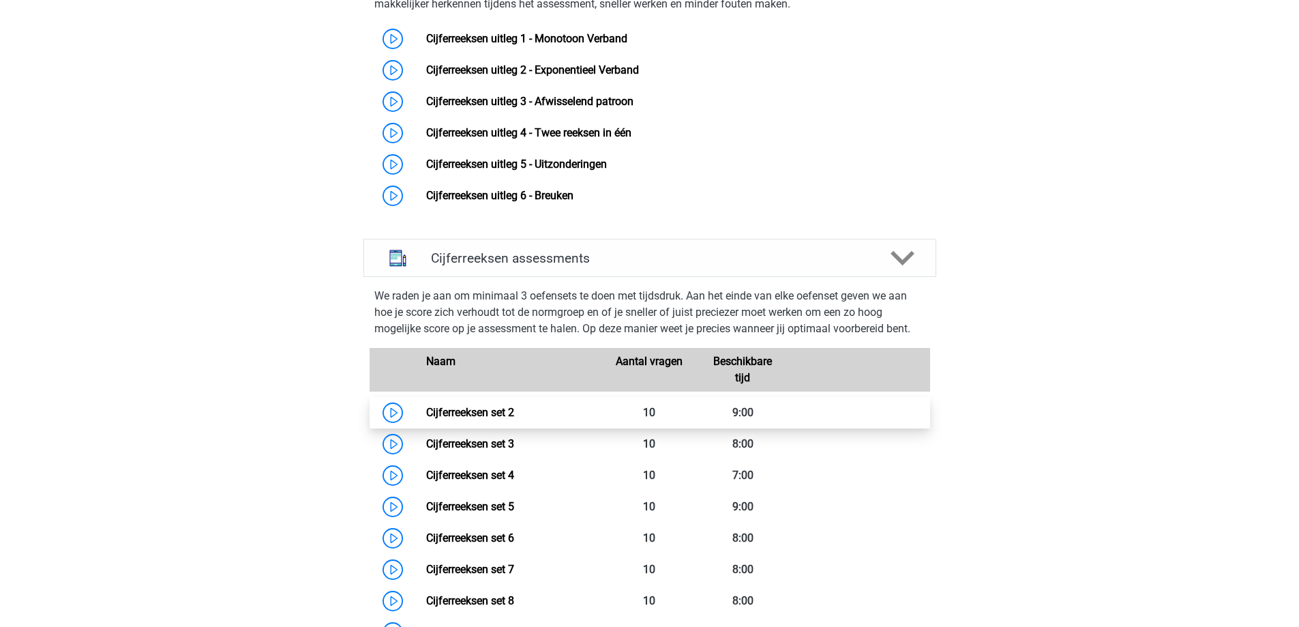
click at [496, 419] on link "Cijferreeksen set 2" at bounding box center [470, 412] width 88 height 13
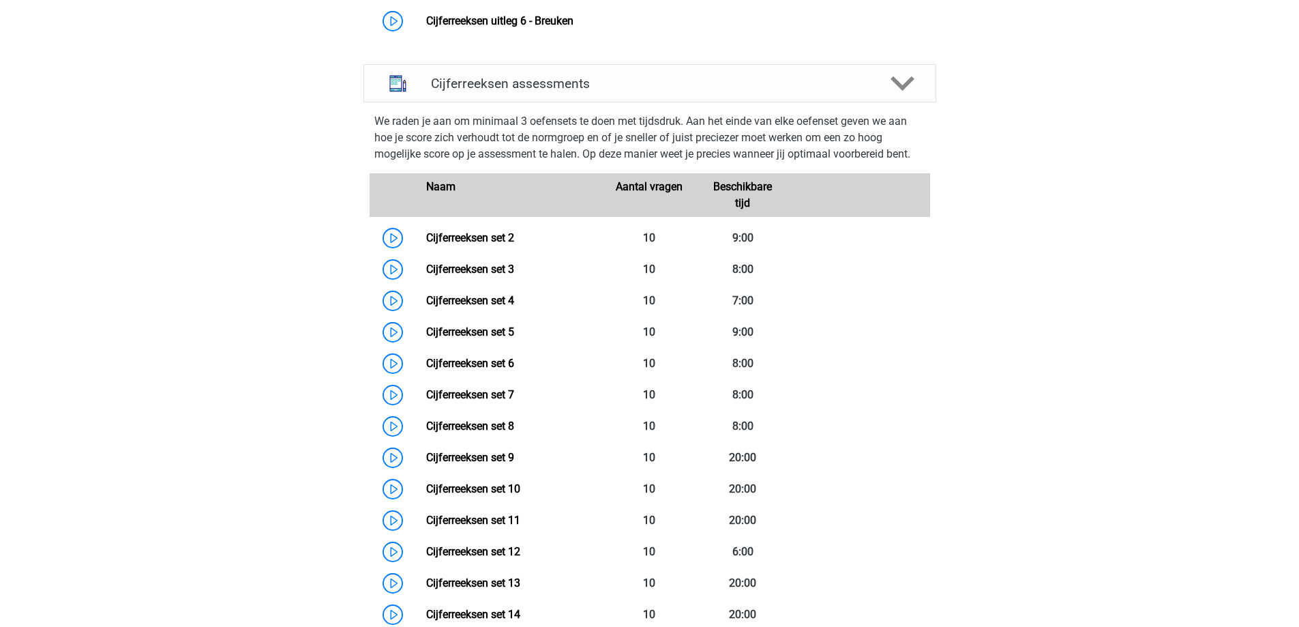
scroll to position [1159, 0]
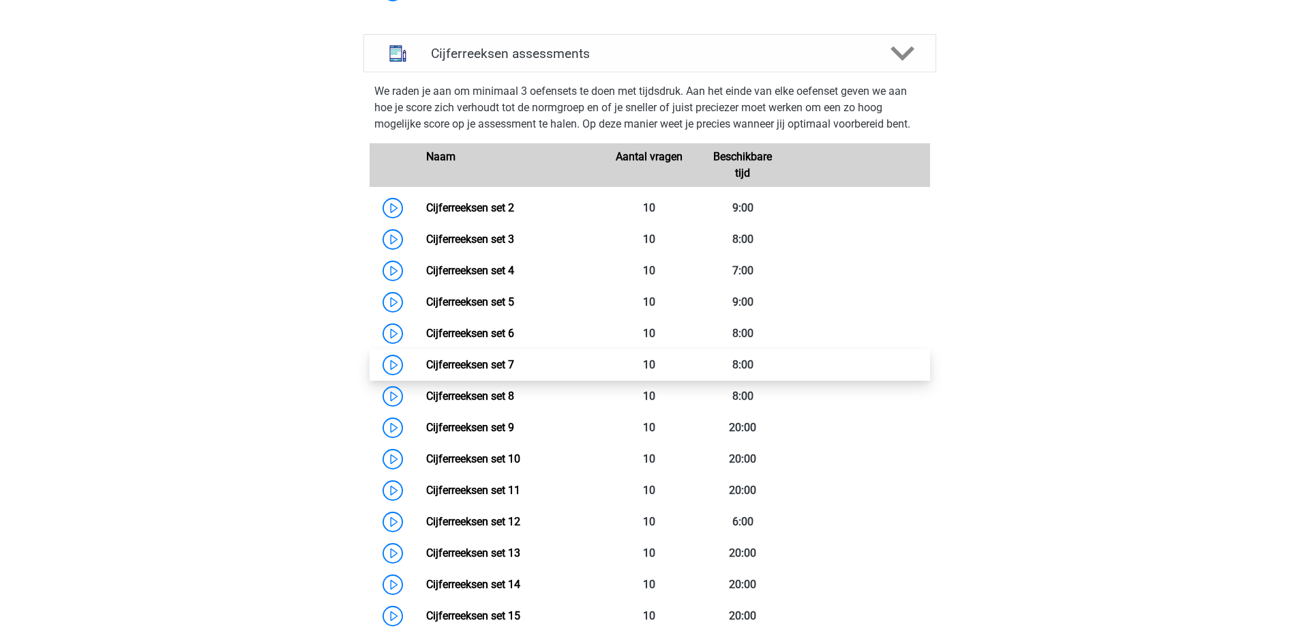
click at [476, 371] on link "Cijferreeksen set 7" at bounding box center [470, 364] width 88 height 13
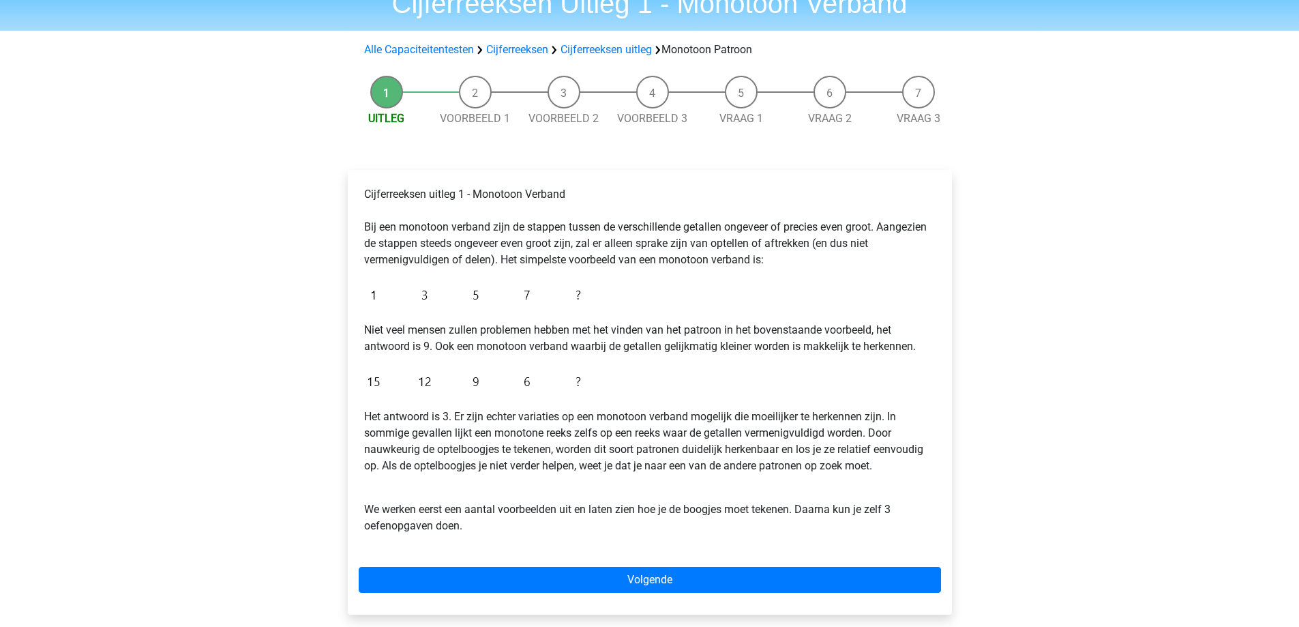
scroll to position [68, 0]
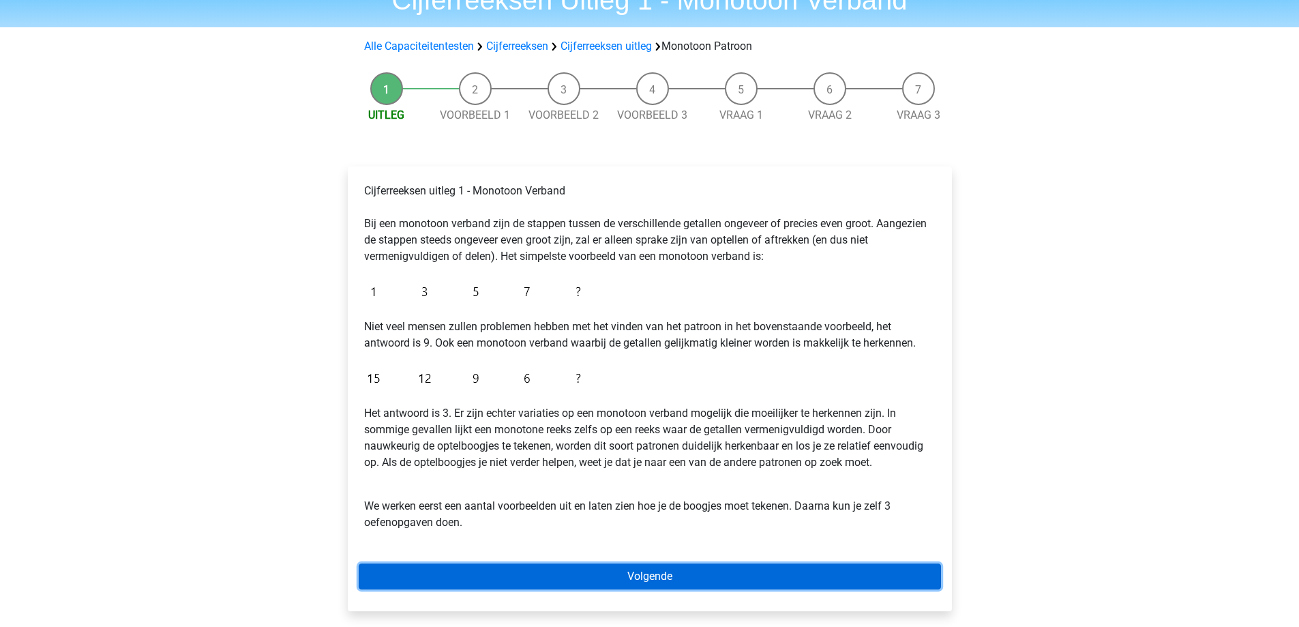
click at [601, 573] on link "Volgende" at bounding box center [650, 576] width 582 height 26
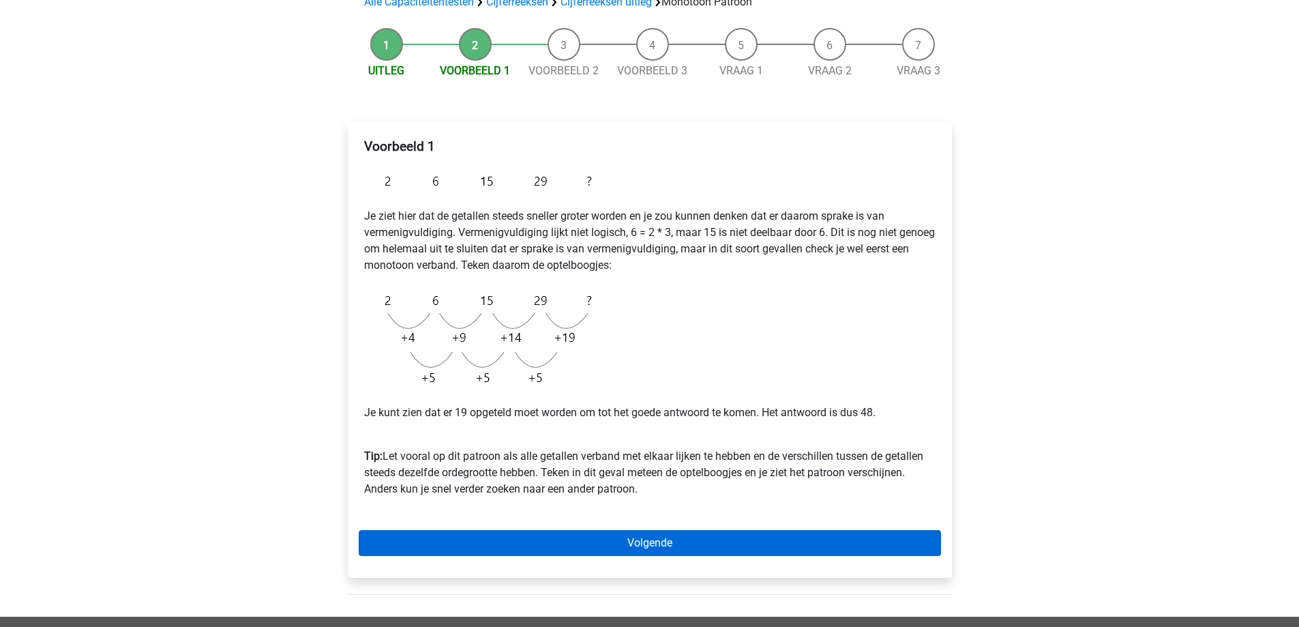
scroll to position [136, 0]
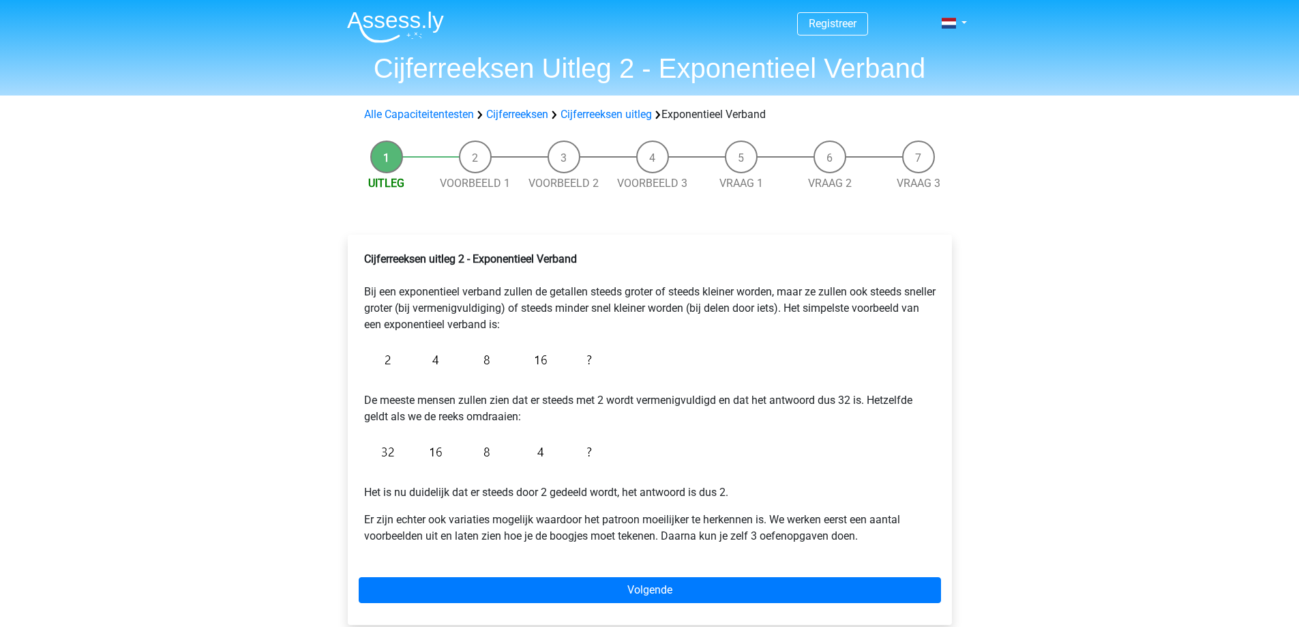
click at [634, 566] on div "Cijferreeksen uitleg 2 - Exponentieel Verband Bij een exponentieel verband zull…" at bounding box center [650, 430] width 604 height 390
click at [634, 576] on div "Cijferreeksen uitleg 2 - Exponentieel Verband Bij een exponentieel verband zull…" at bounding box center [650, 430] width 604 height 390
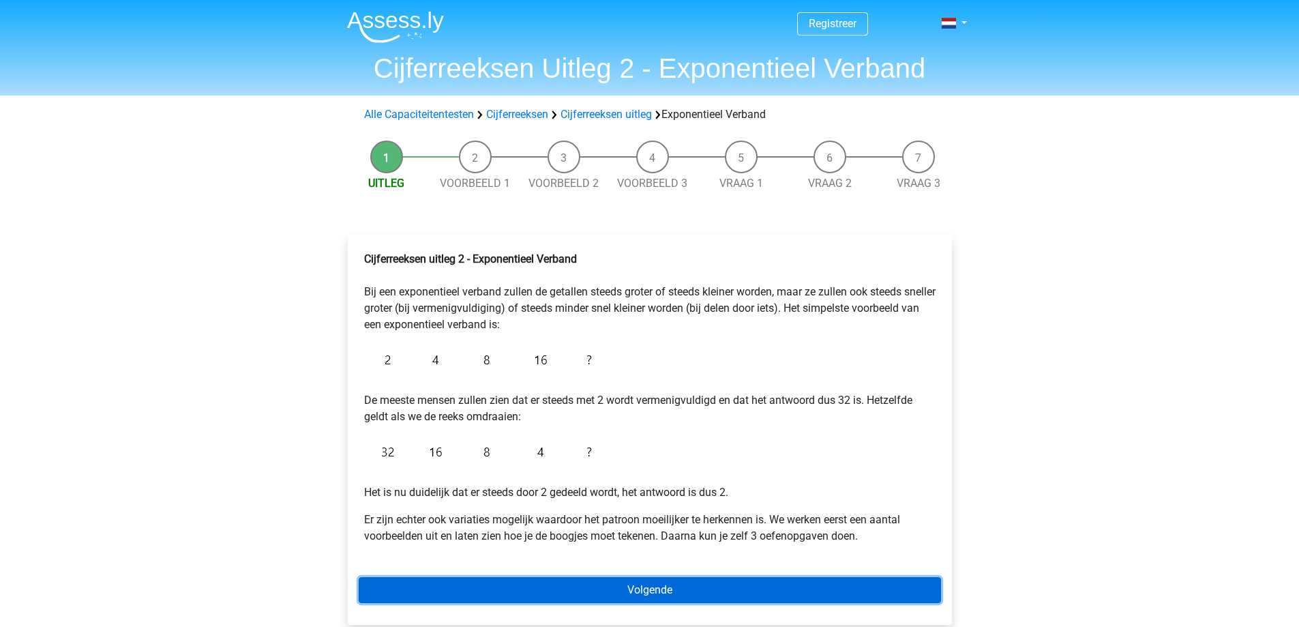
click at [634, 599] on link "Volgende" at bounding box center [650, 590] width 582 height 26
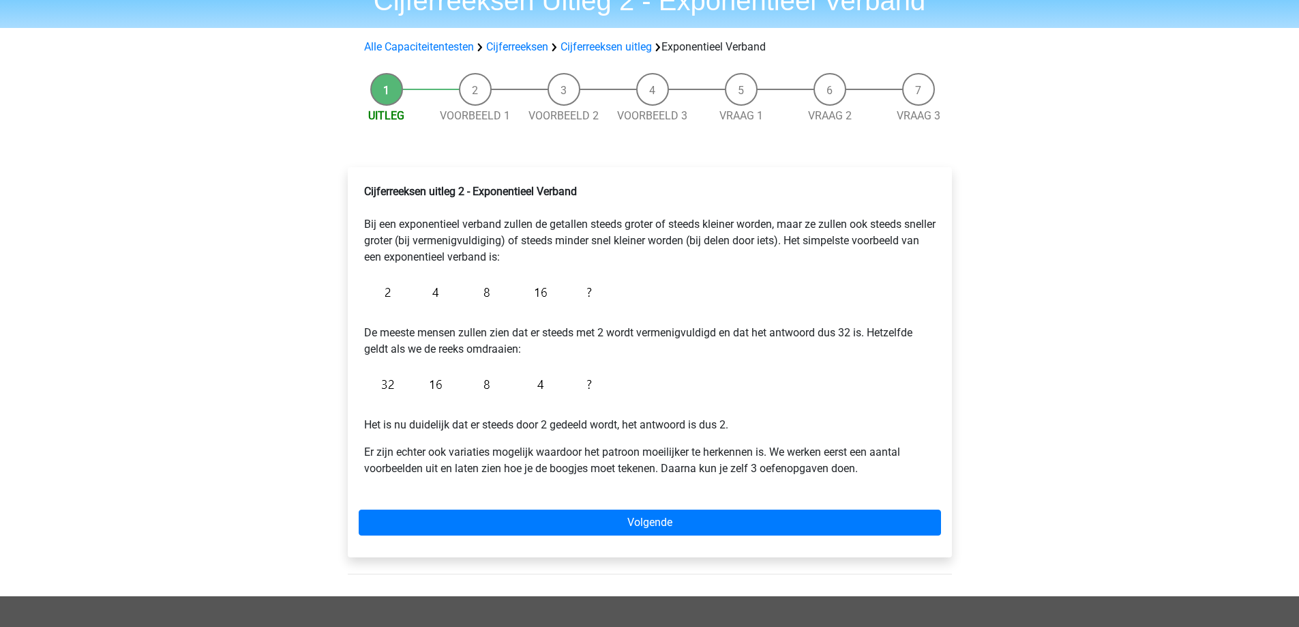
scroll to position [68, 0]
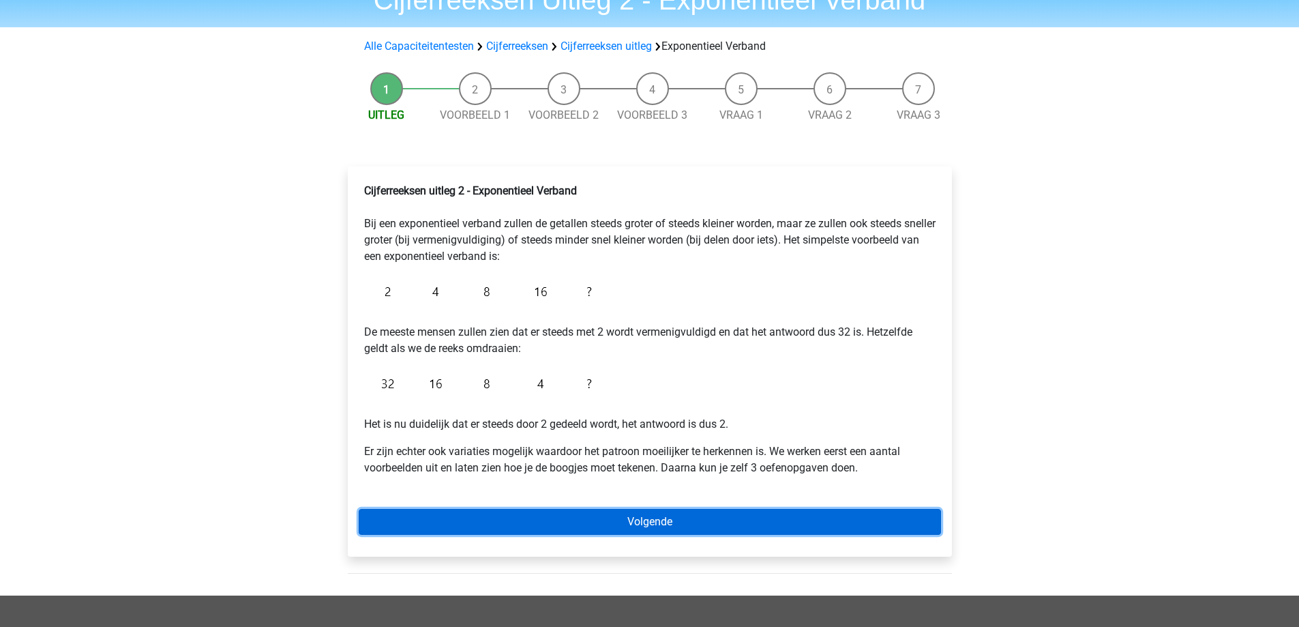
click at [657, 518] on link "Volgende" at bounding box center [650, 522] width 582 height 26
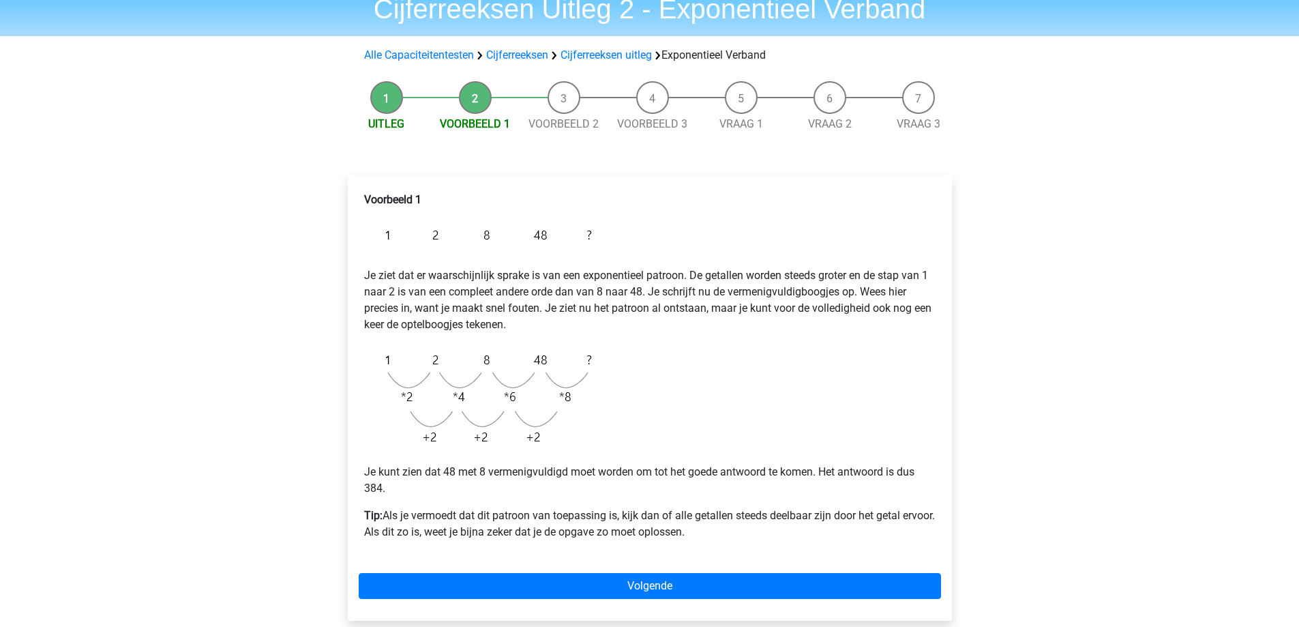
scroll to position [136, 0]
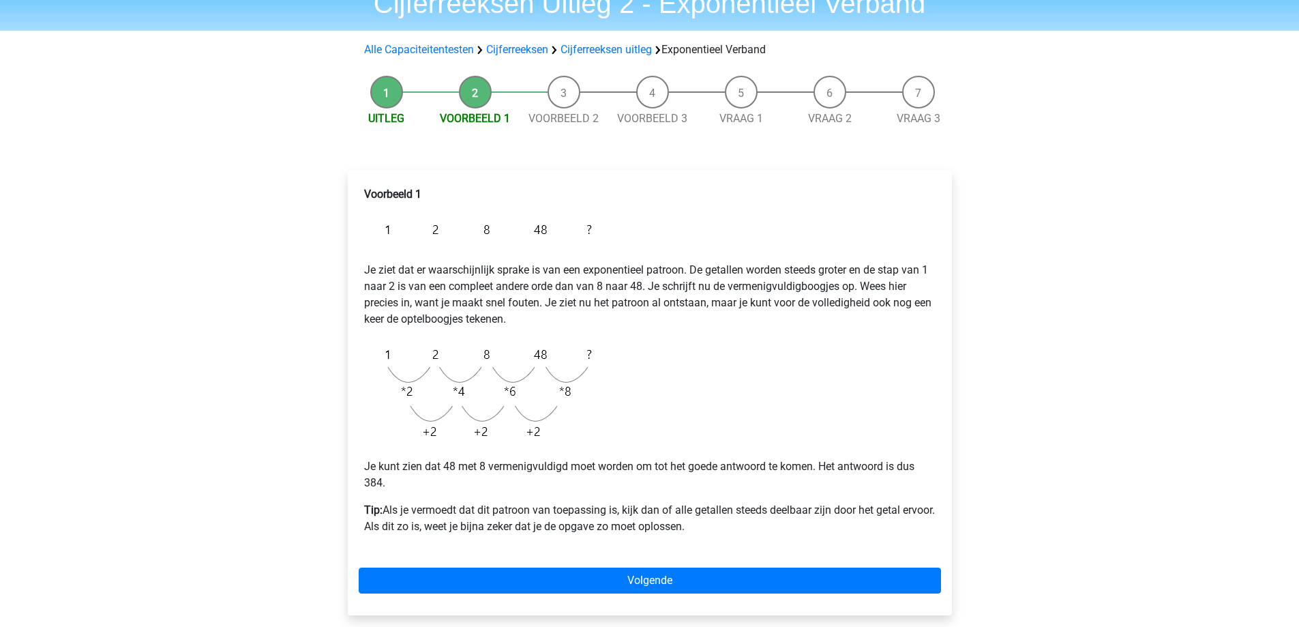
scroll to position [68, 0]
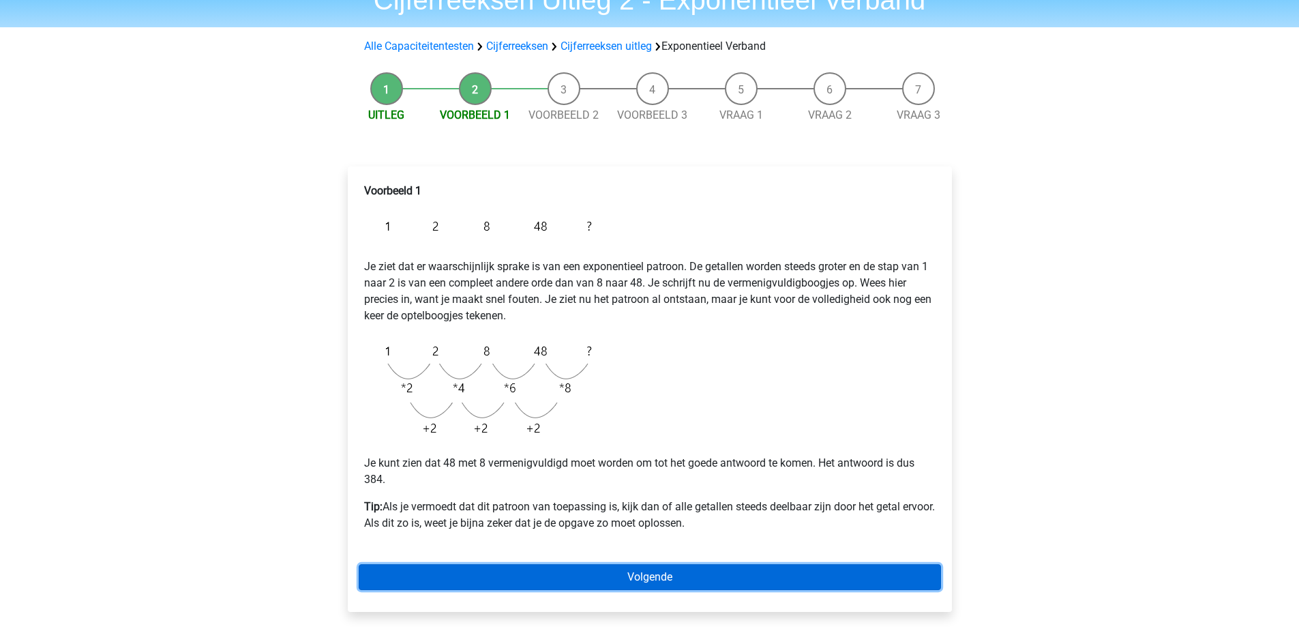
click at [774, 580] on link "Volgende" at bounding box center [650, 577] width 582 height 26
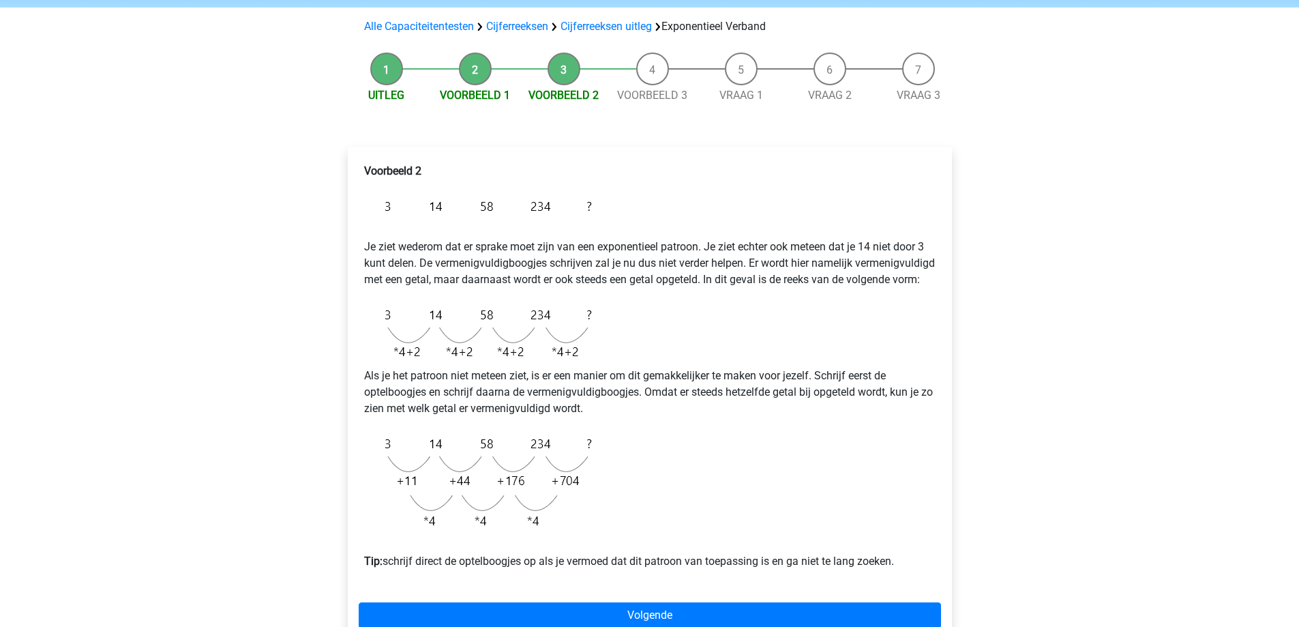
scroll to position [136, 0]
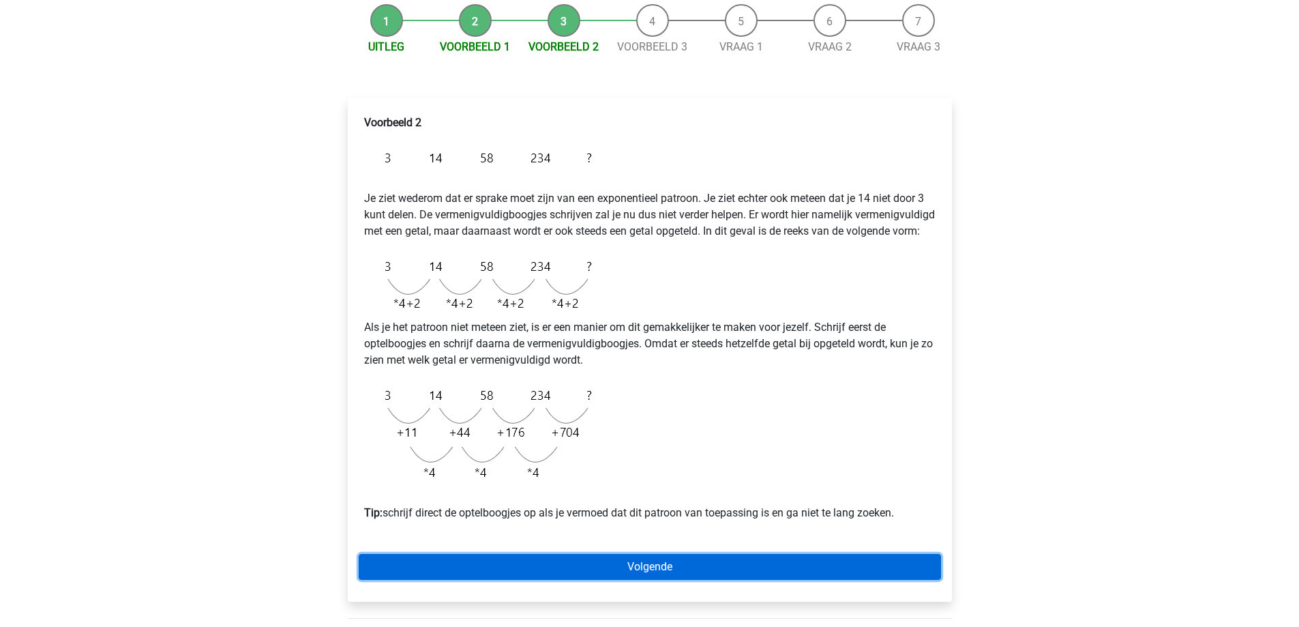
click at [748, 578] on link "Volgende" at bounding box center [650, 567] width 582 height 26
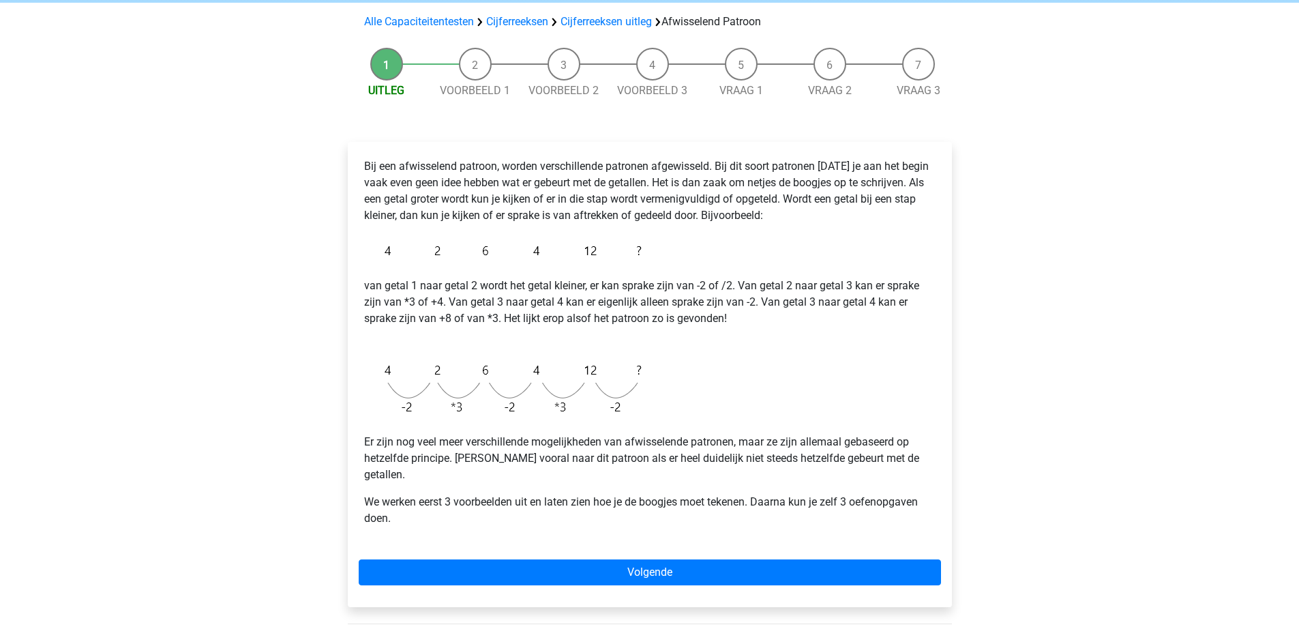
scroll to position [136, 0]
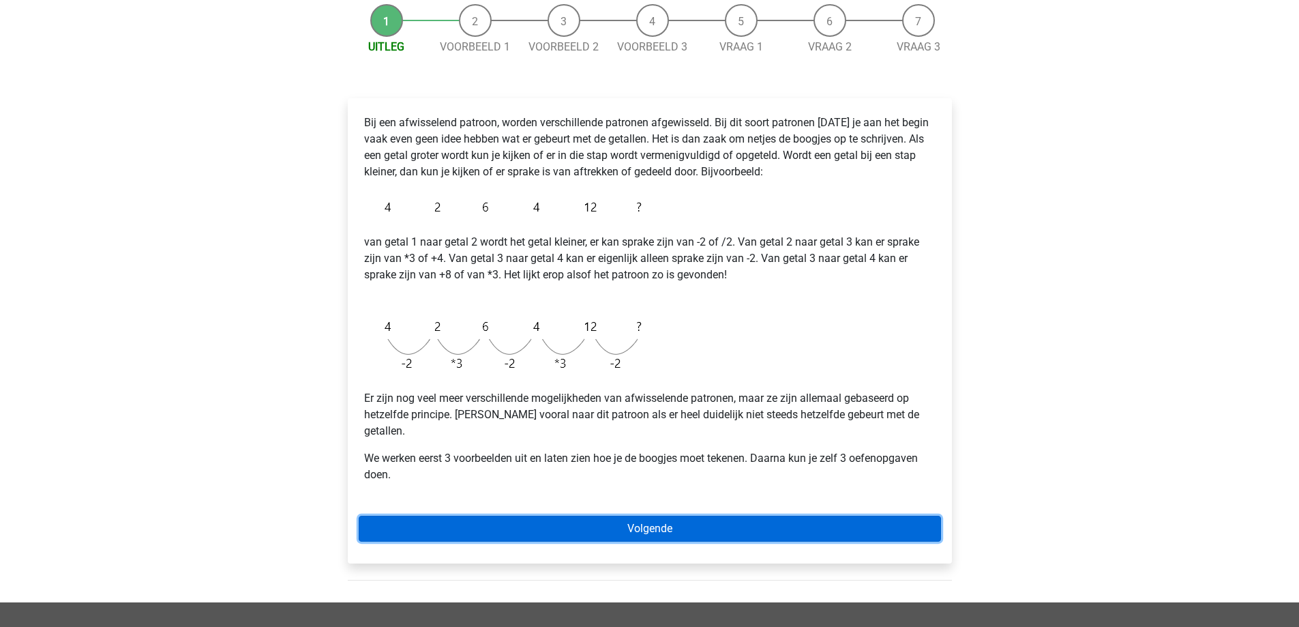
click at [702, 516] on link "Volgende" at bounding box center [650, 529] width 582 height 26
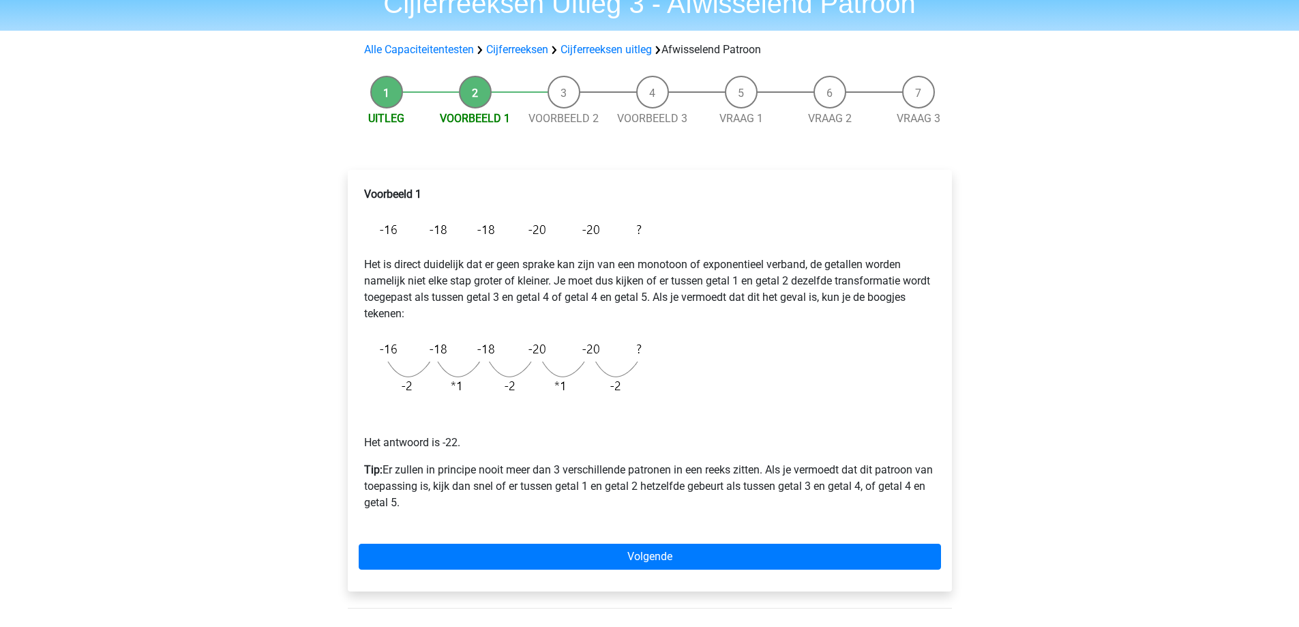
scroll to position [68, 0]
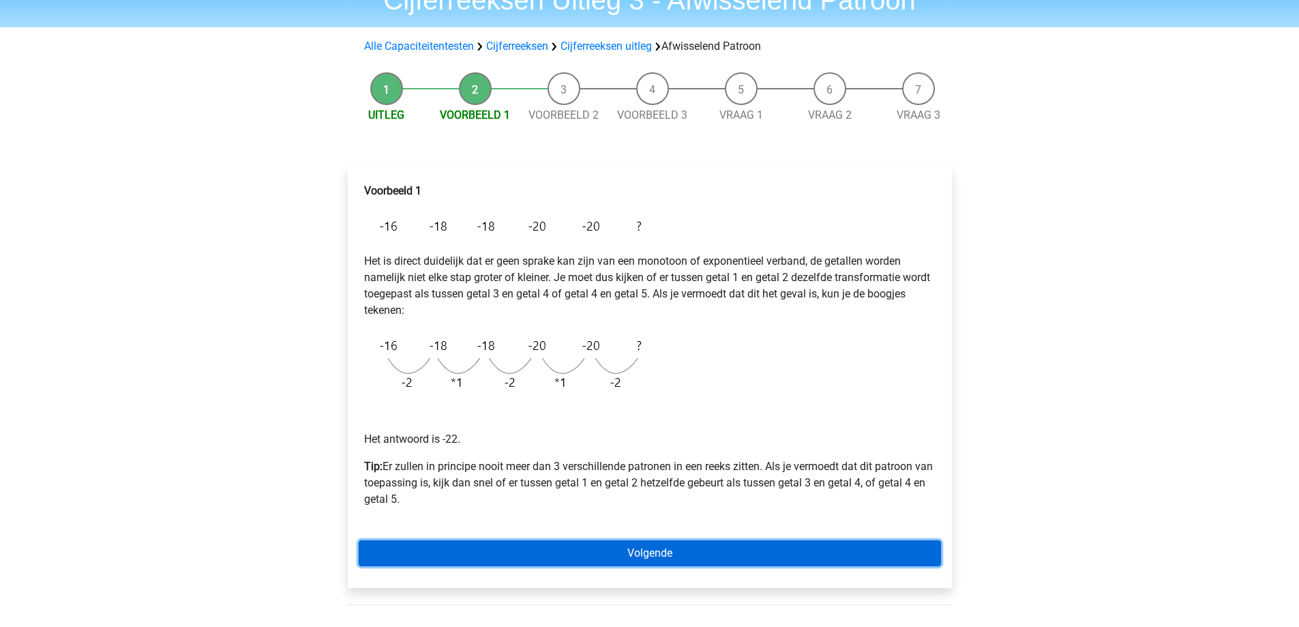
click at [661, 553] on link "Volgende" at bounding box center [650, 553] width 582 height 26
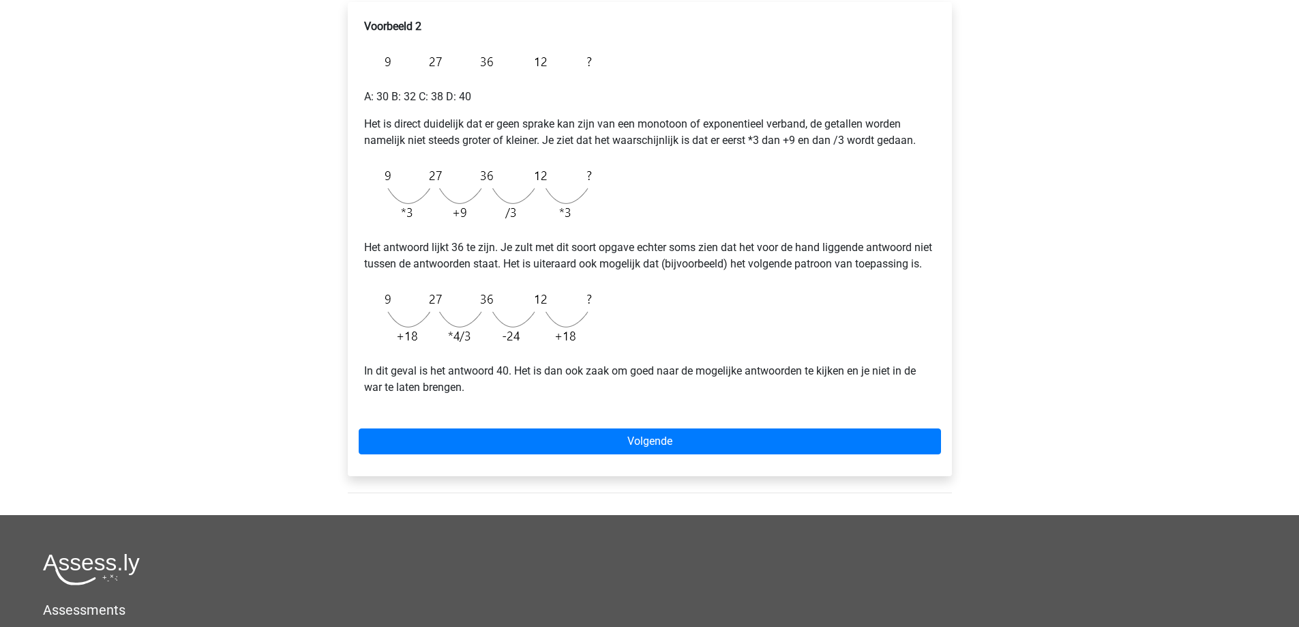
scroll to position [273, 0]
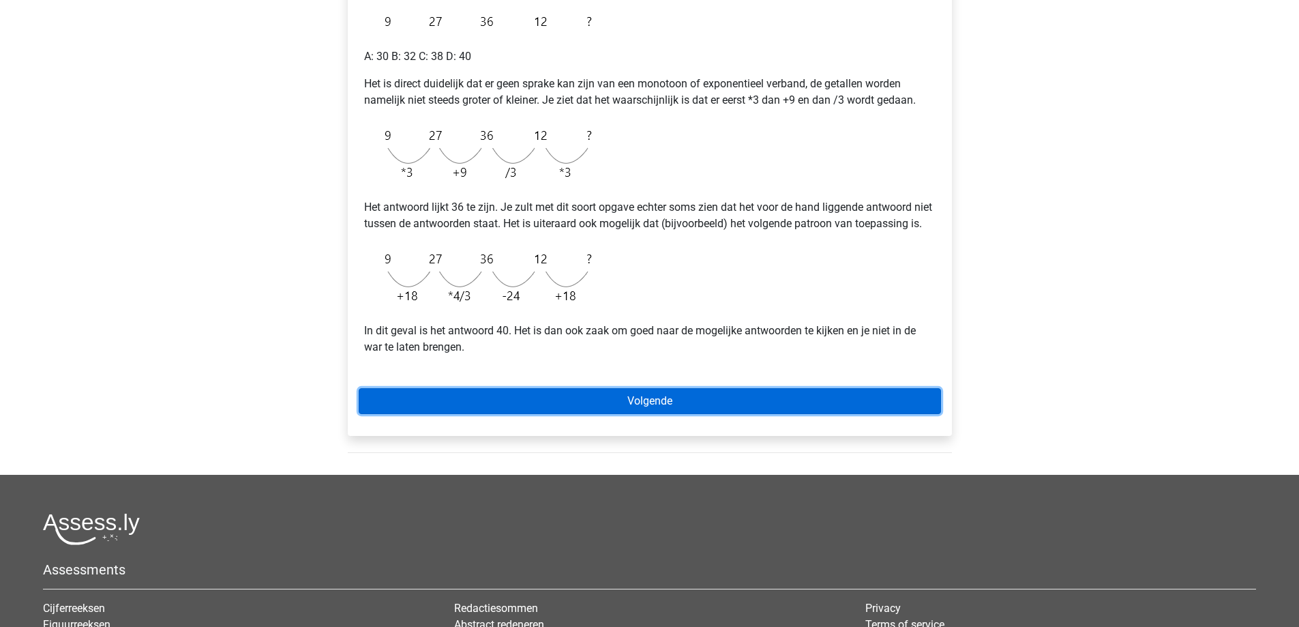
click at [642, 414] on link "Volgende" at bounding box center [650, 401] width 582 height 26
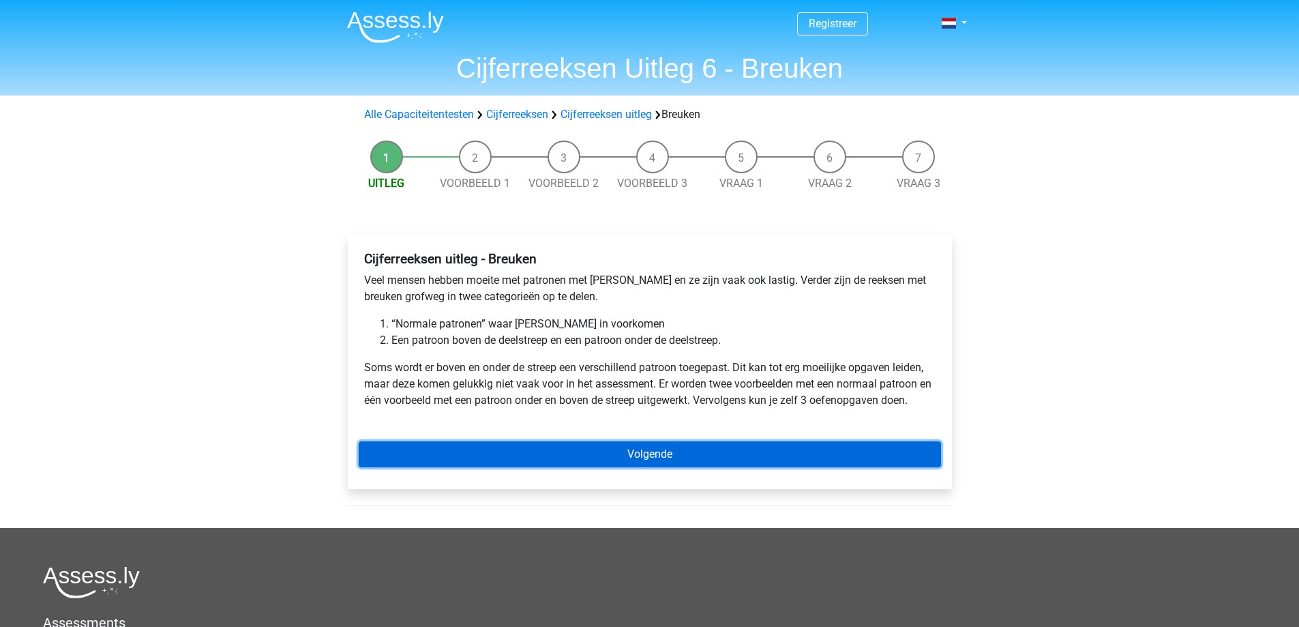
click at [558, 454] on link "Volgende" at bounding box center [650, 454] width 582 height 26
click at [614, 459] on link "Volgende" at bounding box center [650, 454] width 582 height 26
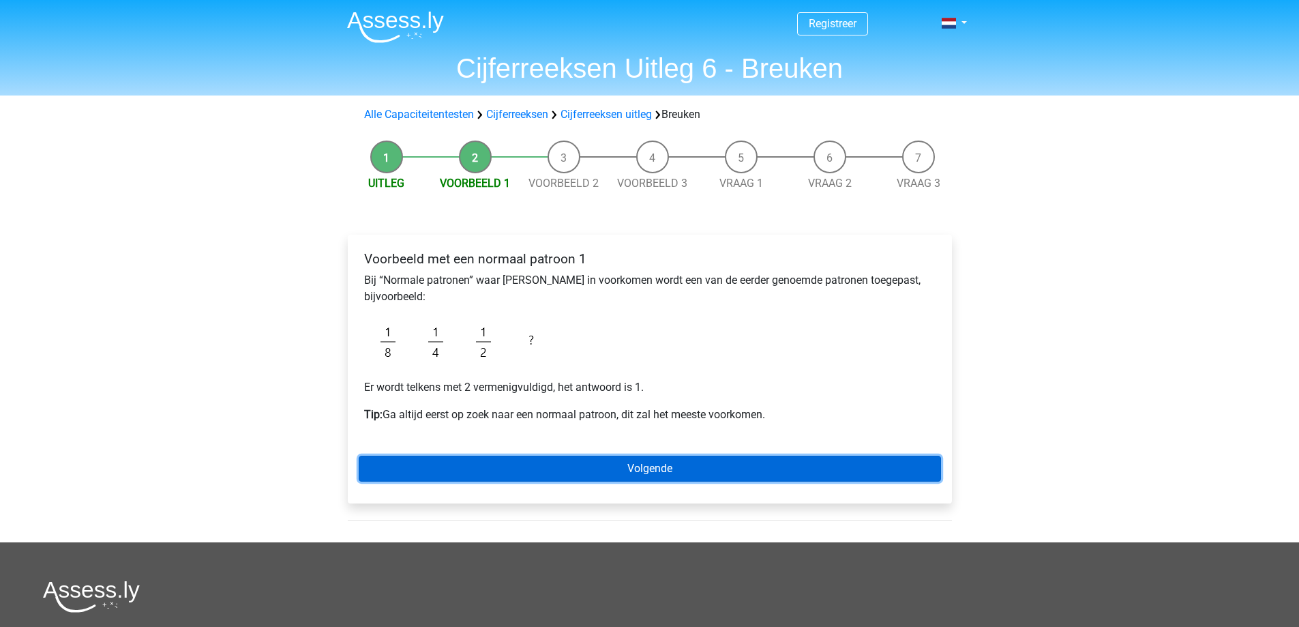
click at [623, 471] on link "Volgende" at bounding box center [650, 469] width 582 height 26
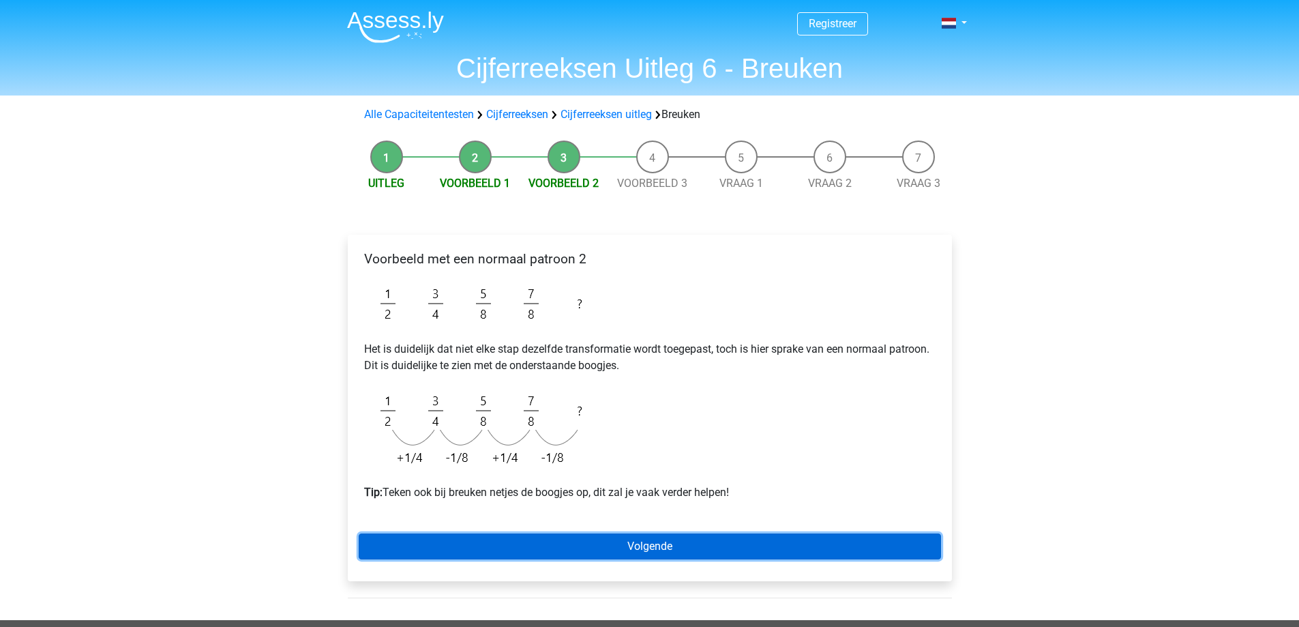
click at [661, 552] on link "Volgende" at bounding box center [650, 546] width 582 height 26
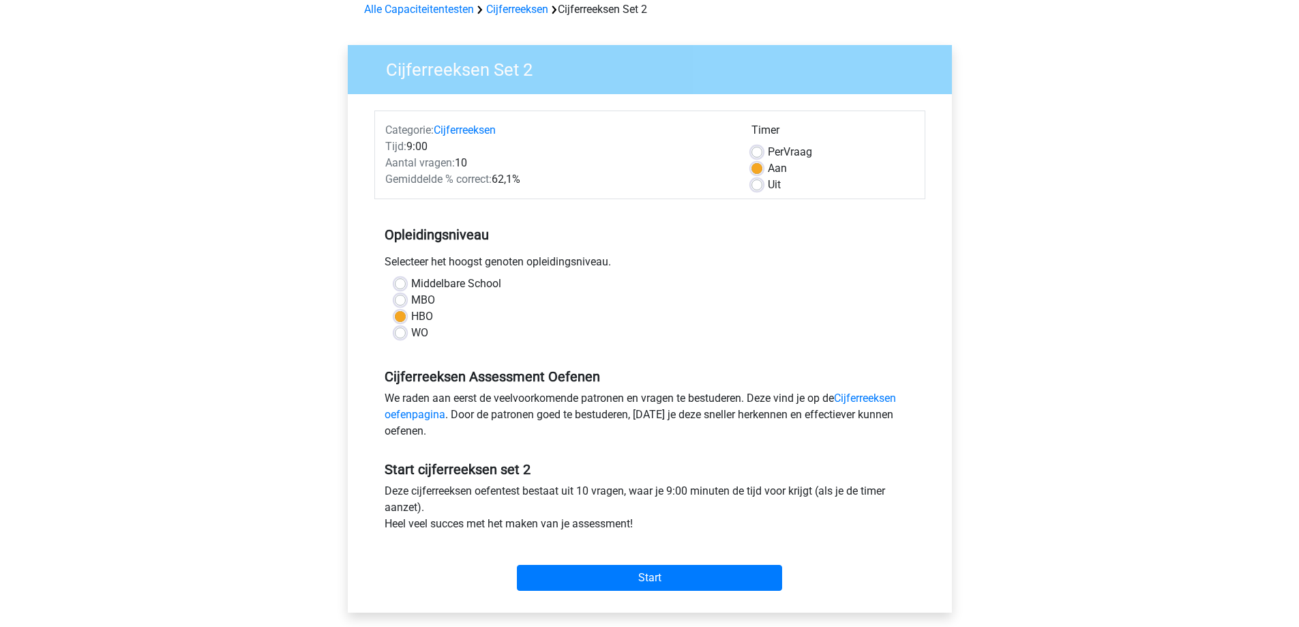
scroll to position [68, 0]
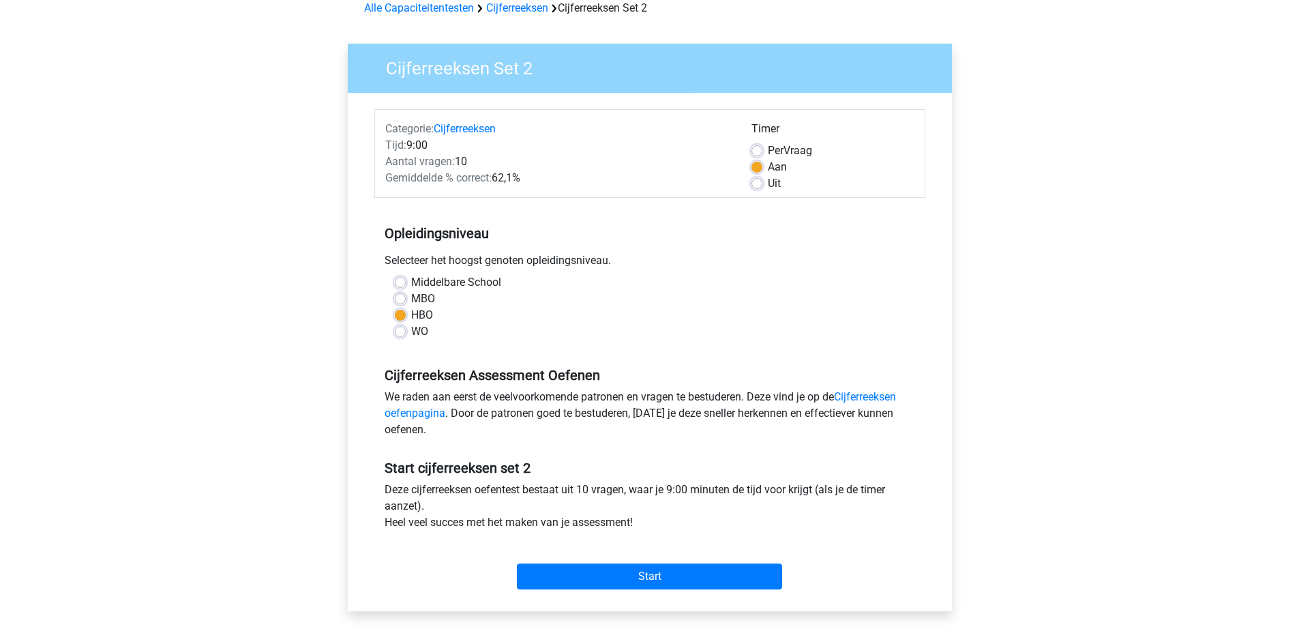
click at [758, 143] on div "Timer Per Vraag Aan Uit" at bounding box center [832, 156] width 183 height 71
click at [768, 151] on label "Per Vraag" at bounding box center [790, 151] width 44 height 16
click at [755, 151] on input "Per Vraag" at bounding box center [757, 150] width 11 height 14
radio input "true"
click at [702, 580] on input "Start" at bounding box center [649, 576] width 265 height 26
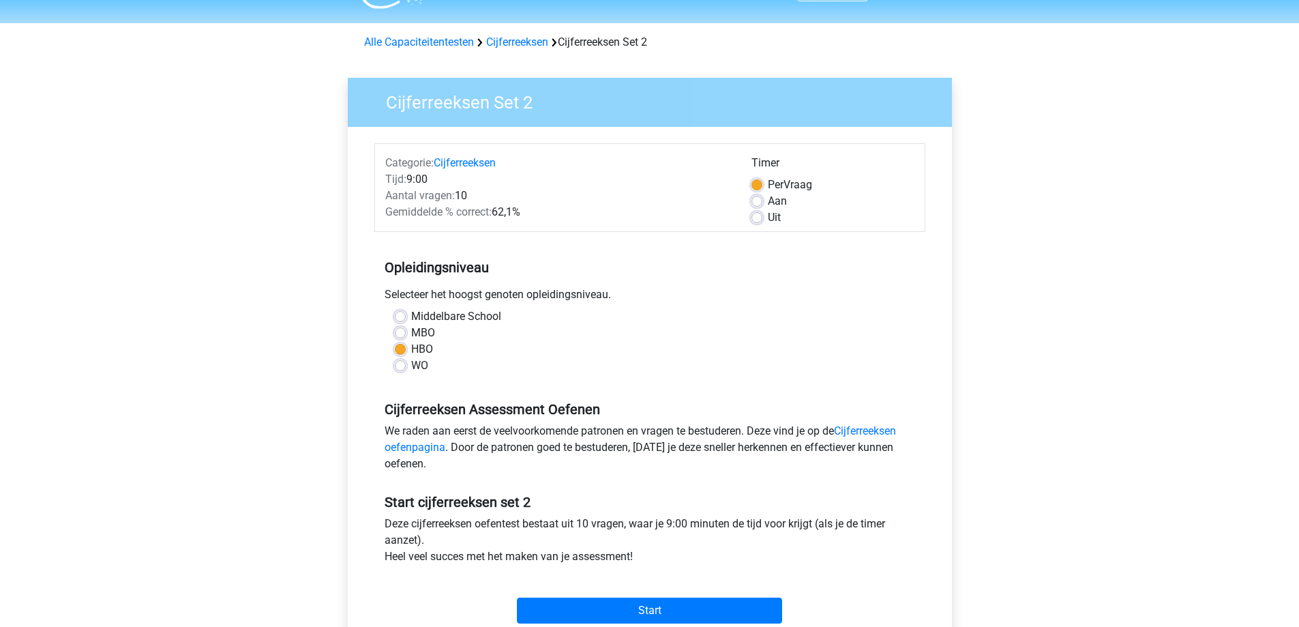
scroll to position [0, 0]
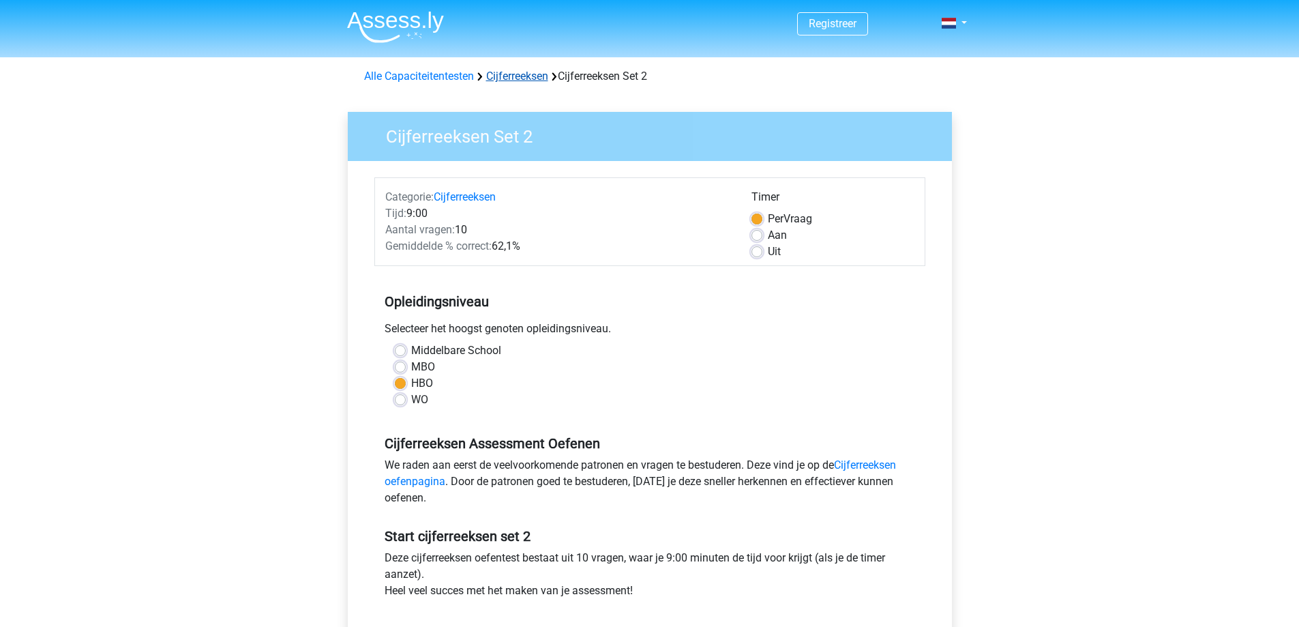
click at [520, 80] on link "Cijferreeksen" at bounding box center [517, 76] width 62 height 13
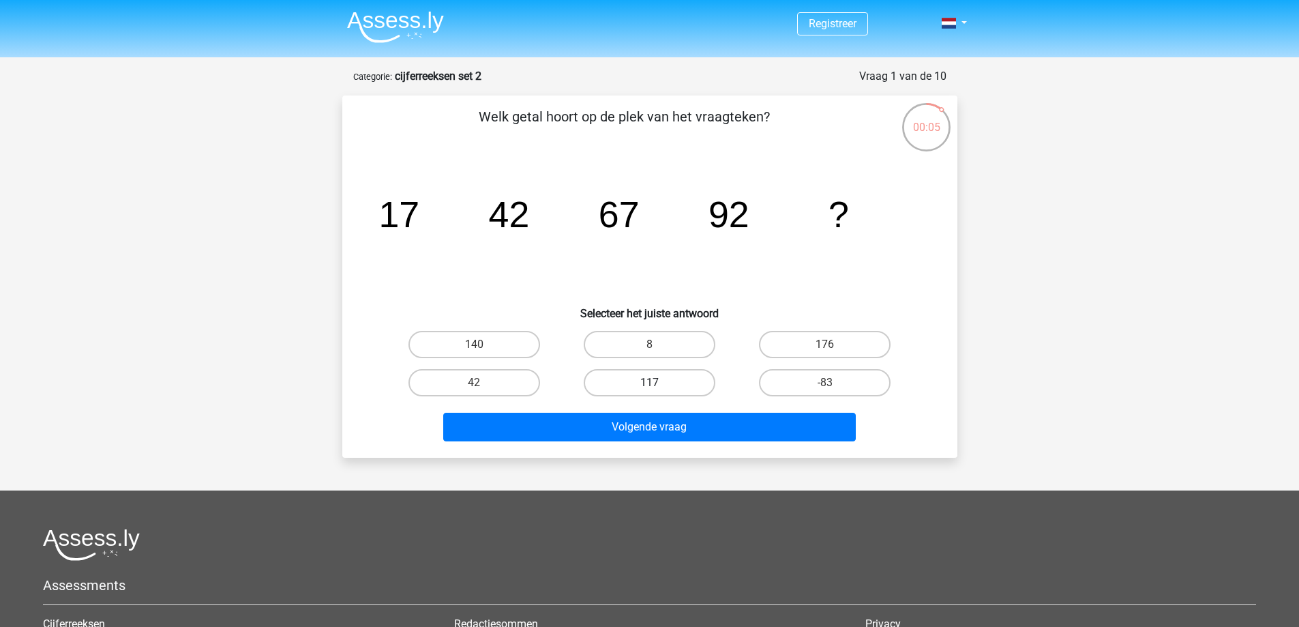
click at [647, 381] on label "117" at bounding box center [650, 382] width 132 height 27
click at [649, 383] on input "117" at bounding box center [653, 387] width 9 height 9
radio input "true"
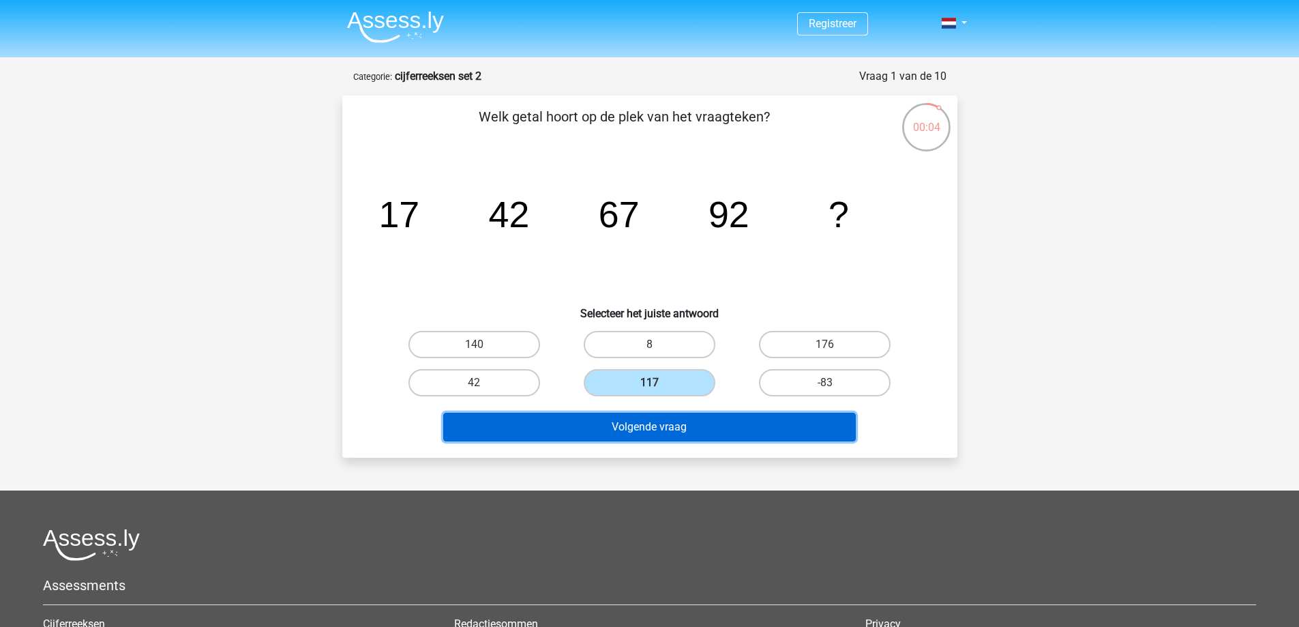
click at [724, 426] on button "Volgende vraag" at bounding box center [649, 427] width 413 height 29
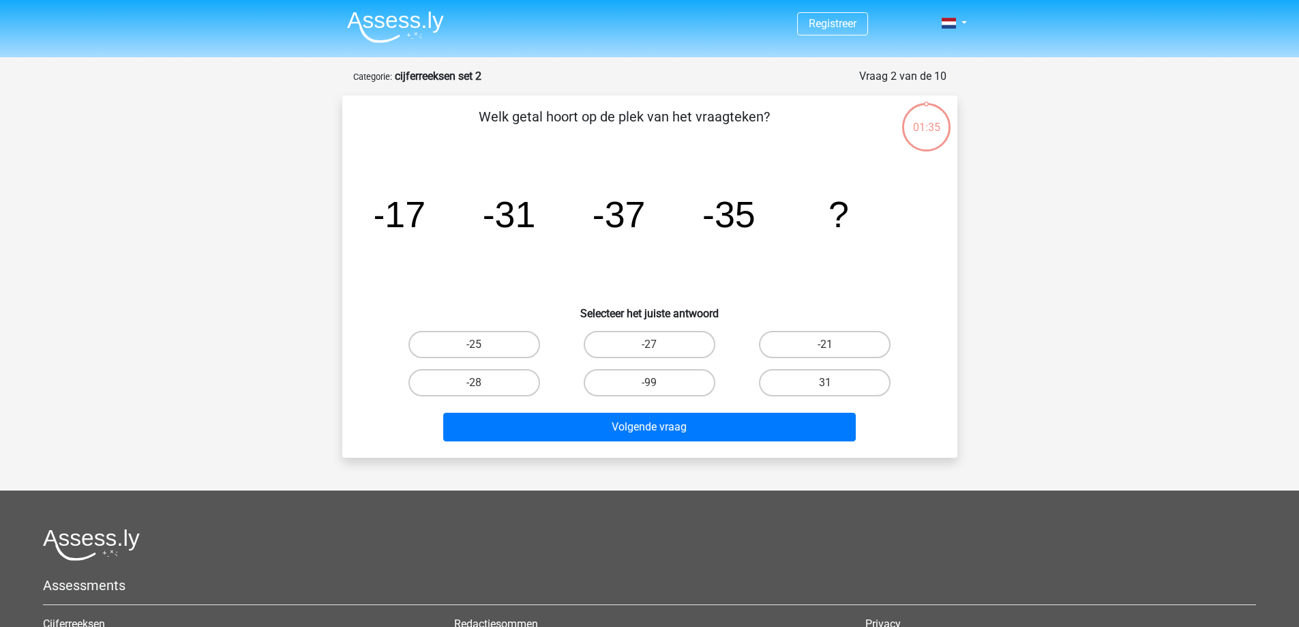
scroll to position [68, 0]
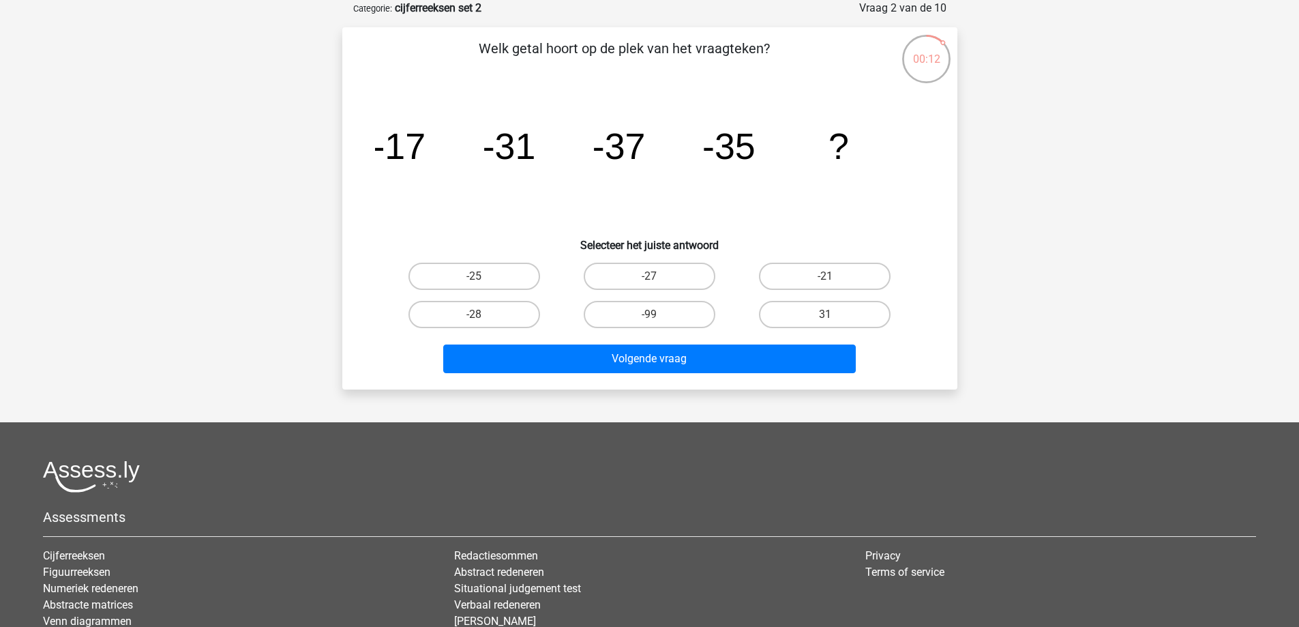
click at [652, 276] on input "-27" at bounding box center [653, 280] width 9 height 9
radio input "true"
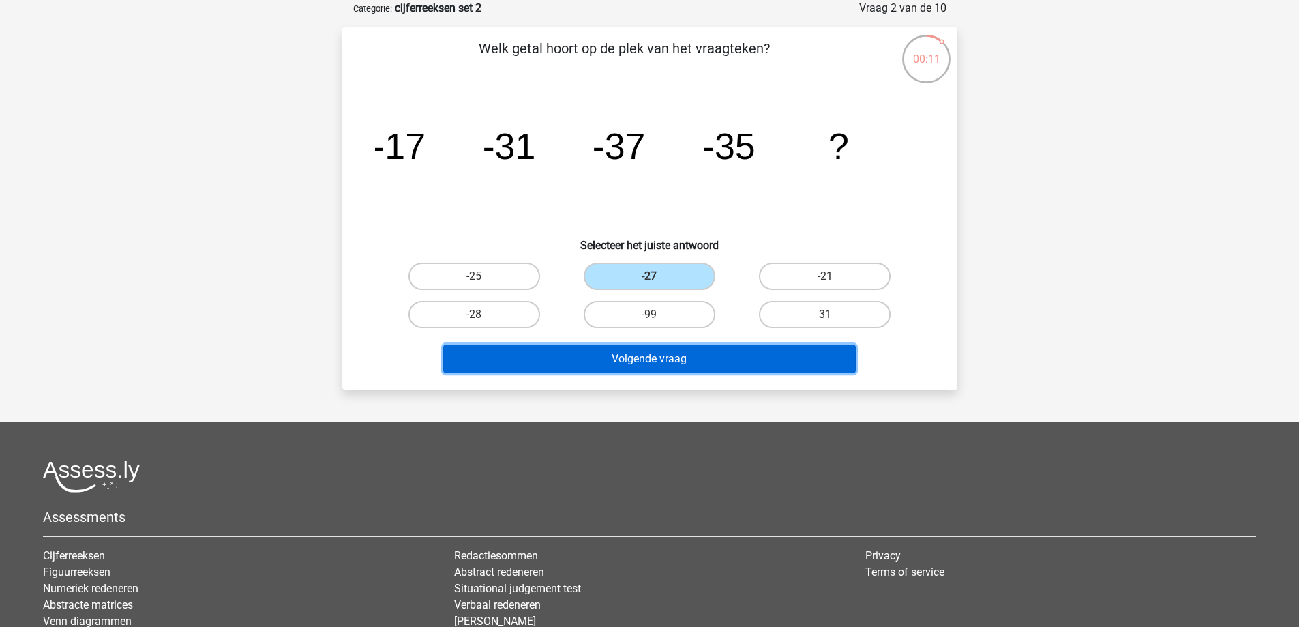
click at [752, 360] on button "Volgende vraag" at bounding box center [649, 358] width 413 height 29
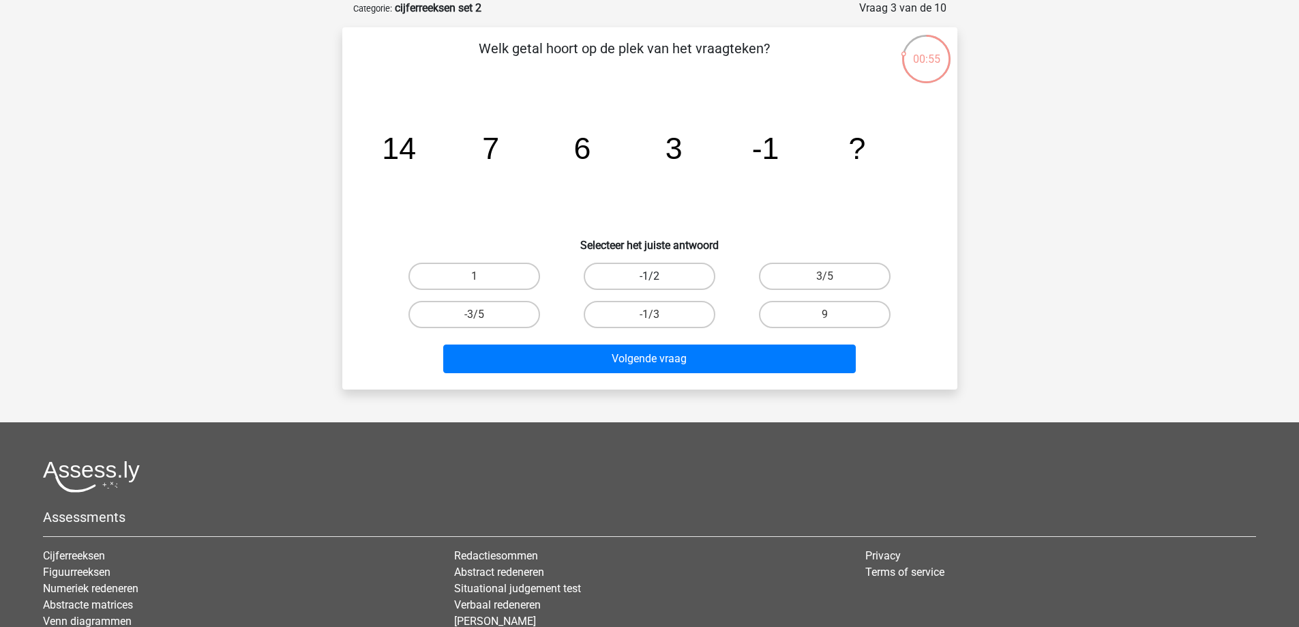
click at [635, 276] on label "-1/2" at bounding box center [650, 276] width 132 height 27
click at [649, 276] on input "-1/2" at bounding box center [653, 280] width 9 height 9
radio input "true"
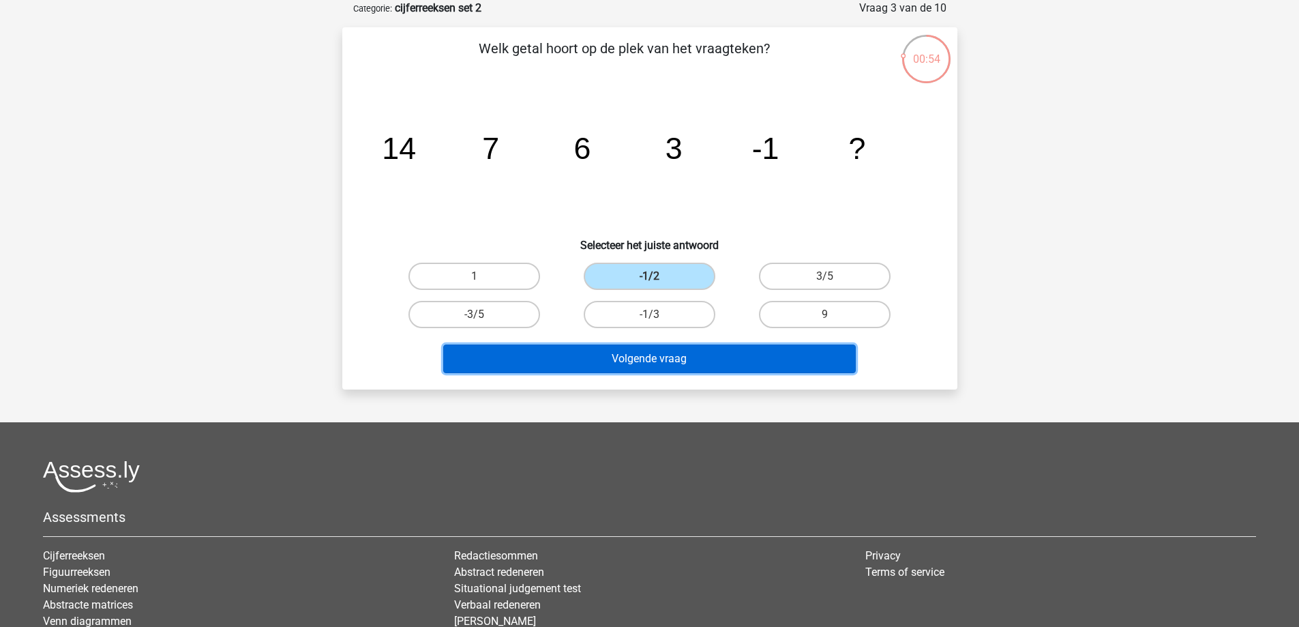
click at [730, 357] on button "Volgende vraag" at bounding box center [649, 358] width 413 height 29
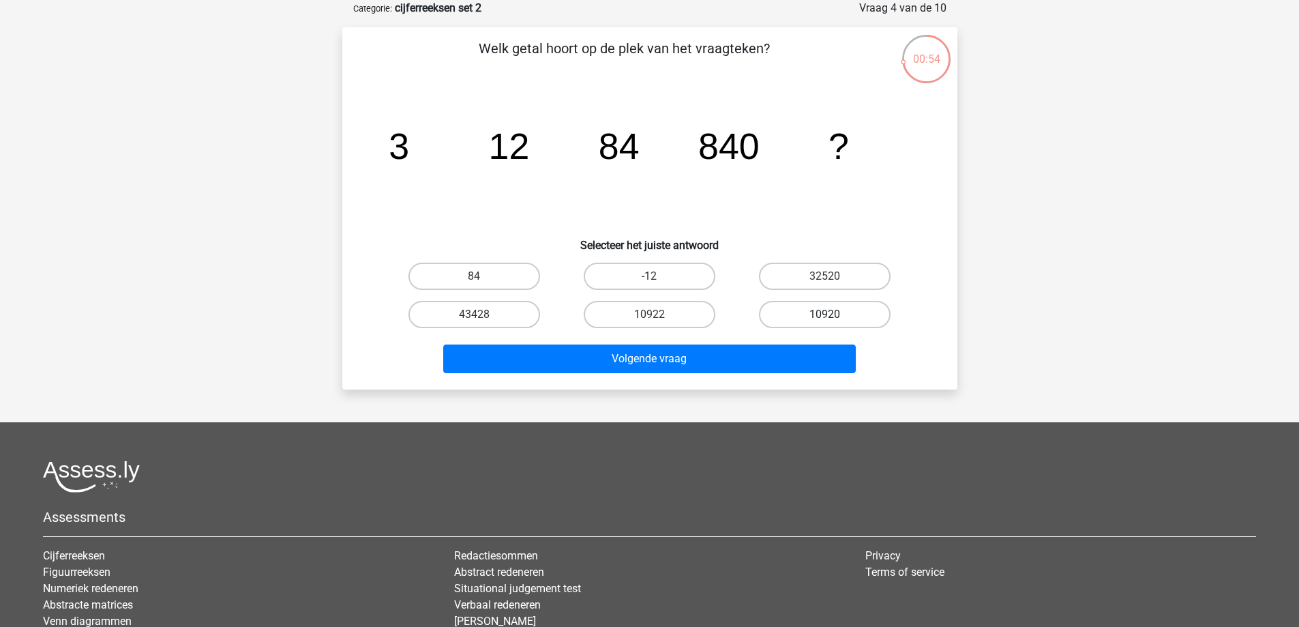
click at [827, 306] on label "10920" at bounding box center [825, 314] width 132 height 27
click at [827, 314] on input "10920" at bounding box center [829, 318] width 9 height 9
radio input "true"
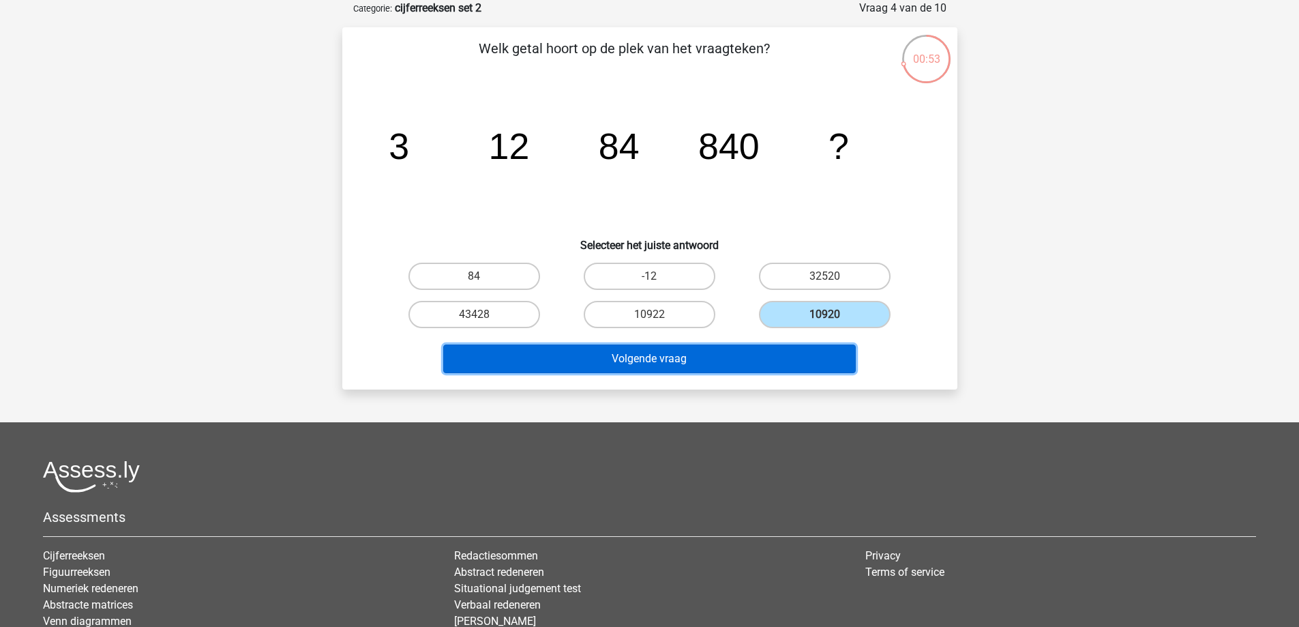
click at [788, 363] on button "Volgende vraag" at bounding box center [649, 358] width 413 height 29
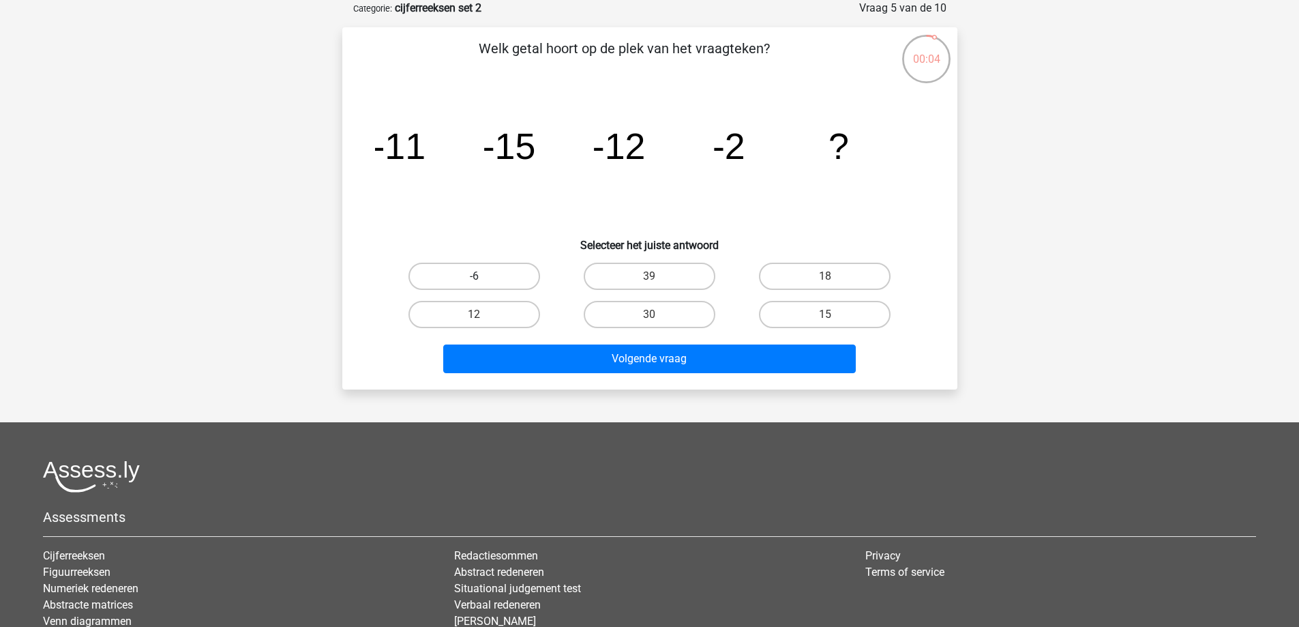
click at [471, 282] on label "-6" at bounding box center [474, 276] width 132 height 27
click at [474, 282] on input "-6" at bounding box center [478, 280] width 9 height 9
radio input "true"
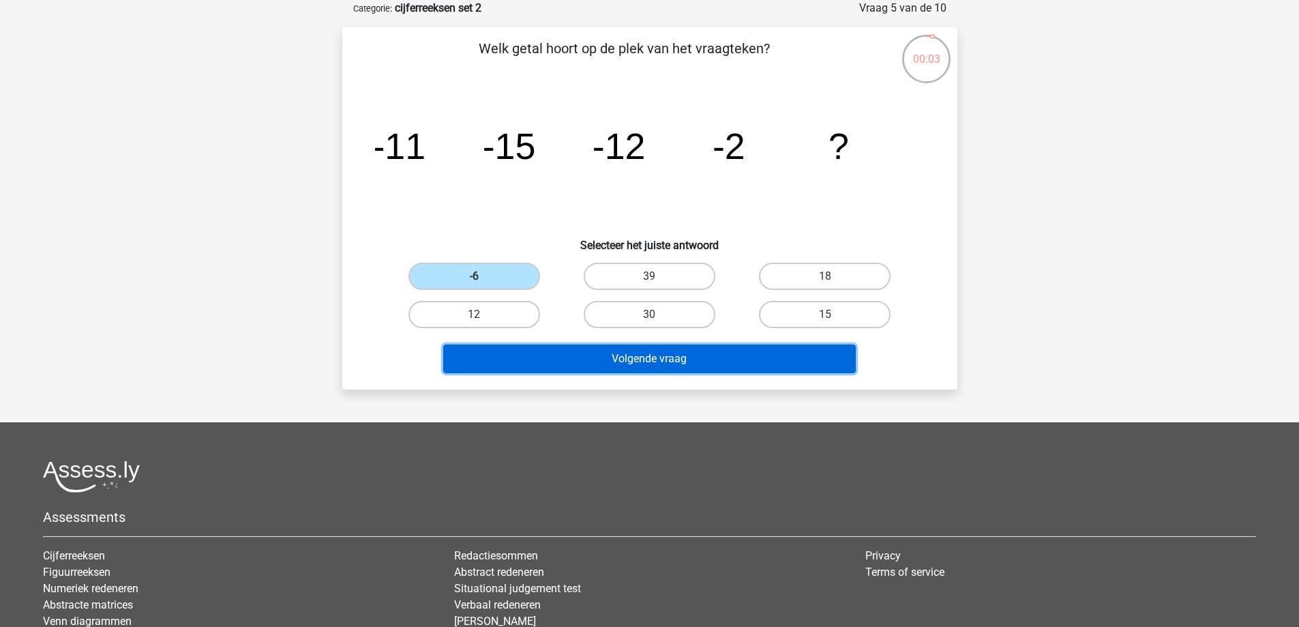
click at [704, 351] on button "Volgende vraag" at bounding box center [649, 358] width 413 height 29
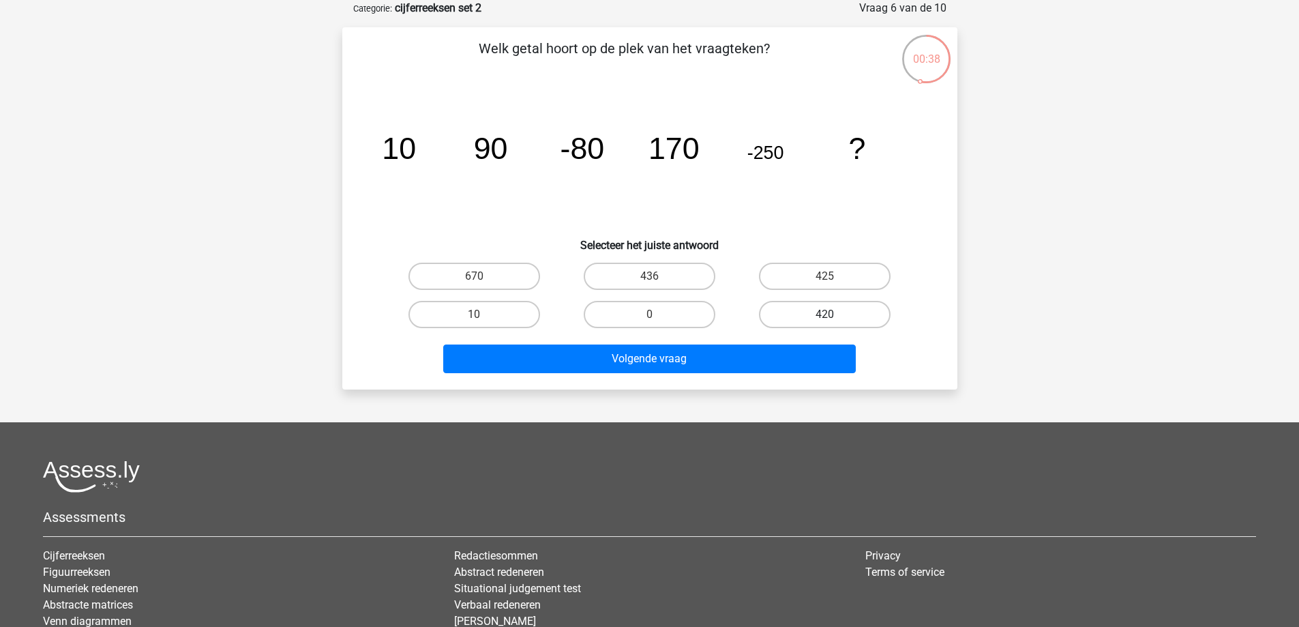
click at [825, 311] on label "420" at bounding box center [825, 314] width 132 height 27
click at [825, 314] on input "420" at bounding box center [829, 318] width 9 height 9
radio input "true"
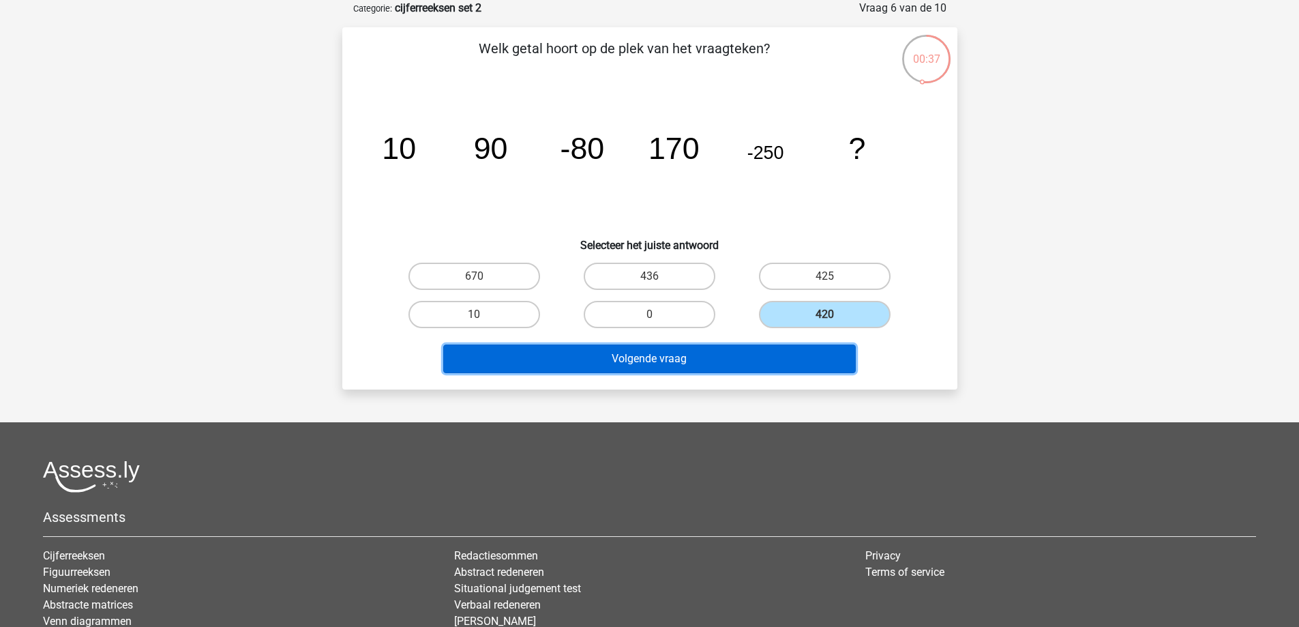
click at [817, 360] on button "Volgende vraag" at bounding box center [649, 358] width 413 height 29
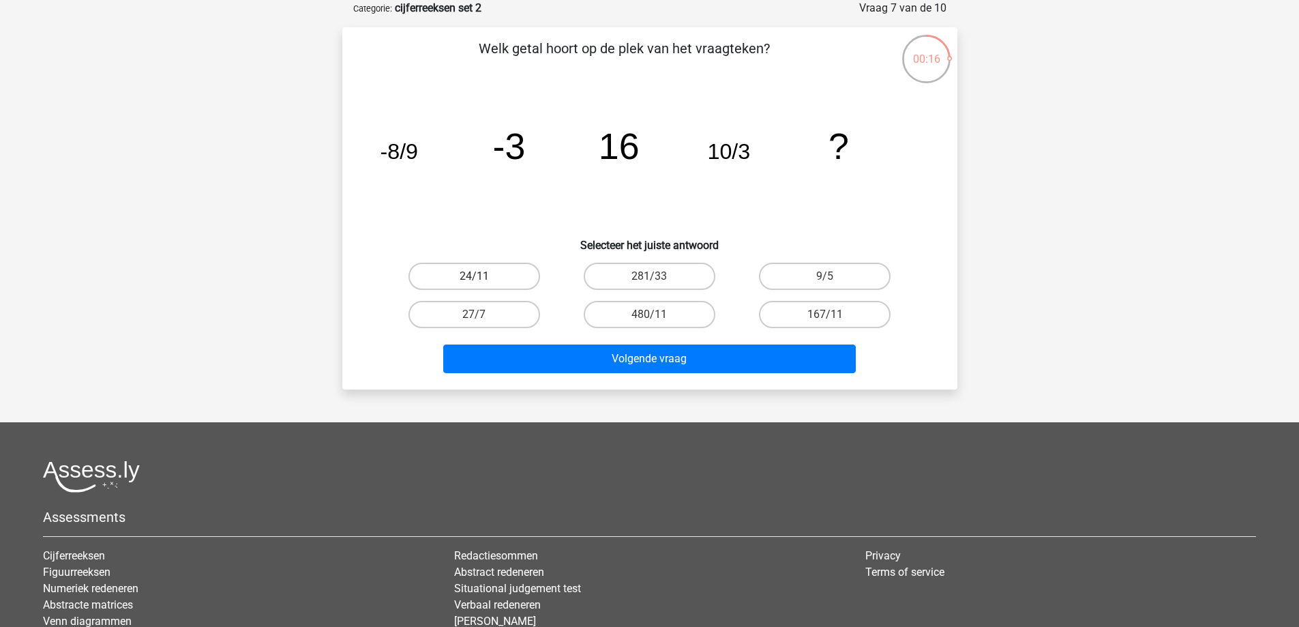
click at [485, 276] on label "24/11" at bounding box center [474, 276] width 132 height 27
click at [483, 276] on input "24/11" at bounding box center [478, 280] width 9 height 9
radio input "true"
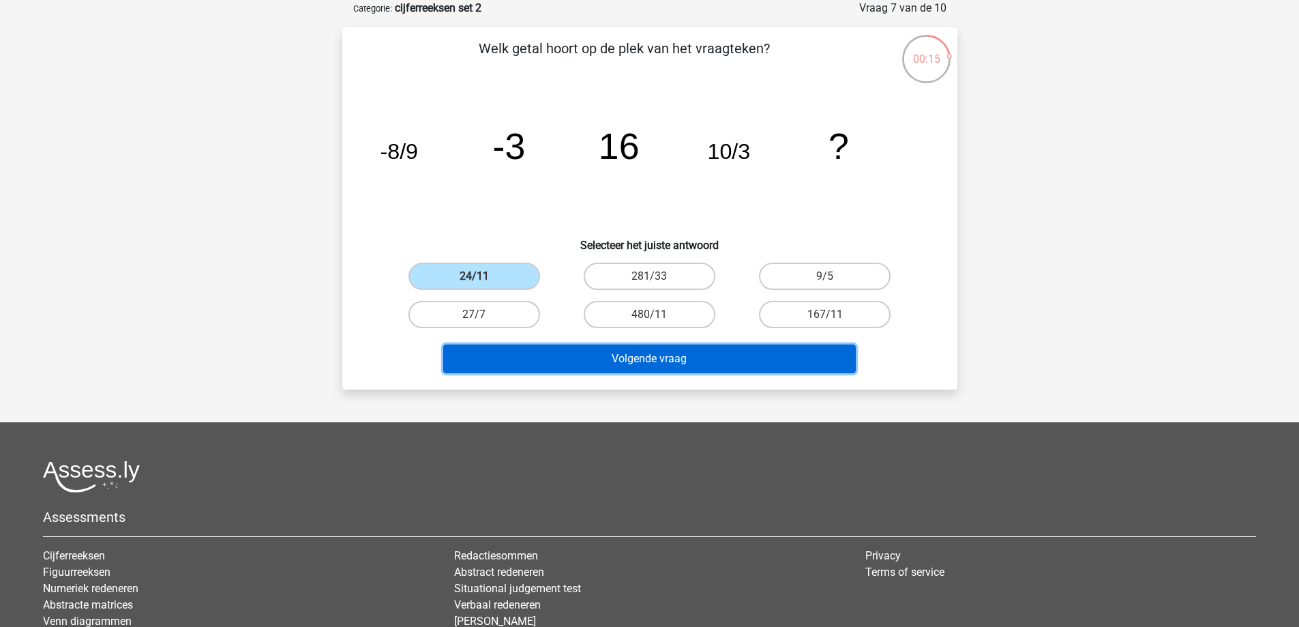
click at [685, 362] on button "Volgende vraag" at bounding box center [649, 358] width 413 height 29
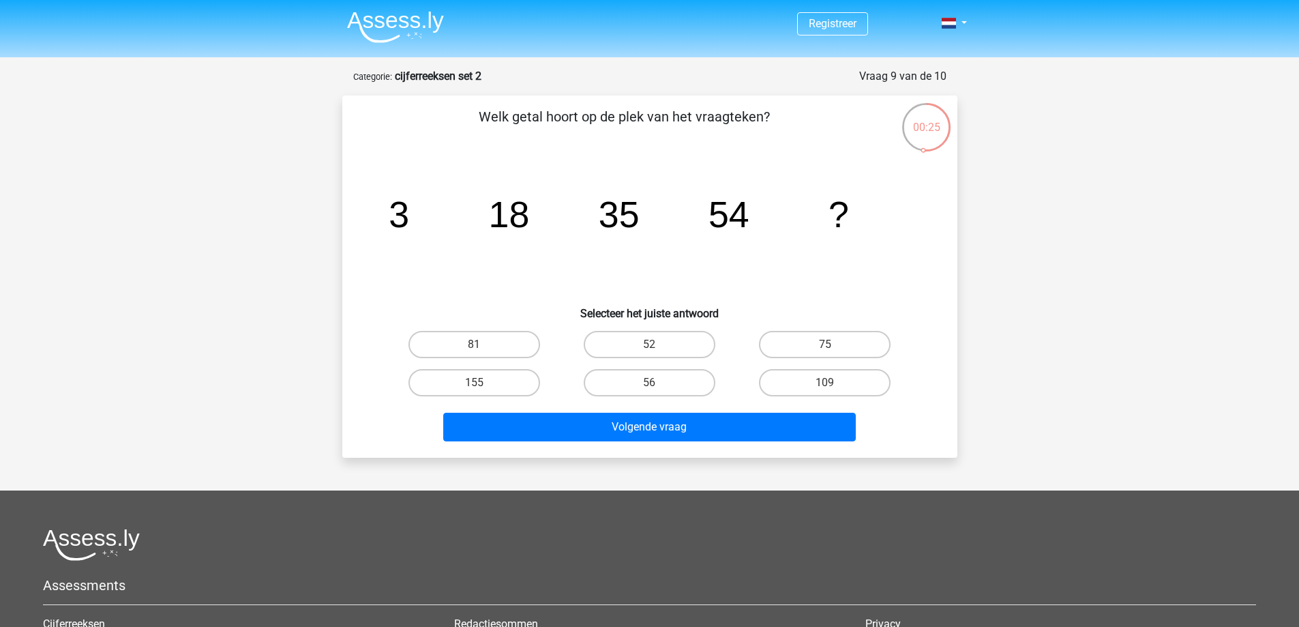
click at [481, 347] on input "81" at bounding box center [478, 348] width 9 height 9
radio input "true"
click at [646, 447] on div "Welk getal hoort op de plek van het vraagteken? image/svg+xml 3 18 35 54 ? Sele…" at bounding box center [649, 276] width 615 height 362
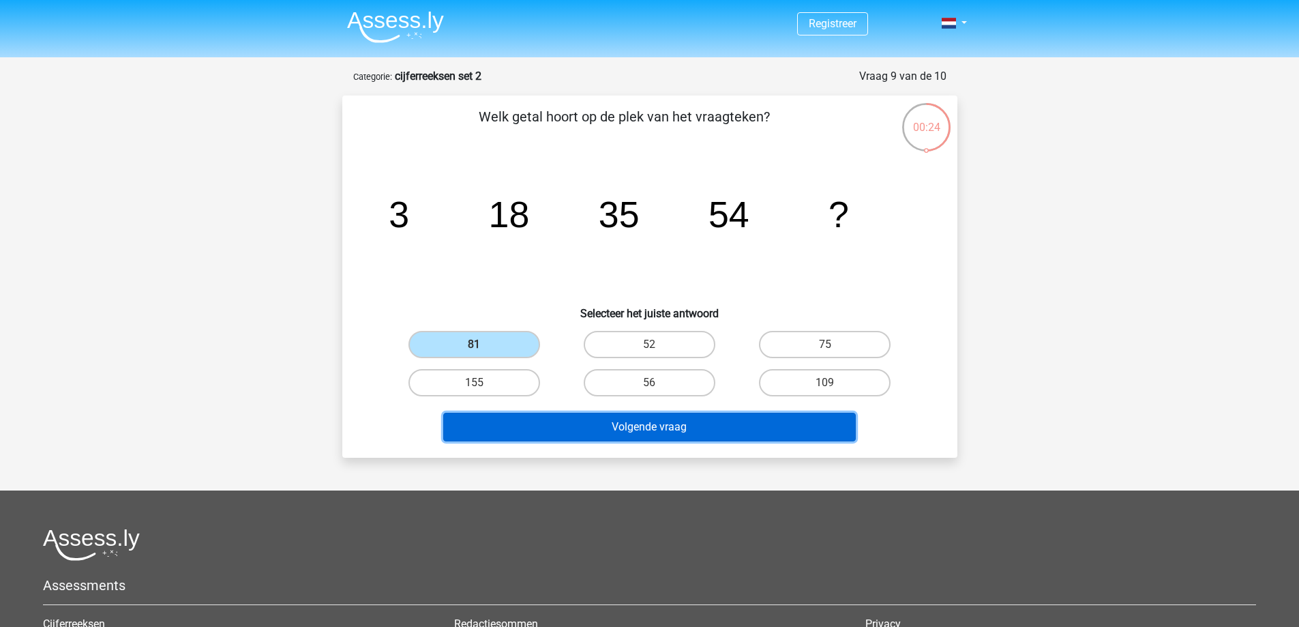
click at [661, 430] on button "Volgende vraag" at bounding box center [649, 427] width 413 height 29
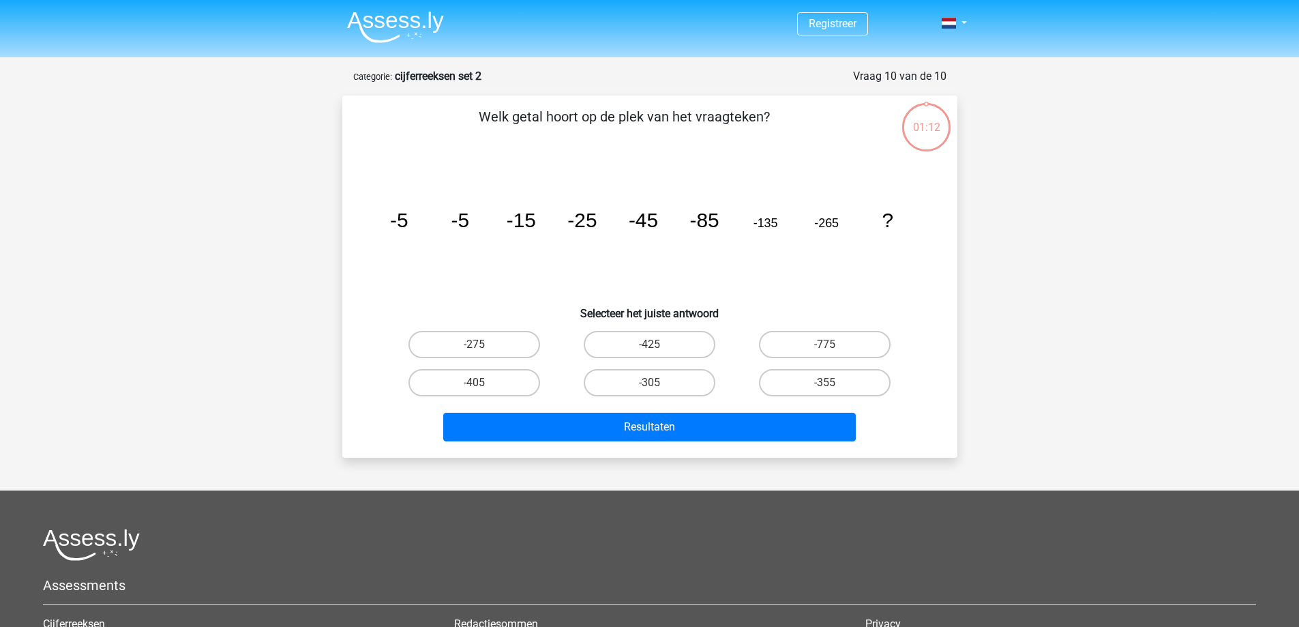
scroll to position [68, 0]
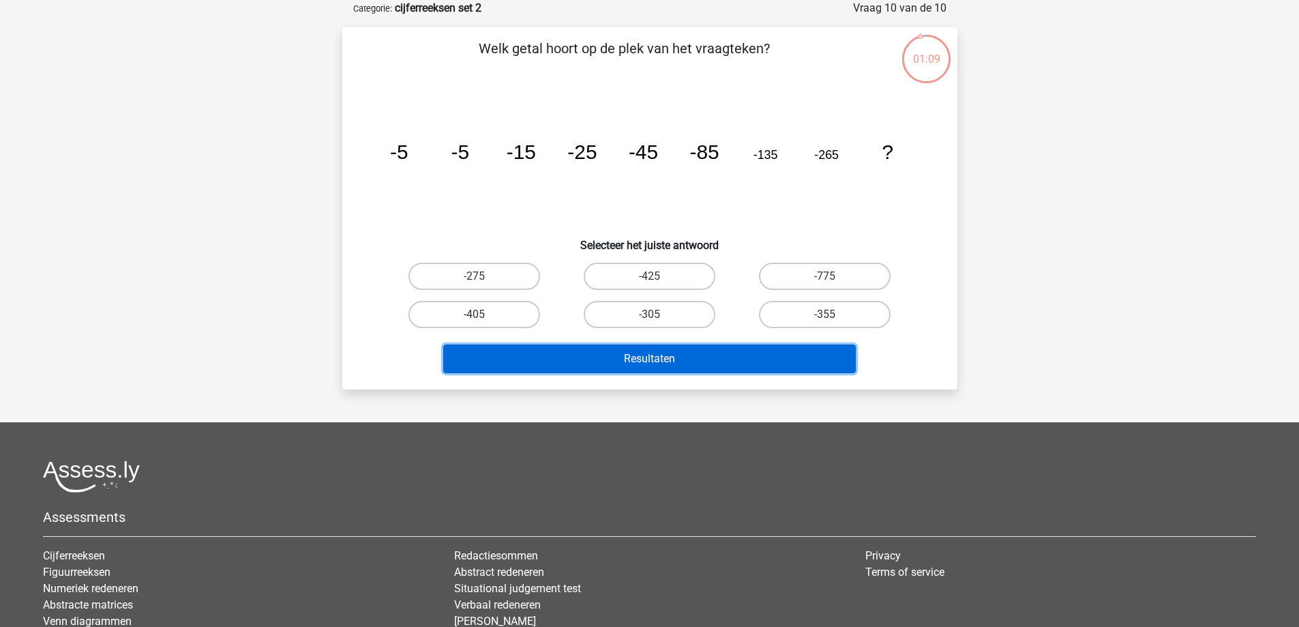
click at [706, 358] on button "Resultaten" at bounding box center [649, 358] width 413 height 29
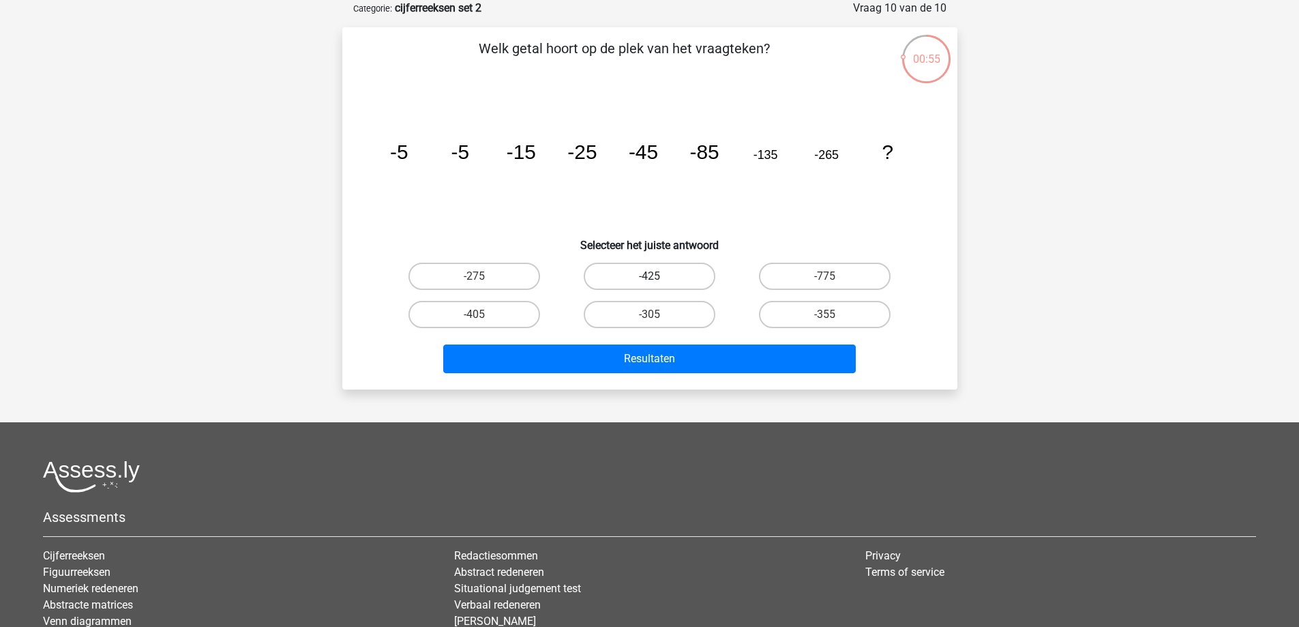
click at [637, 269] on label "-425" at bounding box center [650, 276] width 132 height 27
click at [649, 276] on input "-425" at bounding box center [653, 280] width 9 height 9
radio input "true"
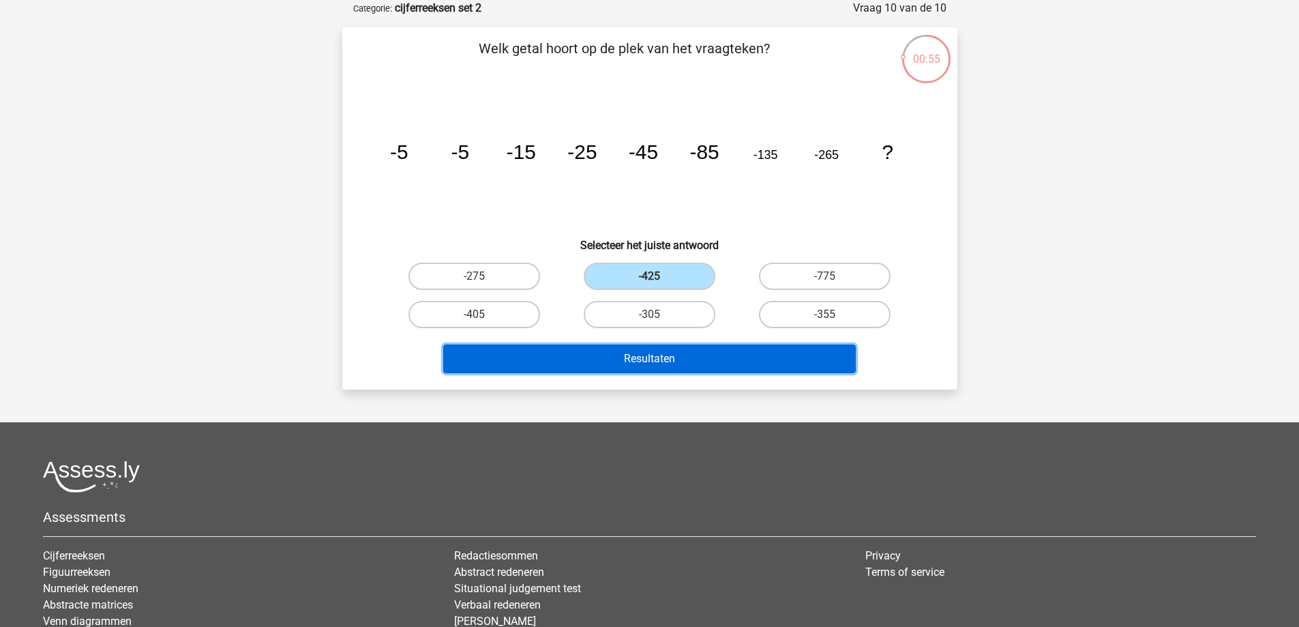
click at [691, 357] on button "Resultaten" at bounding box center [649, 358] width 413 height 29
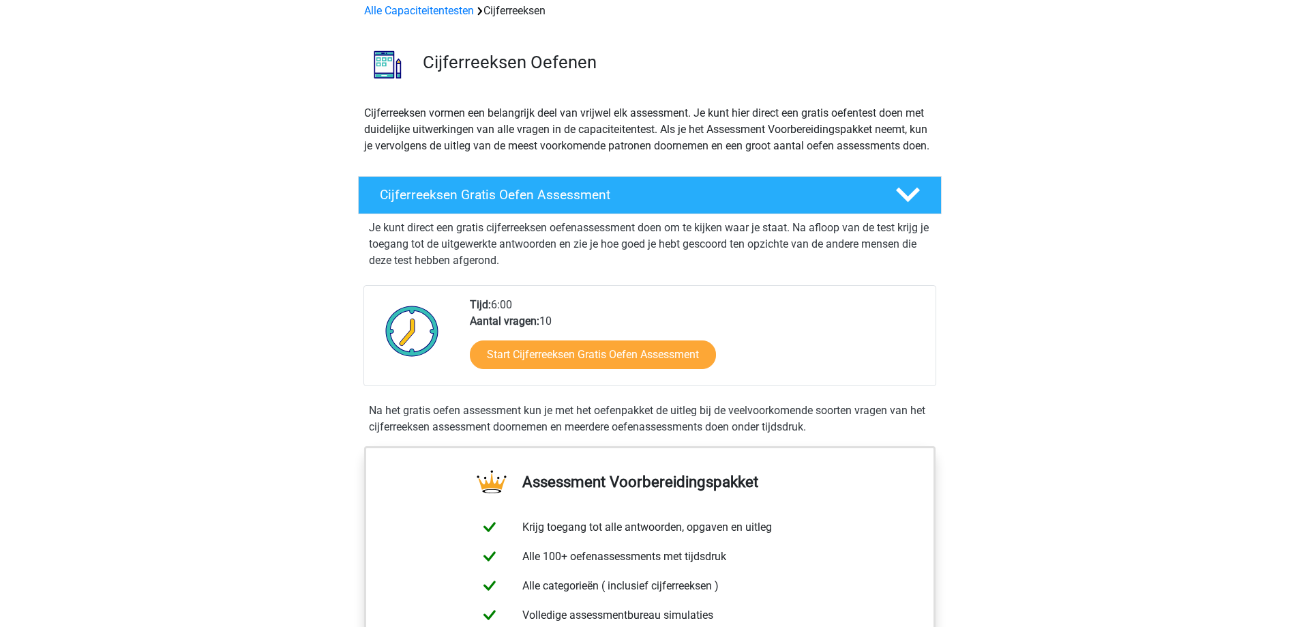
scroll to position [68, 0]
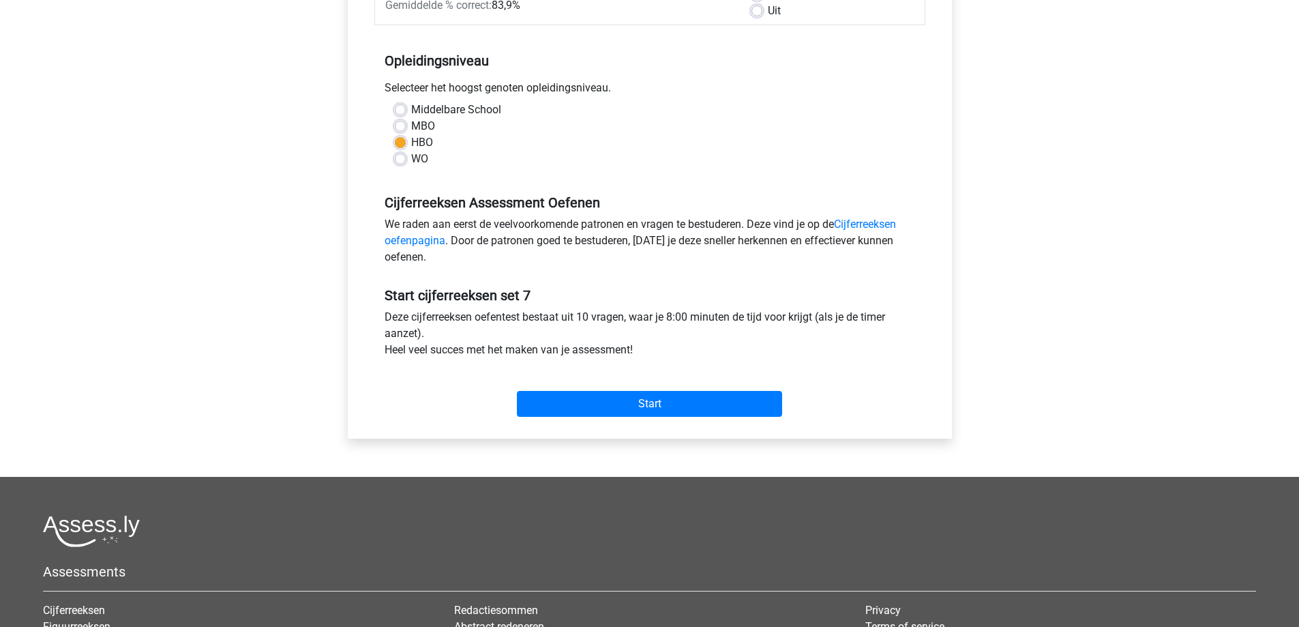
scroll to position [341, 0]
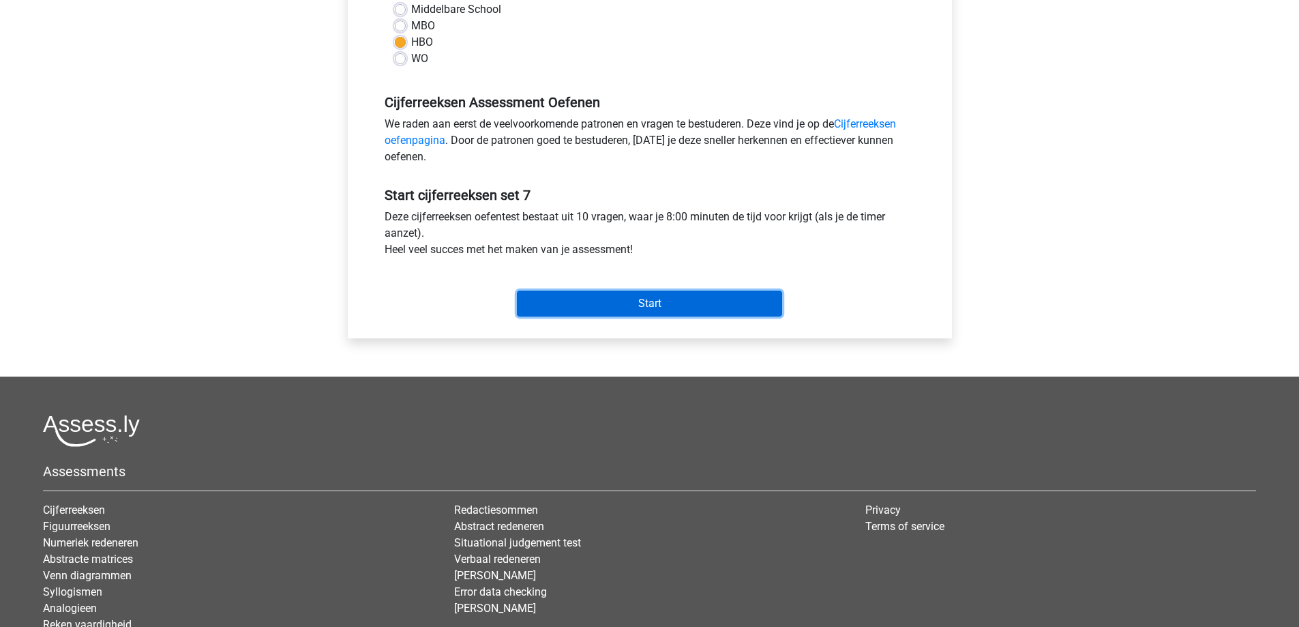
click at [682, 299] on input "Start" at bounding box center [649, 304] width 265 height 26
click at [609, 303] on input "Start" at bounding box center [649, 304] width 265 height 26
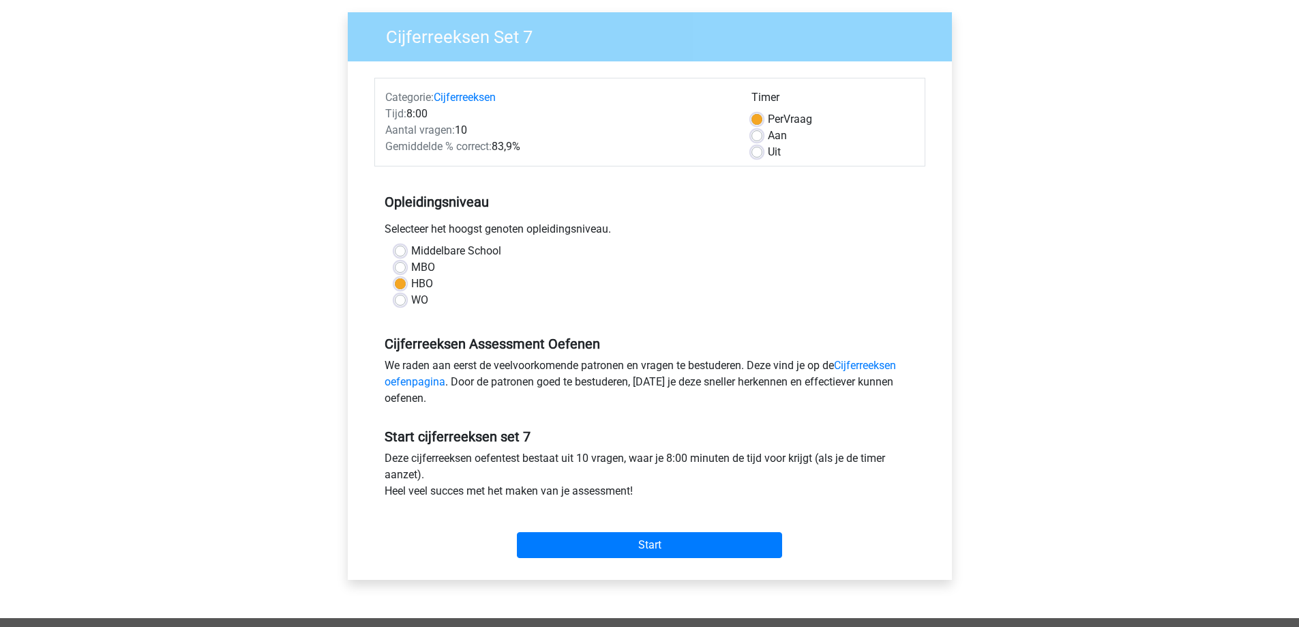
scroll to position [136, 0]
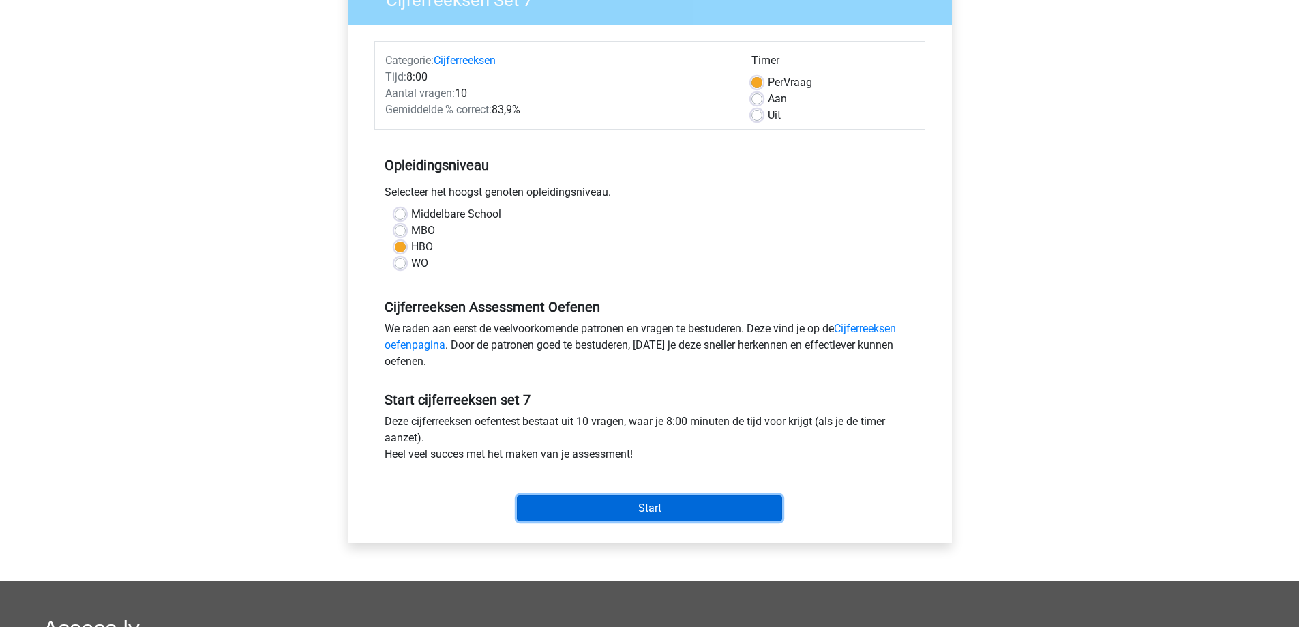
click at [627, 505] on input "Start" at bounding box center [649, 508] width 265 height 26
